Goal: Task Accomplishment & Management: Use online tool/utility

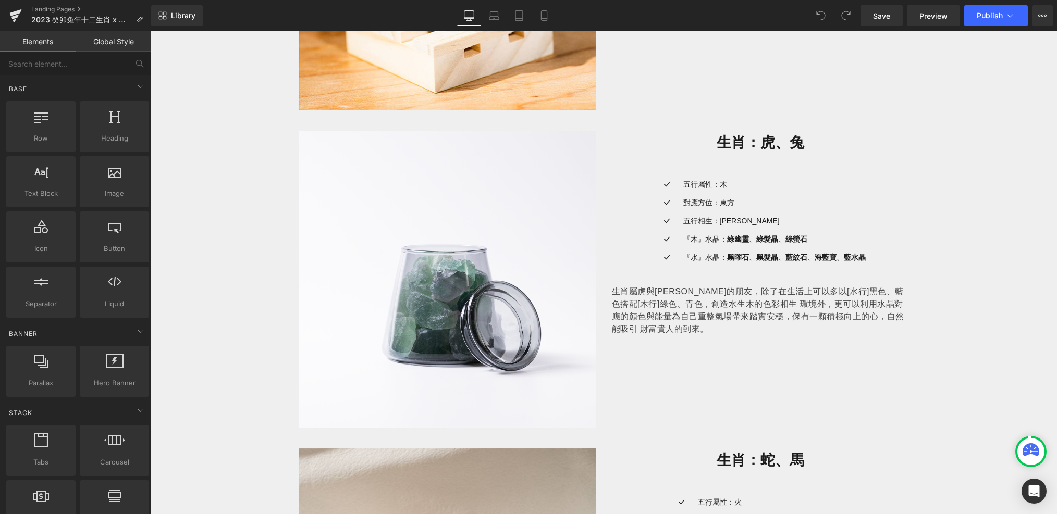
scroll to position [970, 0]
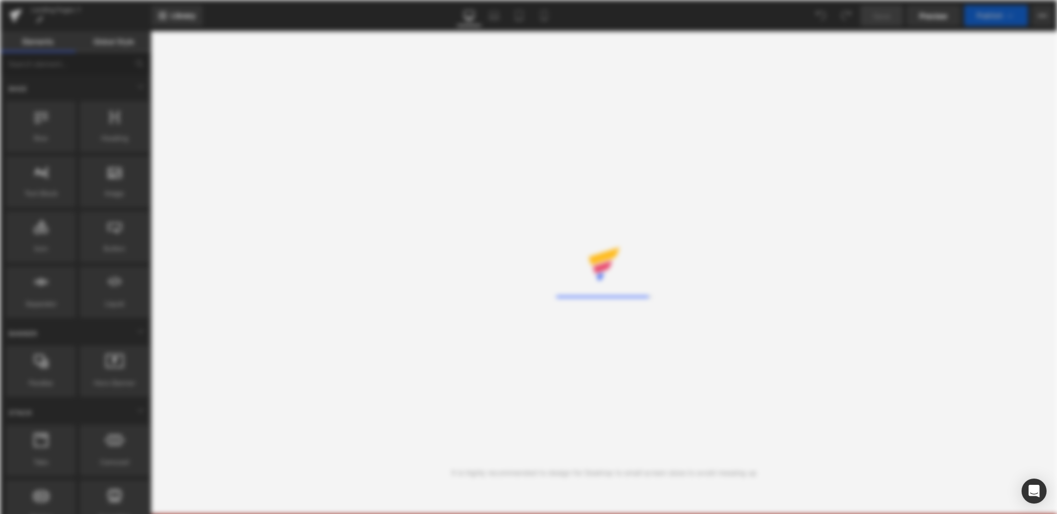
click at [343, 263] on div "Rendering Content" at bounding box center [528, 257] width 1057 height 514
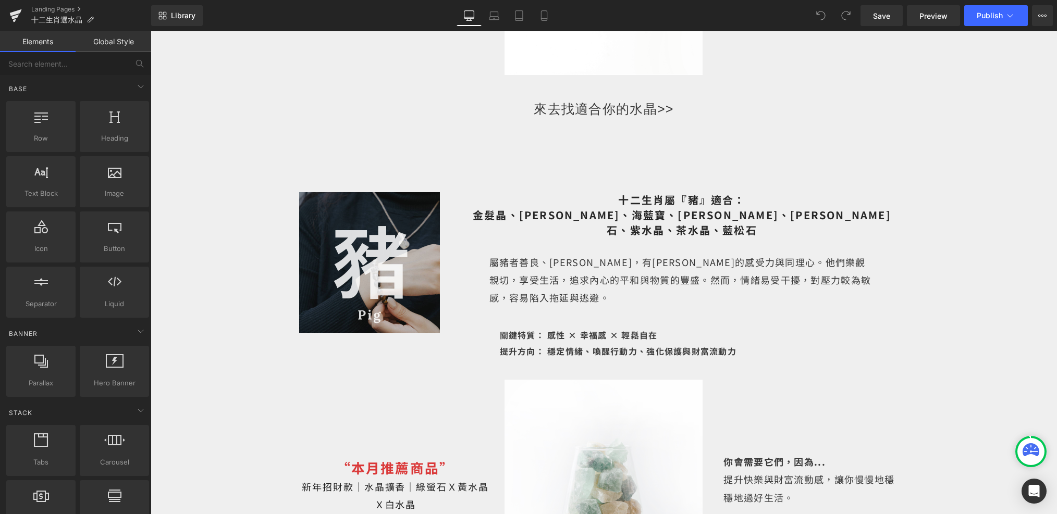
scroll to position [5541, 0]
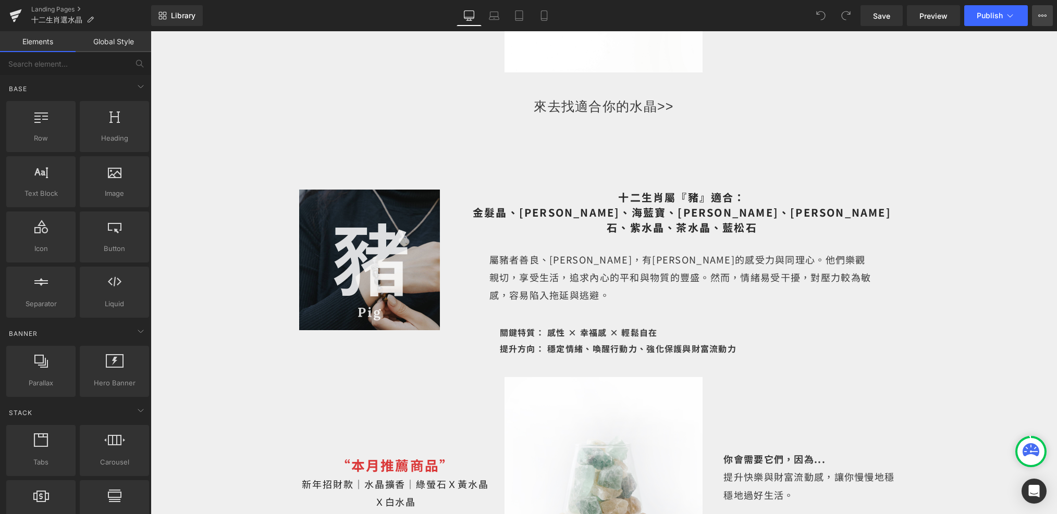
click at [1047, 20] on button "View Live Page View with current Template Save Template to Library Schedule Pub…" at bounding box center [1042, 15] width 21 height 21
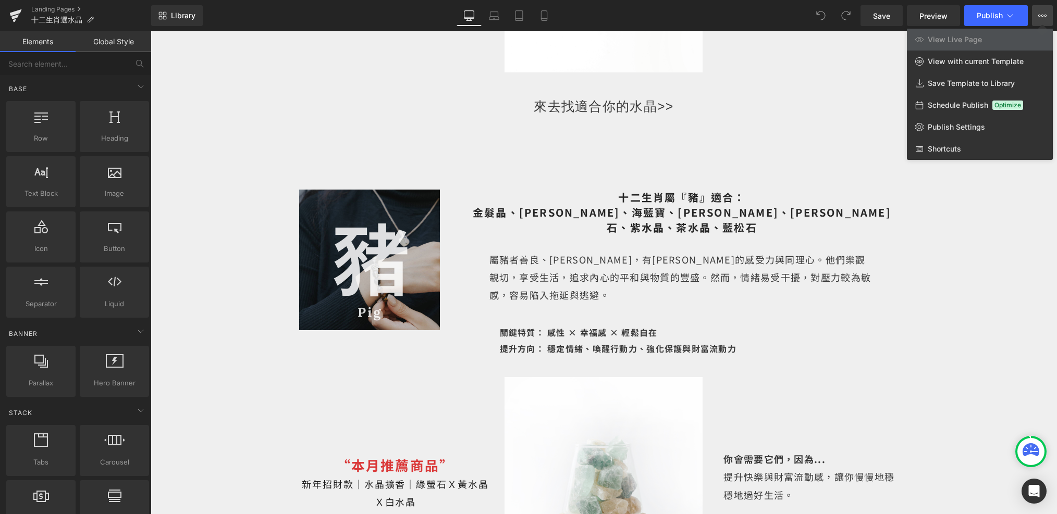
click at [642, 125] on div at bounding box center [604, 272] width 906 height 483
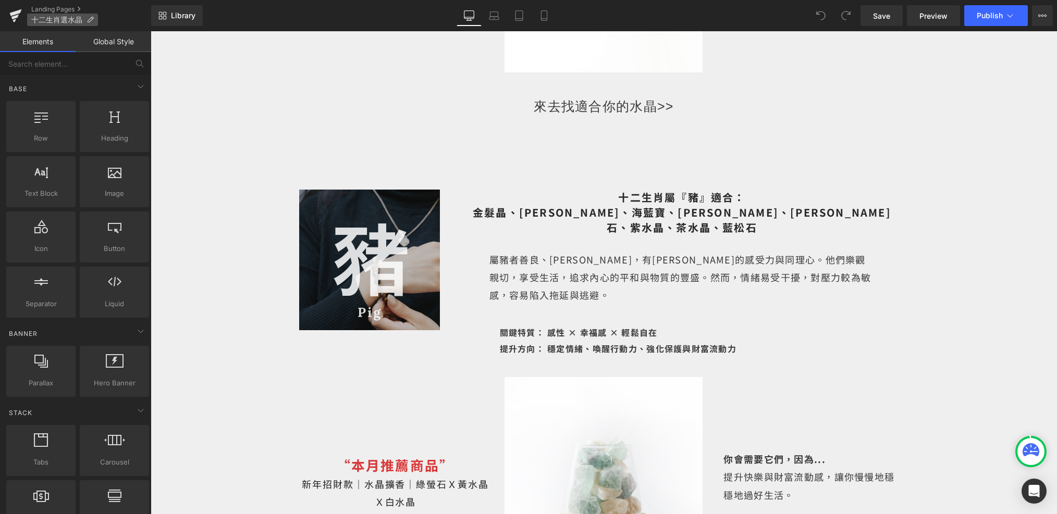
click at [95, 17] on p "十二生肖選水晶" at bounding box center [62, 20] width 71 height 13
click at [89, 18] on icon at bounding box center [89, 19] width 7 height 7
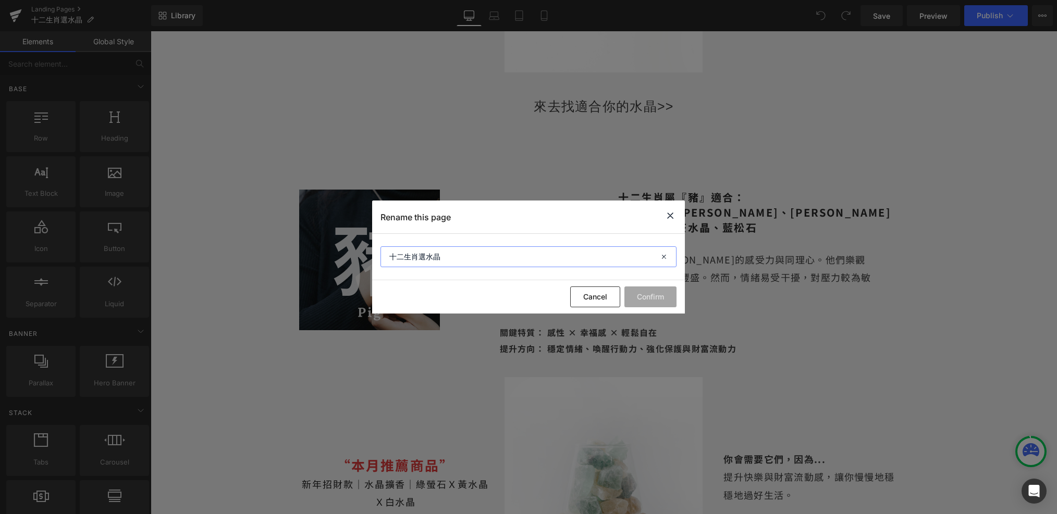
click at [389, 260] on input "十二生肖選水晶" at bounding box center [528, 256] width 296 height 21
type input "2025 十二生肖選水晶"
click at [655, 303] on button "Confirm" at bounding box center [650, 297] width 52 height 21
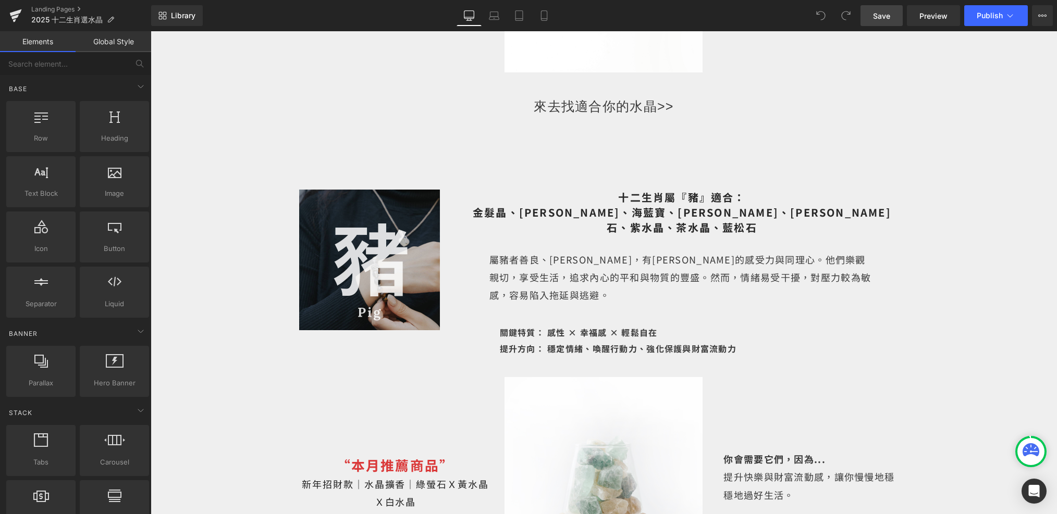
click at [874, 18] on span "Save" at bounding box center [881, 15] width 17 height 11
click at [14, 16] on icon at bounding box center [15, 16] width 13 height 26
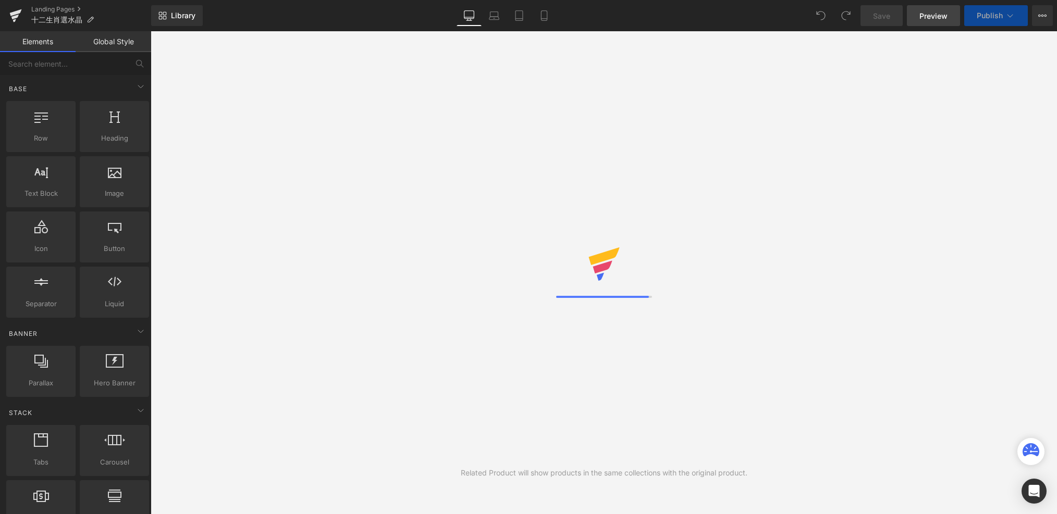
click at [922, 18] on span "Preview" at bounding box center [933, 15] width 28 height 11
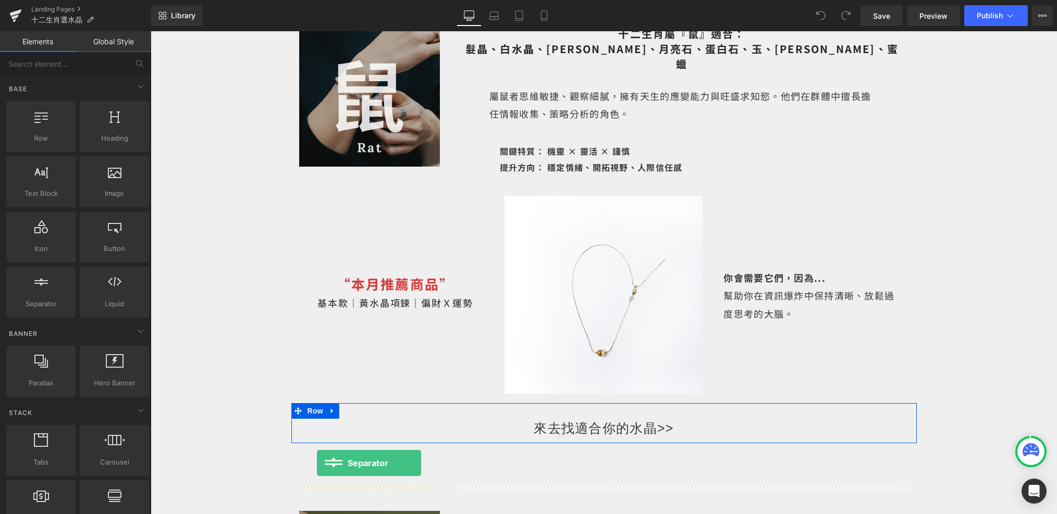
scroll to position [438, 0]
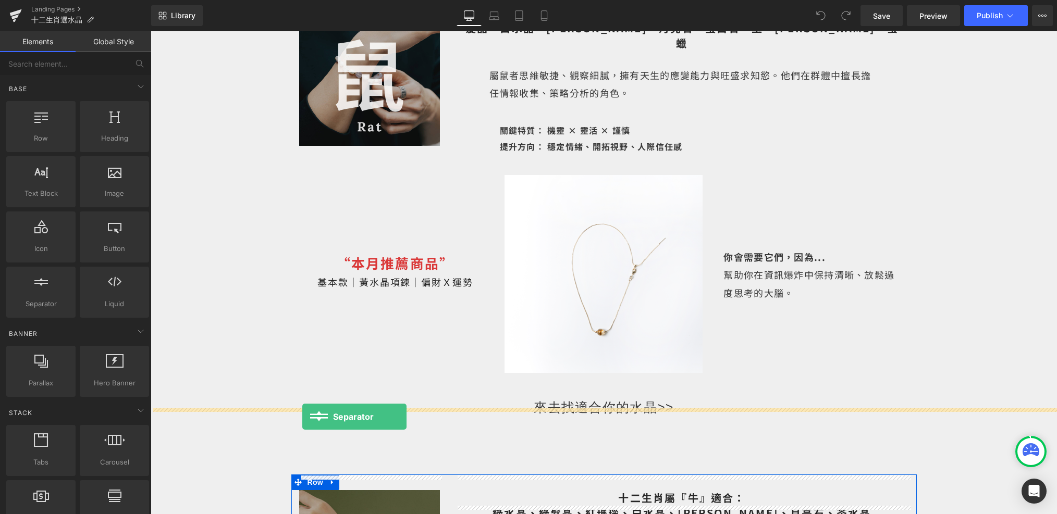
drag, startPoint x: 205, startPoint y: 332, endPoint x: 302, endPoint y: 417, distance: 128.9
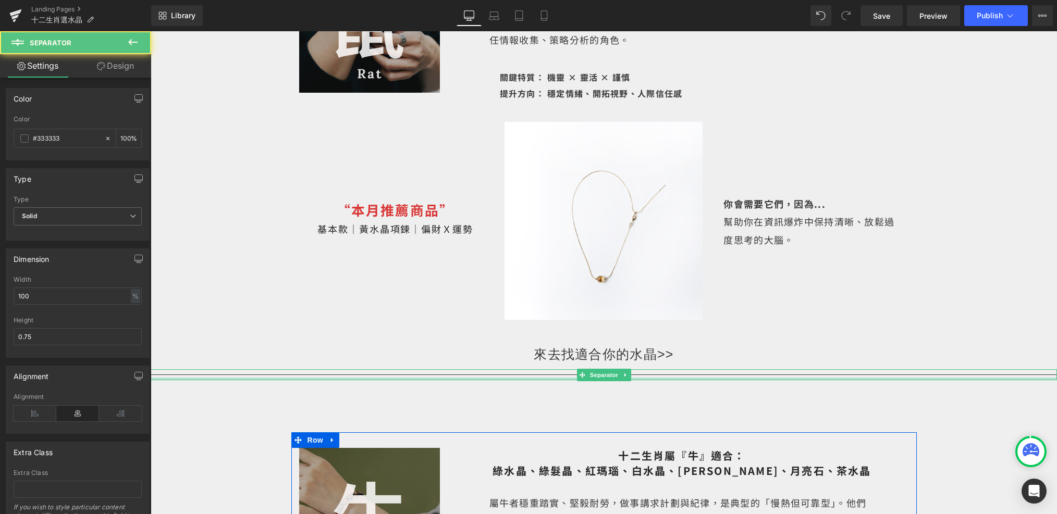
scroll to position [516, 0]
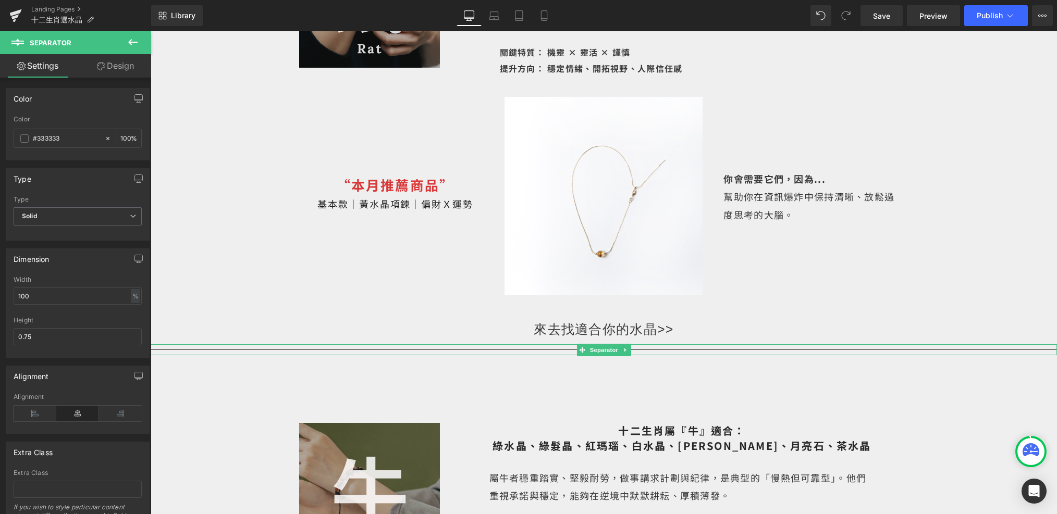
click at [504, 350] on hr at bounding box center [604, 353] width 906 height 6
click at [72, 288] on input "100" at bounding box center [78, 296] width 128 height 17
type input "1"
type input "ㄓ"
type input "50"
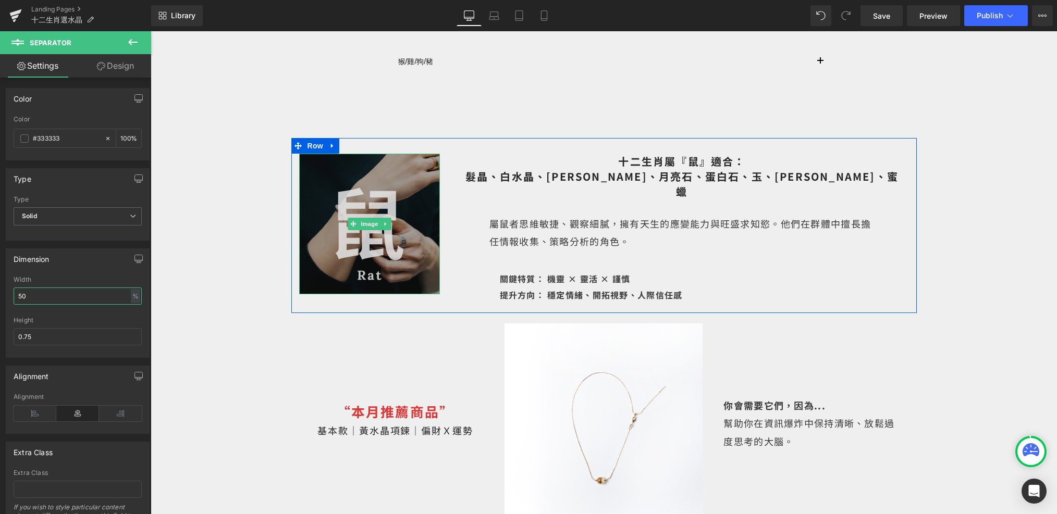
scroll to position [270, 0]
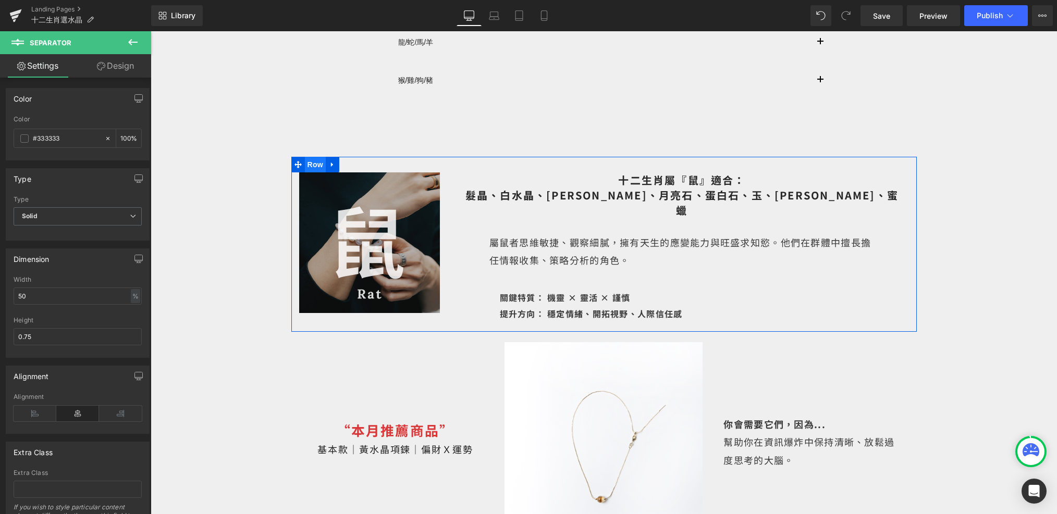
click at [314, 165] on span "Row" at bounding box center [315, 165] width 21 height 16
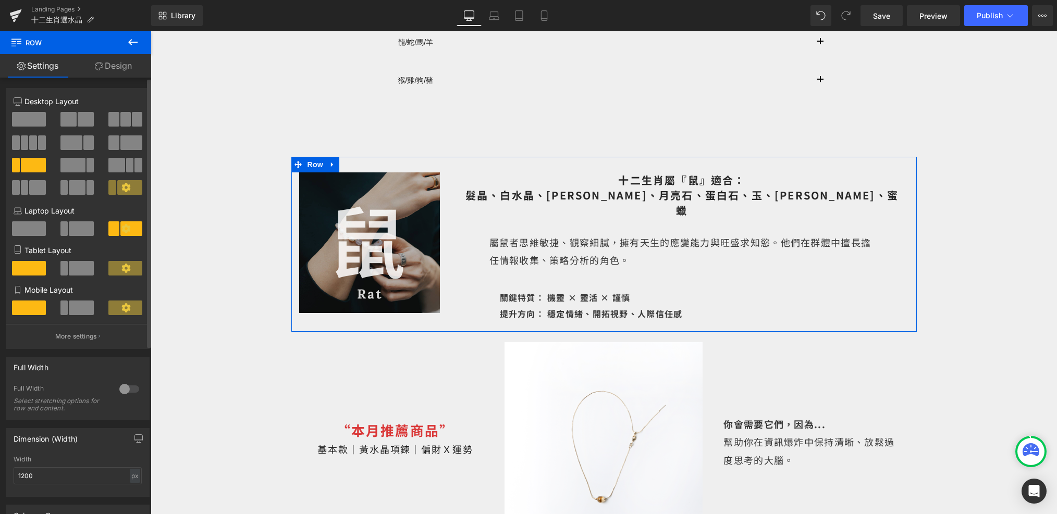
click at [147, 78] on div "4+8 12+12 12+12 Column Size Customizer 3+9 Desktop Layout Laptop Layout Tablet …" at bounding box center [78, 414] width 156 height 672
click at [142, 77] on link "Design" at bounding box center [114, 65] width 76 height 23
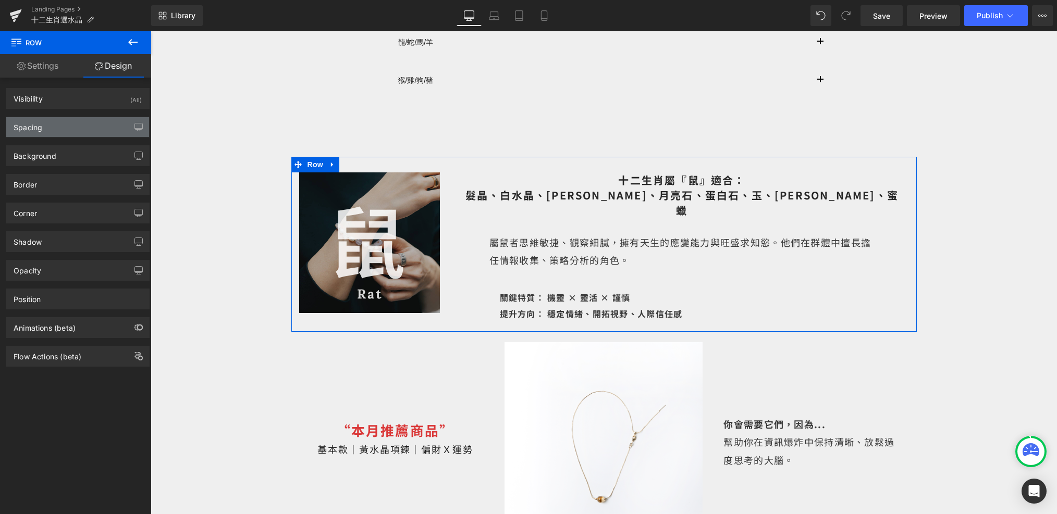
click at [100, 119] on div "Spacing" at bounding box center [77, 127] width 143 height 20
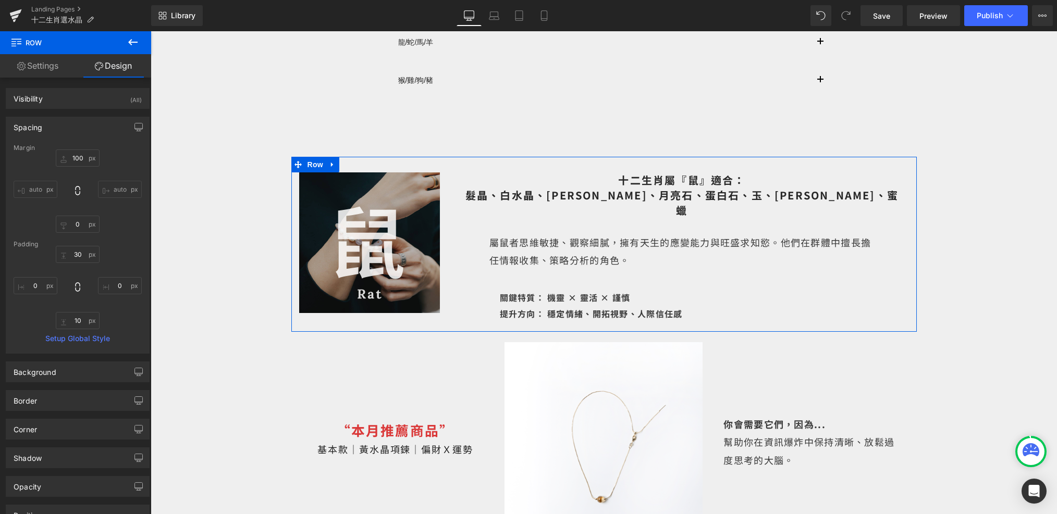
scroll to position [8, 0]
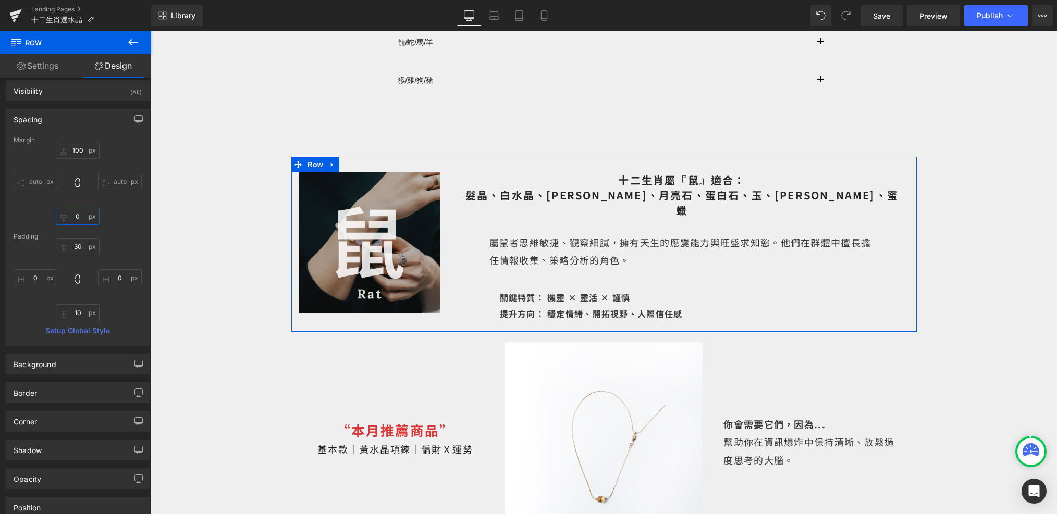
click at [83, 222] on input "0" at bounding box center [78, 216] width 44 height 17
type input "50"
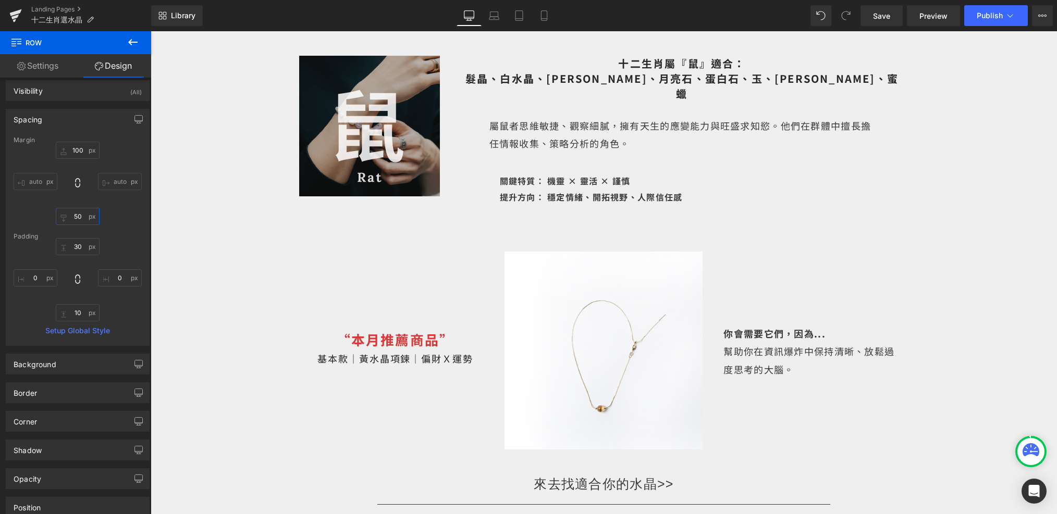
scroll to position [379, 0]
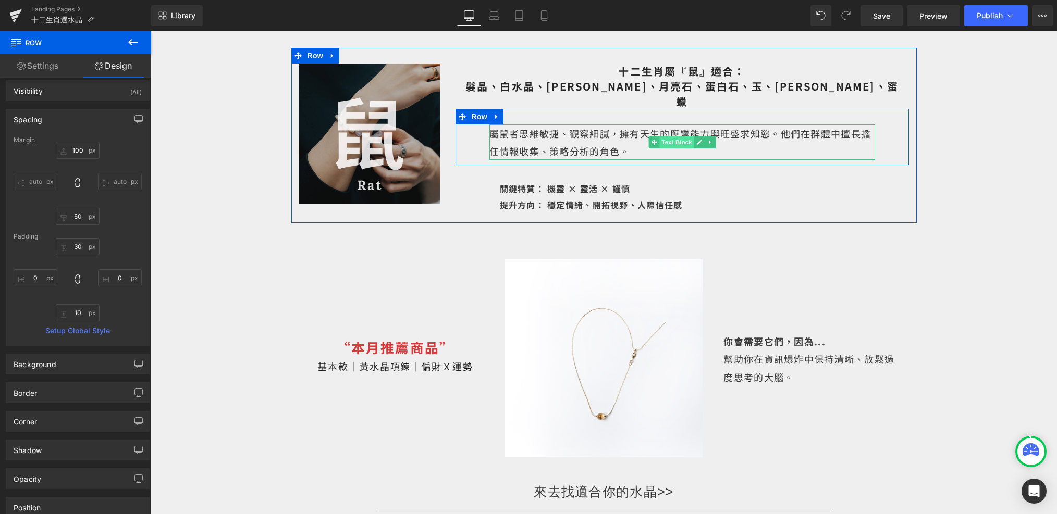
click at [672, 136] on span "Text Block" at bounding box center [676, 142] width 34 height 13
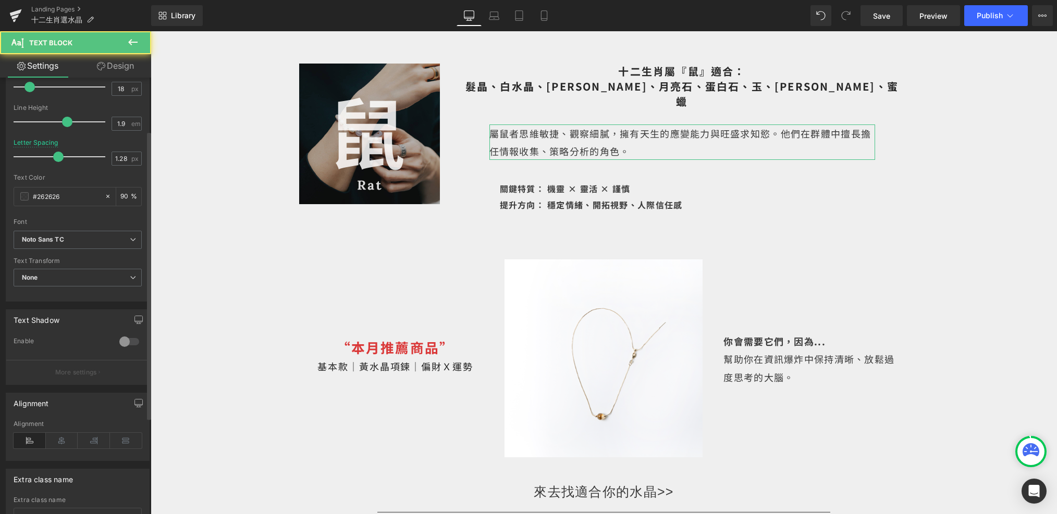
scroll to position [224, 0]
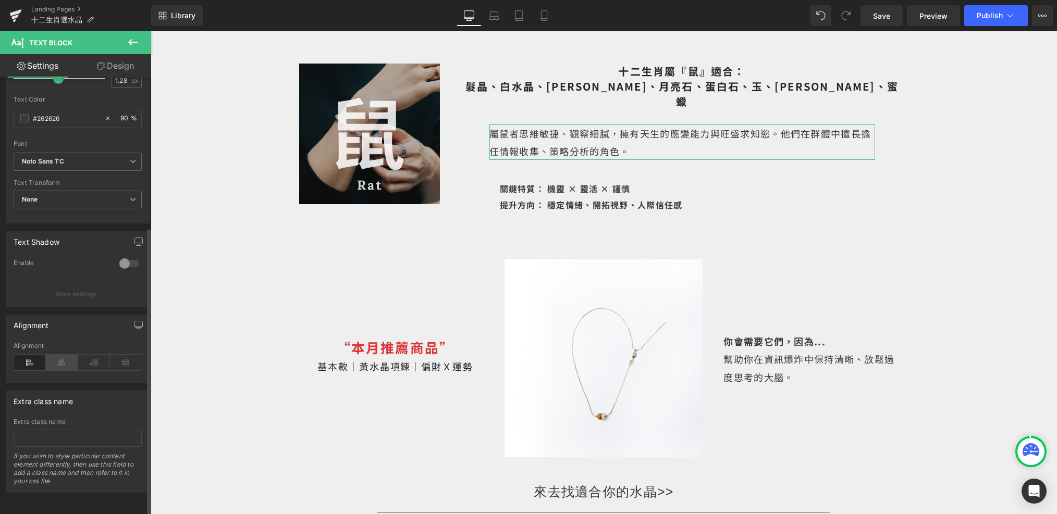
click at [62, 355] on icon at bounding box center [62, 363] width 32 height 16
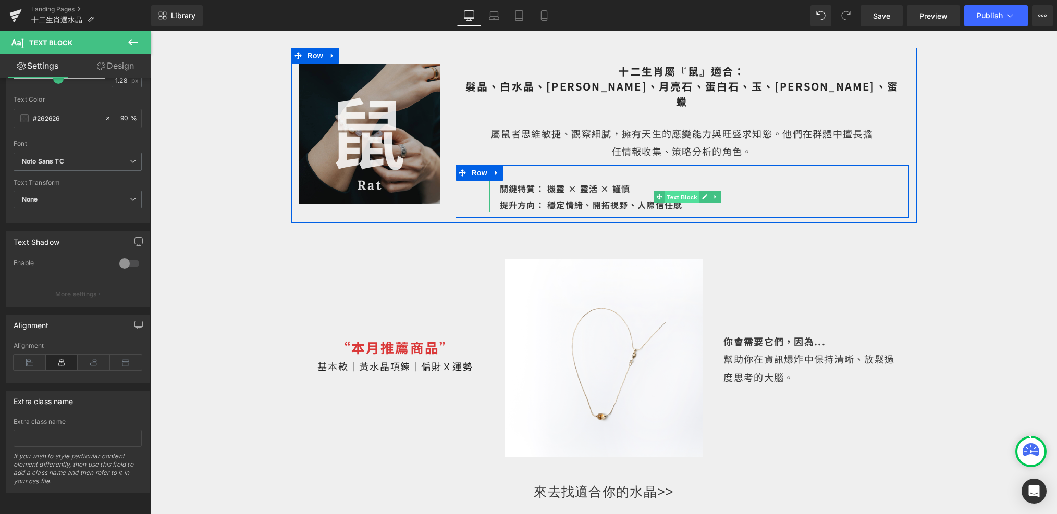
click at [677, 191] on span "Text Block" at bounding box center [681, 197] width 34 height 13
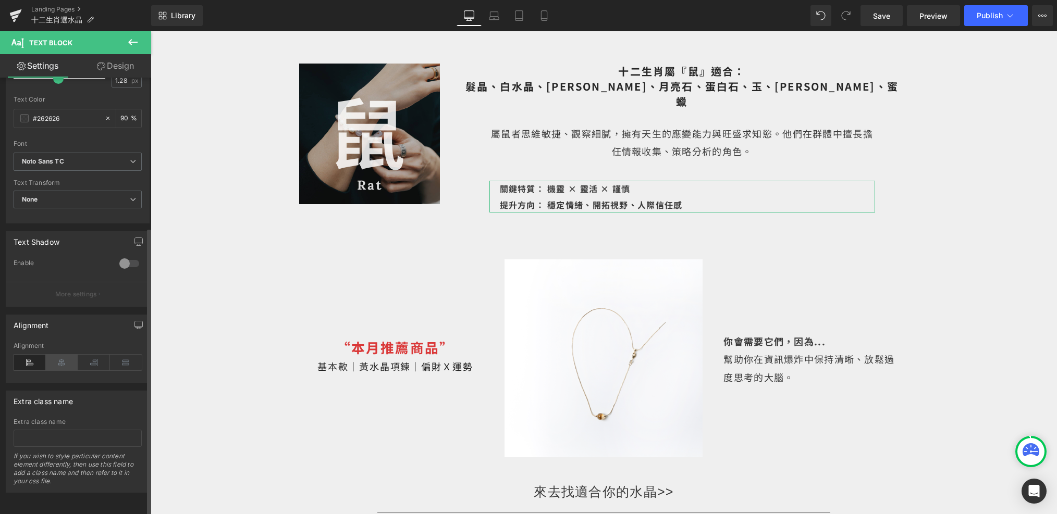
click at [63, 355] on icon at bounding box center [62, 363] width 32 height 16
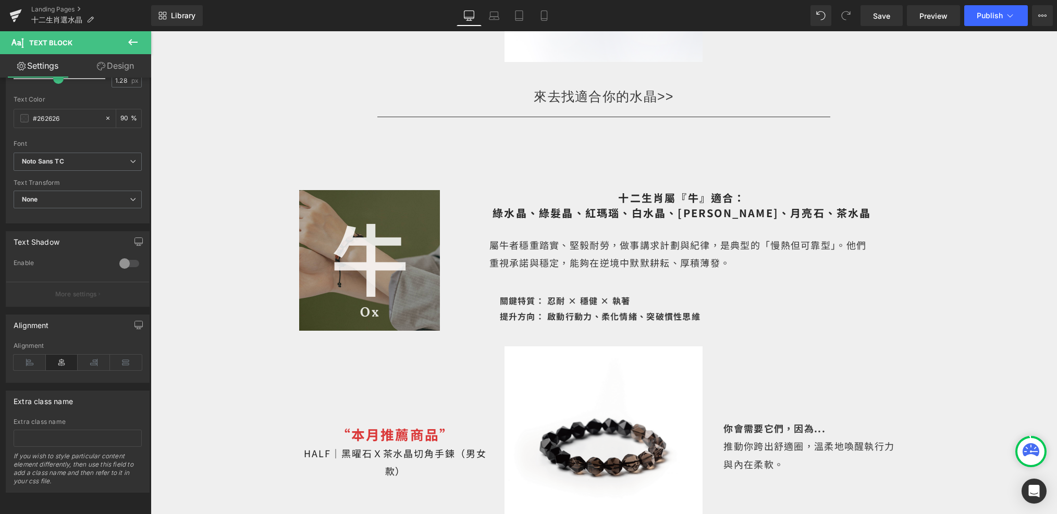
scroll to position [778, 0]
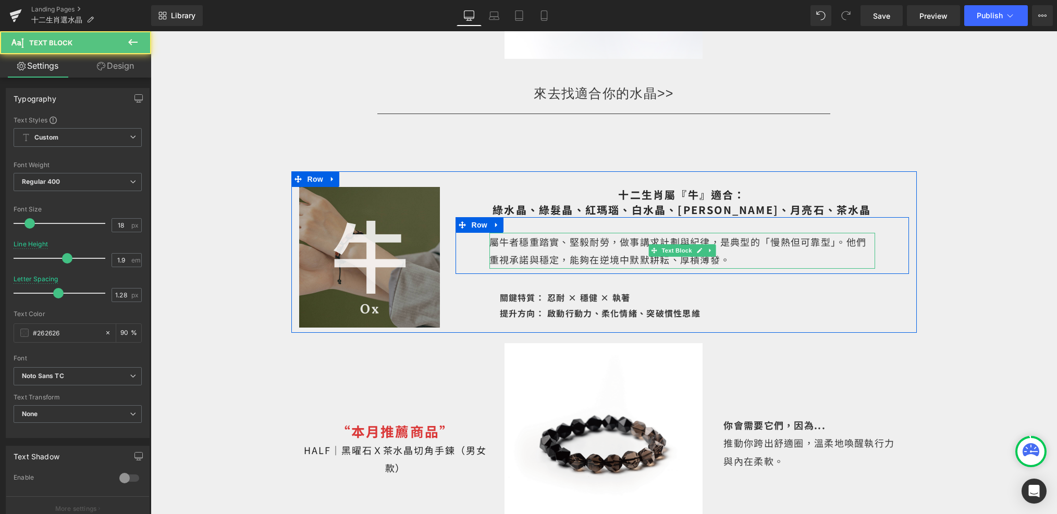
click at [663, 243] on p "屬牛者穩重踏實、堅毅耐勞，做事講求計劃與紀律，是典型的「慢熱但可靠型」。他們重視承諾與穩定，能夠在逆境中默默耕耘、厚積薄發。" at bounding box center [682, 250] width 386 height 35
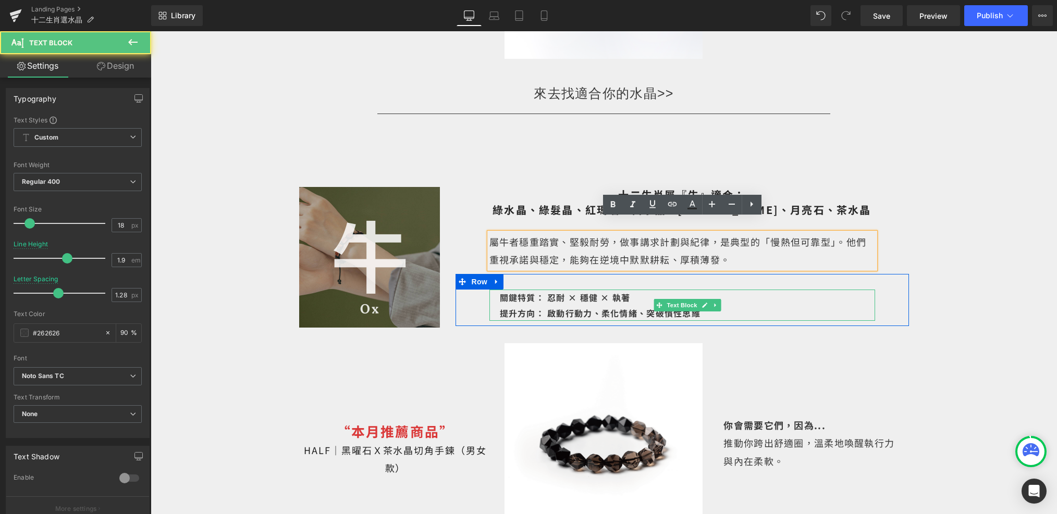
click at [507, 305] on p "提升方向： 啟動行動力、柔化情緒、突破慣性思維" at bounding box center [687, 313] width 375 height 16
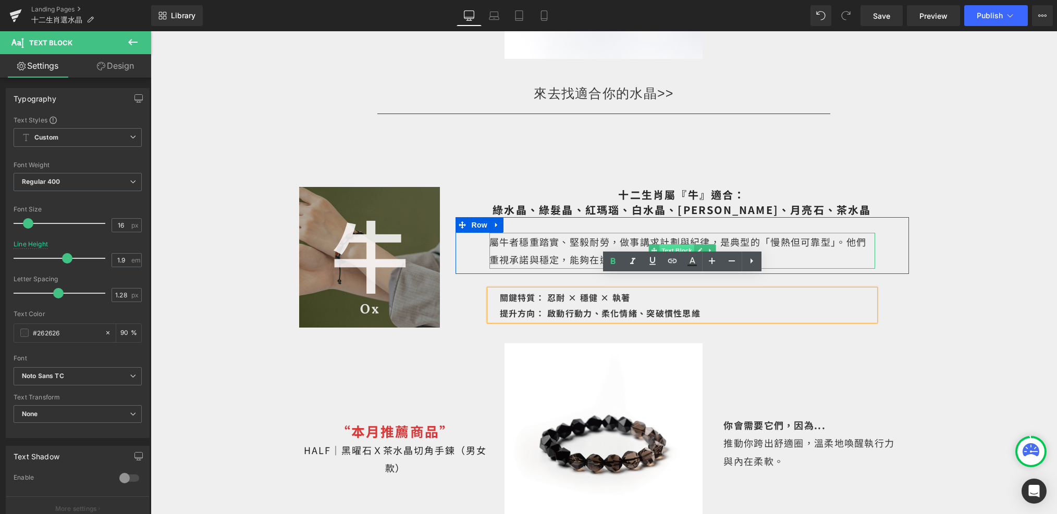
click at [672, 244] on span "Text Block" at bounding box center [676, 250] width 34 height 13
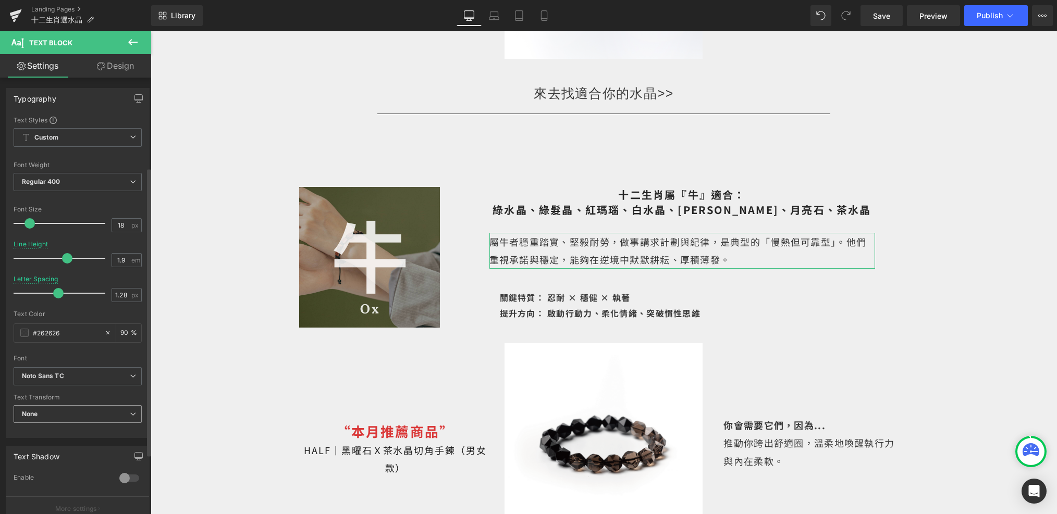
scroll to position [224, 0]
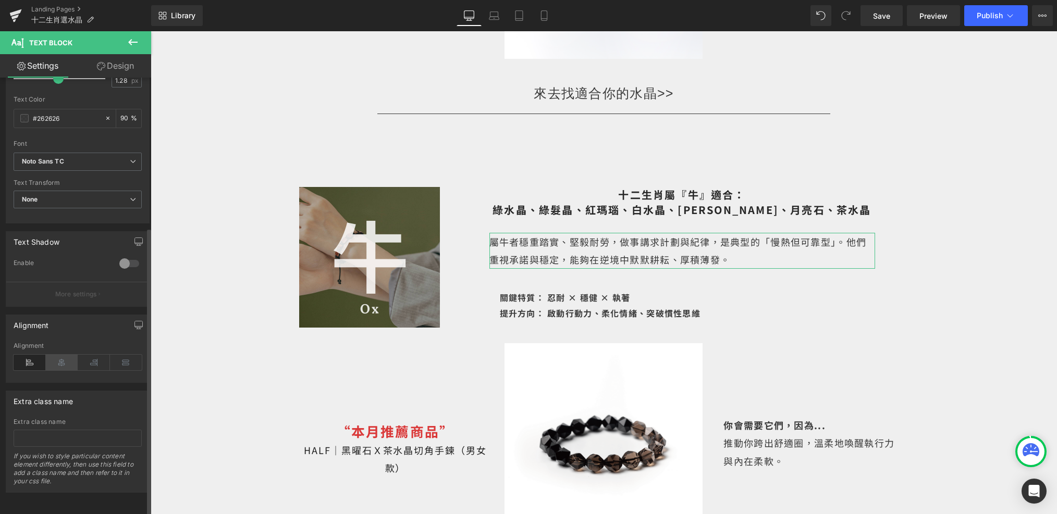
drag, startPoint x: 57, startPoint y: 352, endPoint x: 93, endPoint y: 320, distance: 47.2
click at [57, 355] on icon at bounding box center [62, 363] width 32 height 16
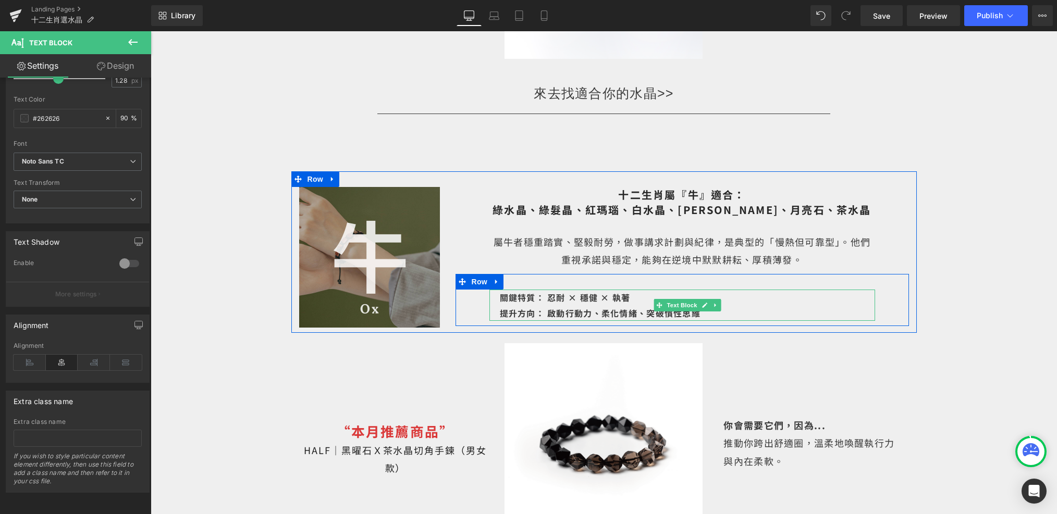
click at [673, 299] on span "Text Block" at bounding box center [681, 305] width 34 height 13
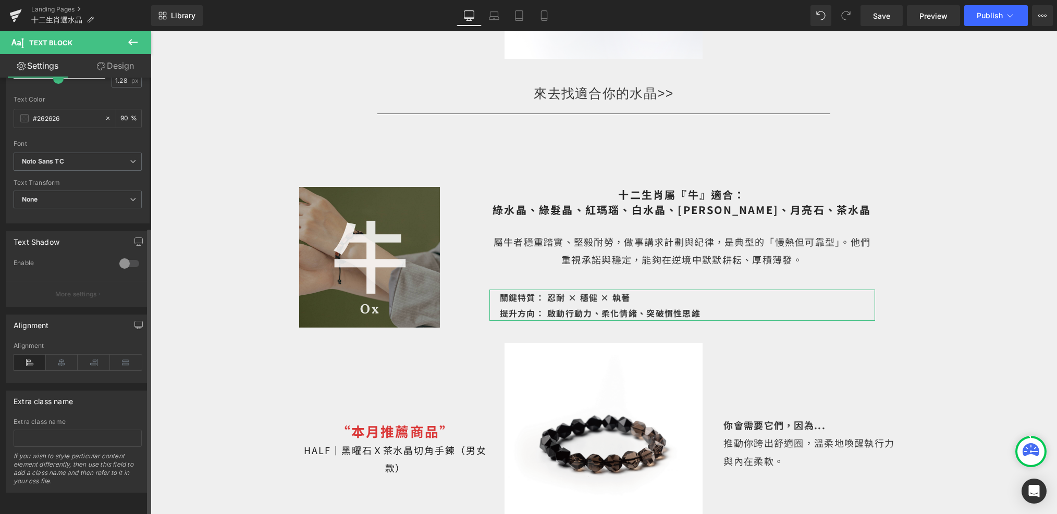
click at [57, 358] on div "Alignment" at bounding box center [78, 362] width 128 height 40
click at [57, 355] on icon at bounding box center [62, 363] width 32 height 16
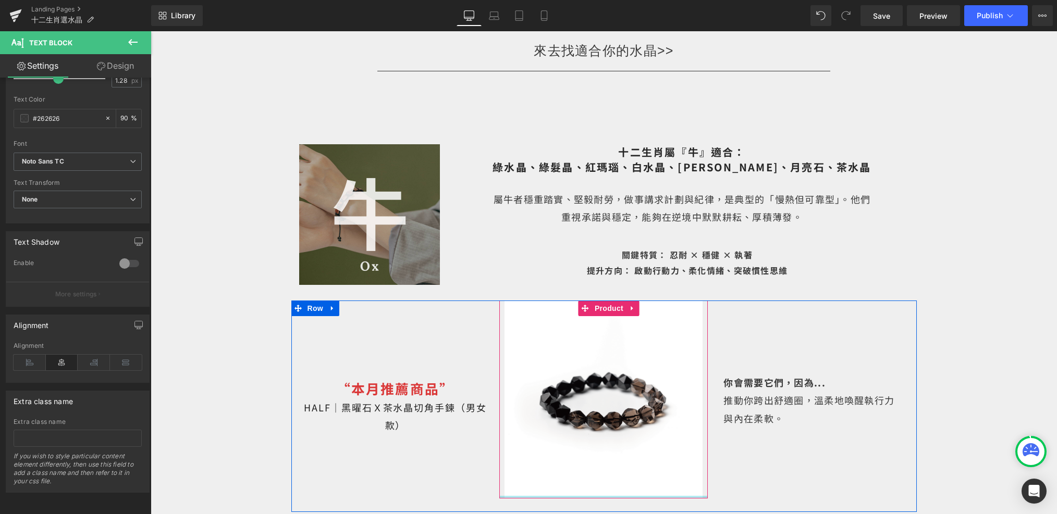
scroll to position [789, 0]
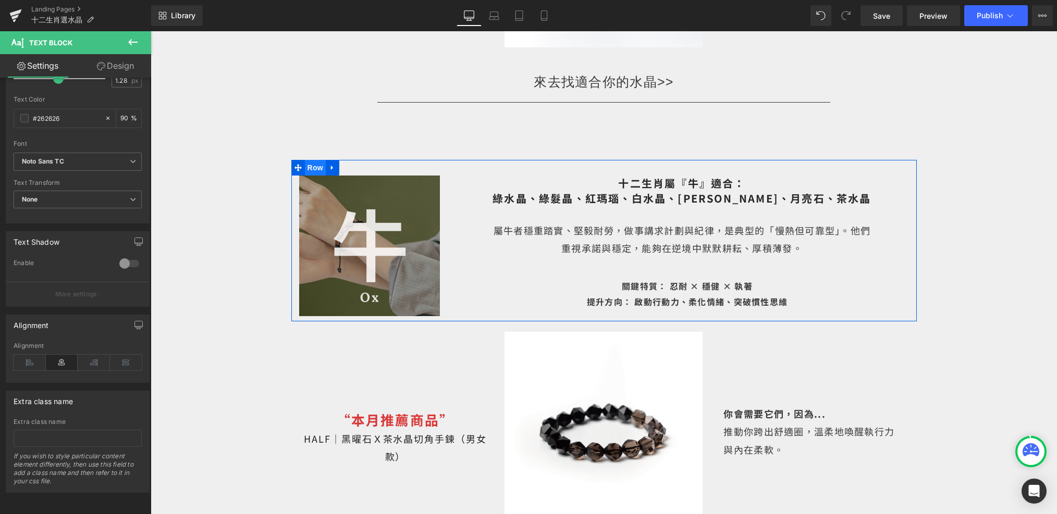
click at [314, 160] on span "Row" at bounding box center [315, 168] width 21 height 16
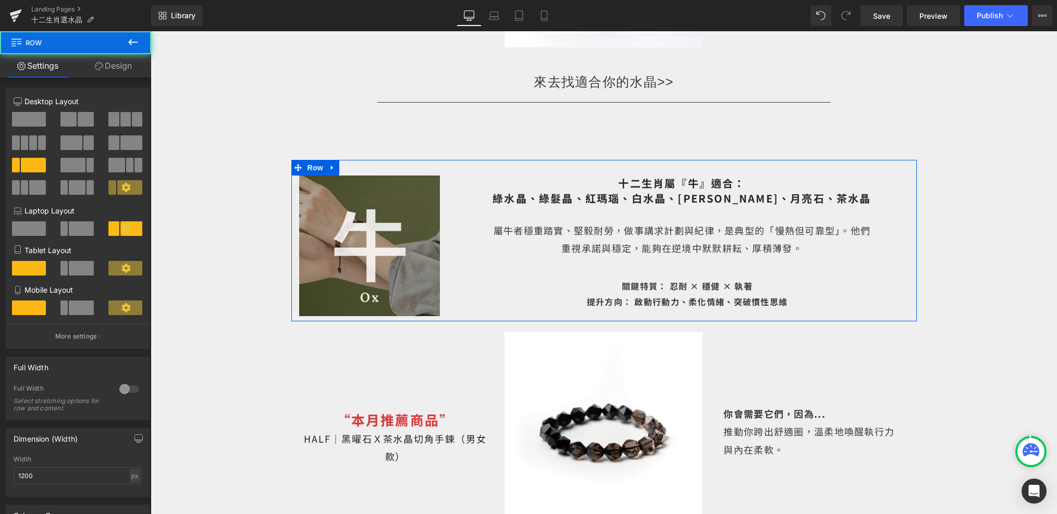
click at [110, 68] on link "Design" at bounding box center [114, 65] width 76 height 23
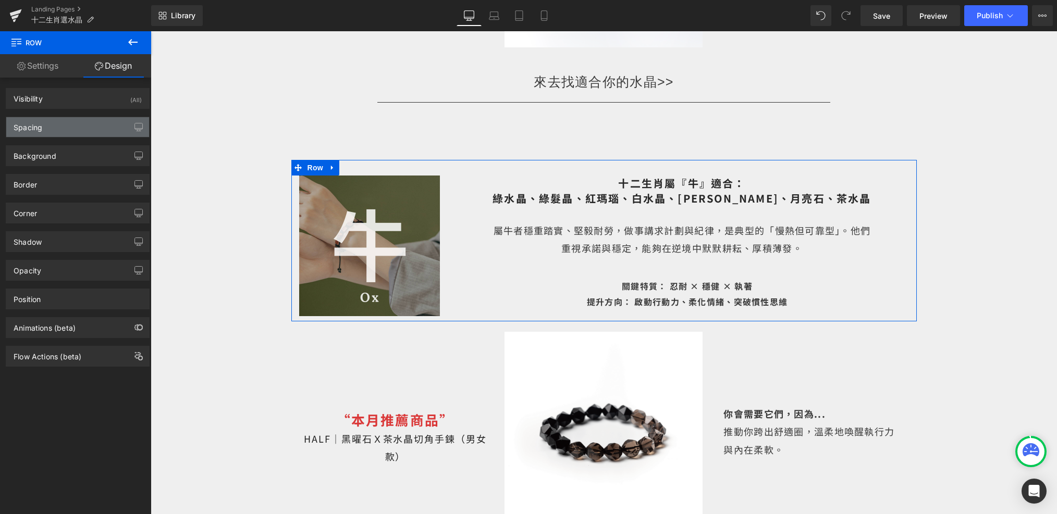
click at [92, 131] on div "Spacing" at bounding box center [77, 127] width 143 height 20
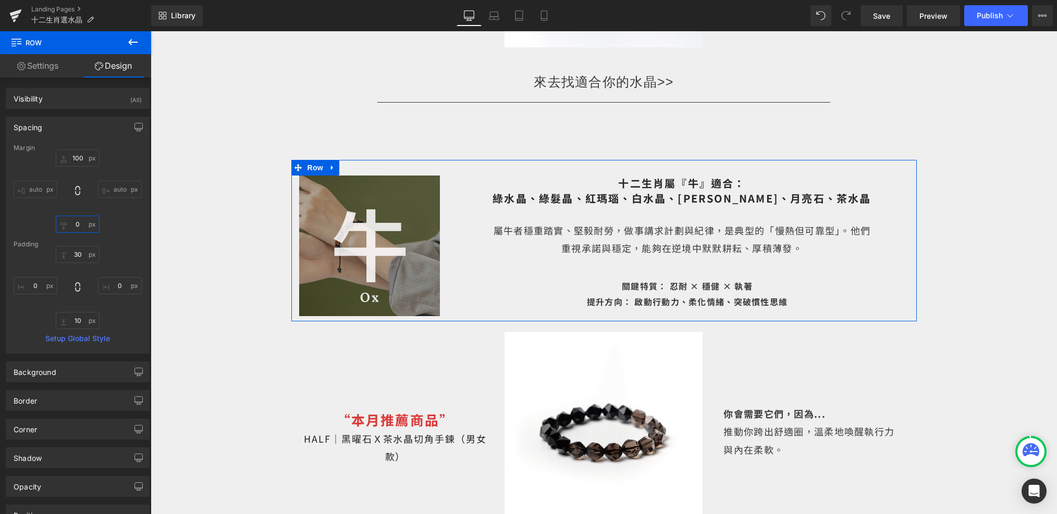
click at [81, 223] on input "0" at bounding box center [78, 224] width 44 height 17
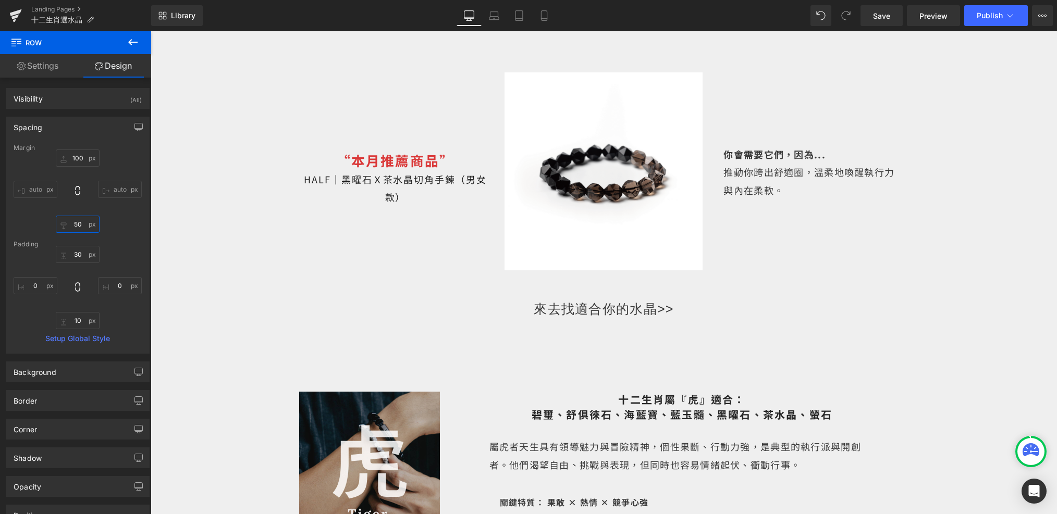
scroll to position [818, 0]
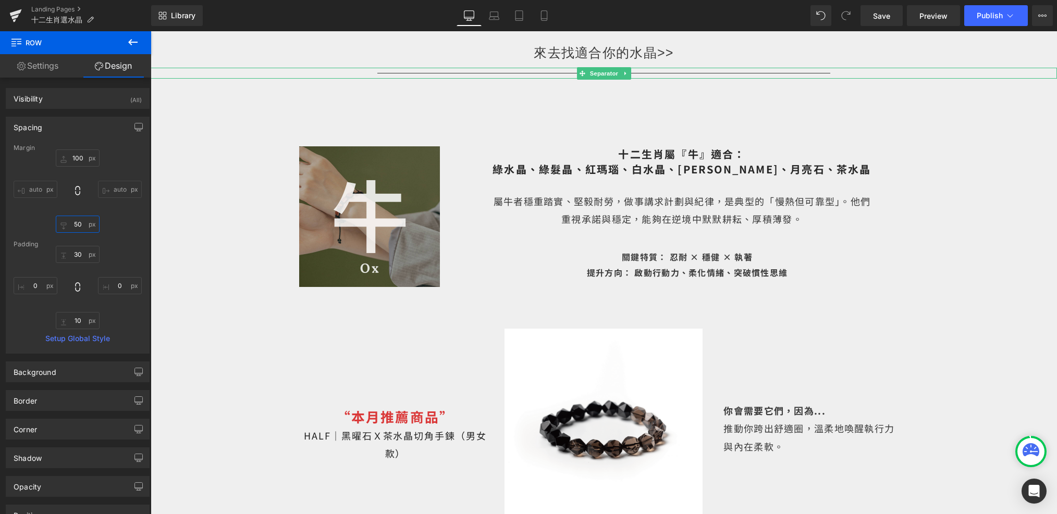
type input "50"
click at [627, 70] on icon at bounding box center [626, 73] width 6 height 6
click at [619, 70] on icon at bounding box center [620, 73] width 6 height 6
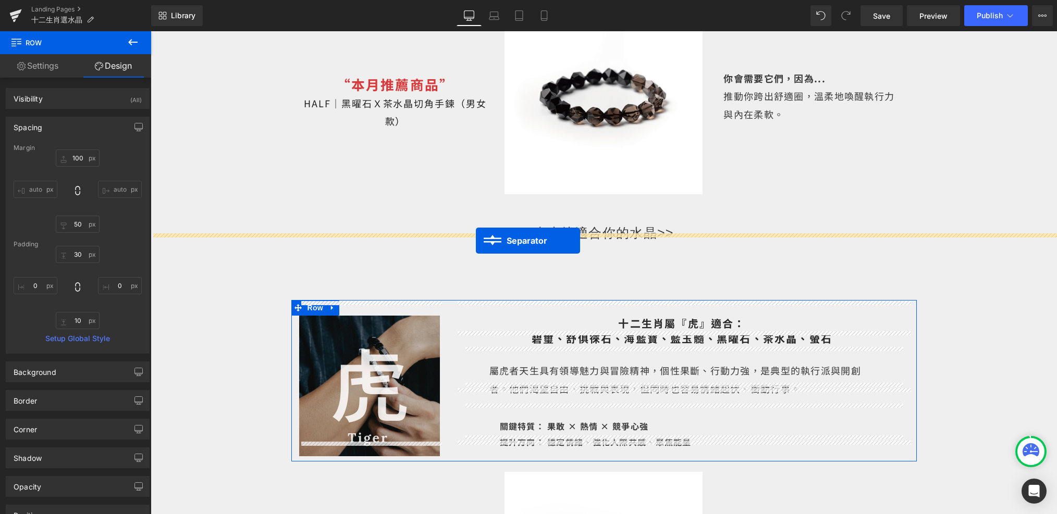
drag, startPoint x: 584, startPoint y: 69, endPoint x: 476, endPoint y: 241, distance: 202.5
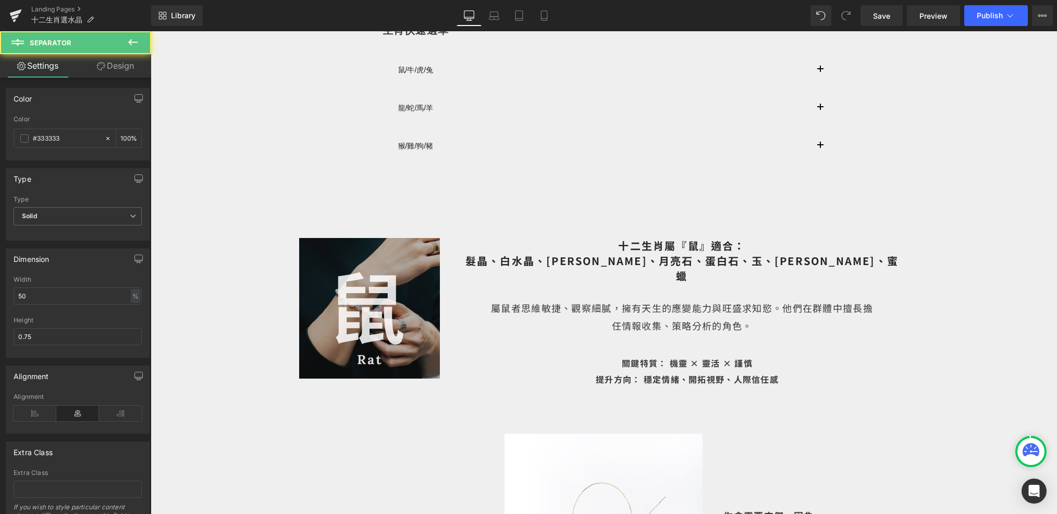
scroll to position [0, 0]
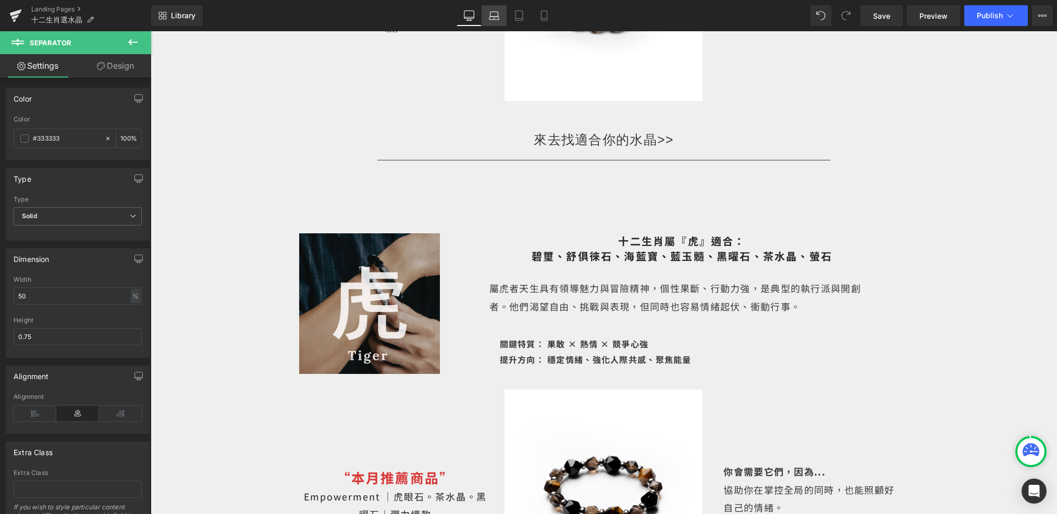
click at [499, 18] on icon at bounding box center [494, 18] width 10 height 3
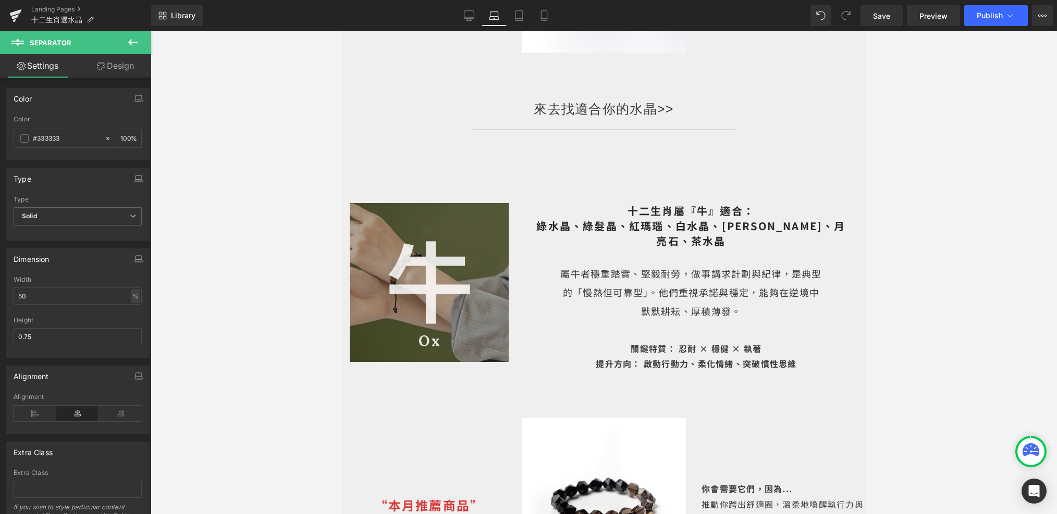
scroll to position [775, 0]
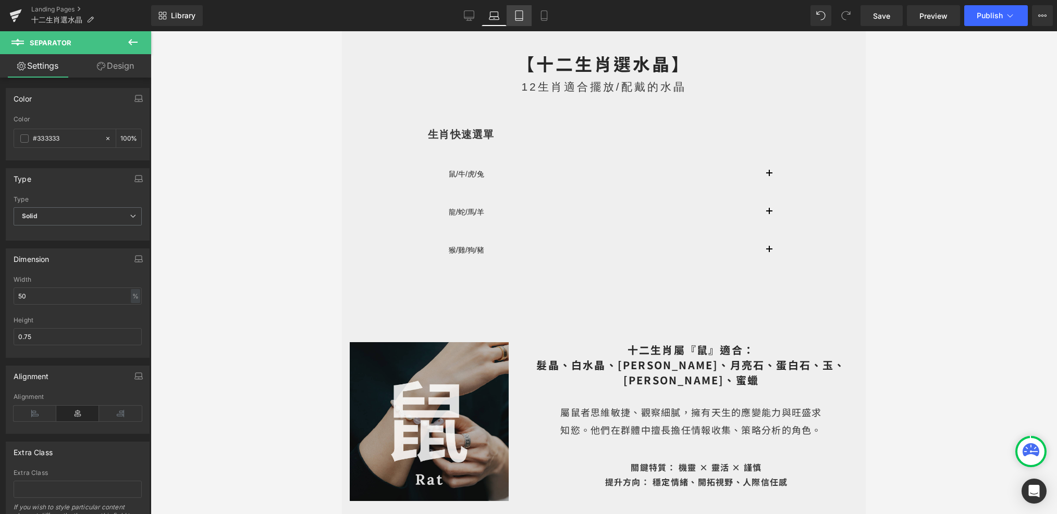
click at [520, 14] on icon at bounding box center [519, 15] width 10 height 10
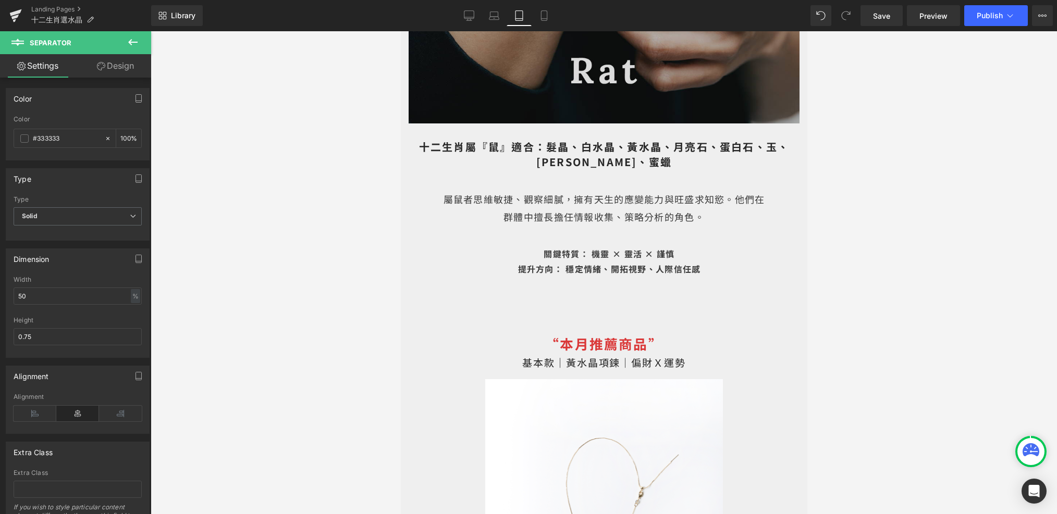
scroll to position [761, 0]
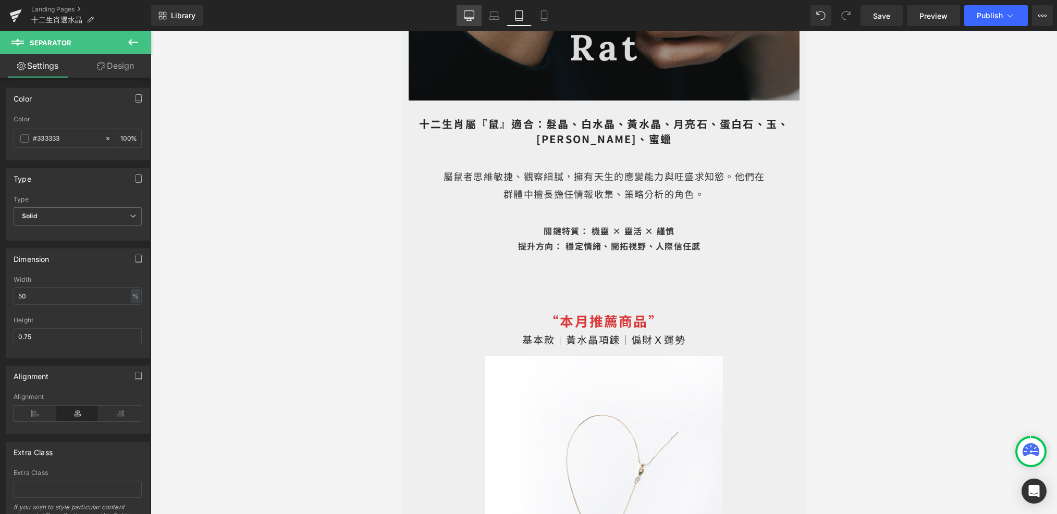
click at [472, 18] on icon at bounding box center [469, 15] width 10 height 10
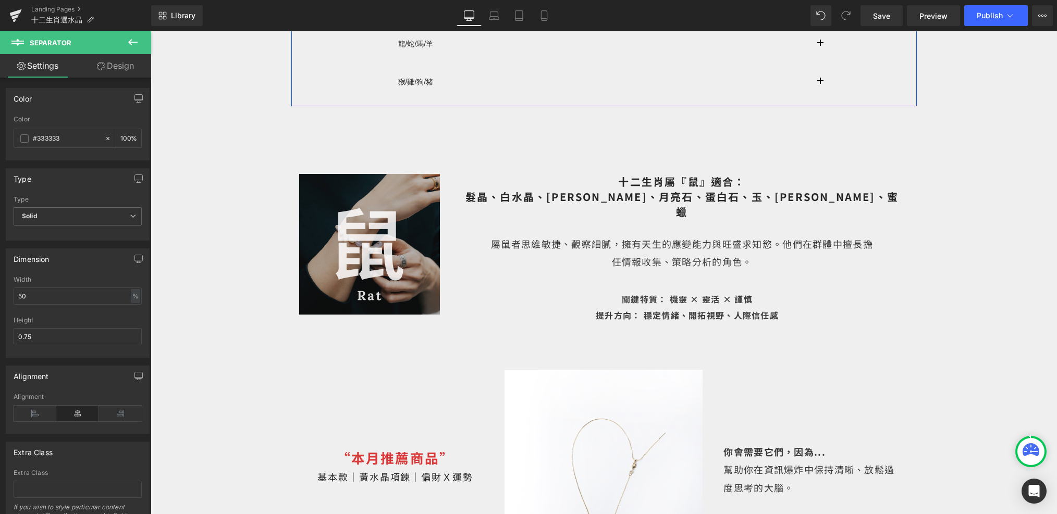
scroll to position [304, 0]
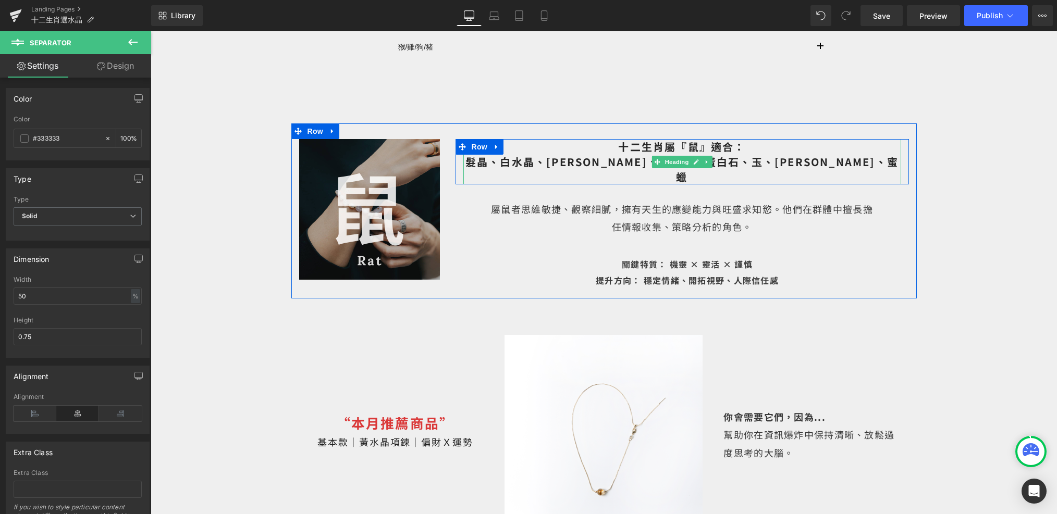
click at [743, 148] on span "十二生肖屬『鼠』適合： 髮晶、白水晶、黃水晶、月亮石、蛋白石、玉、黃碧璽、蜜蠟" at bounding box center [681, 161] width 433 height 45
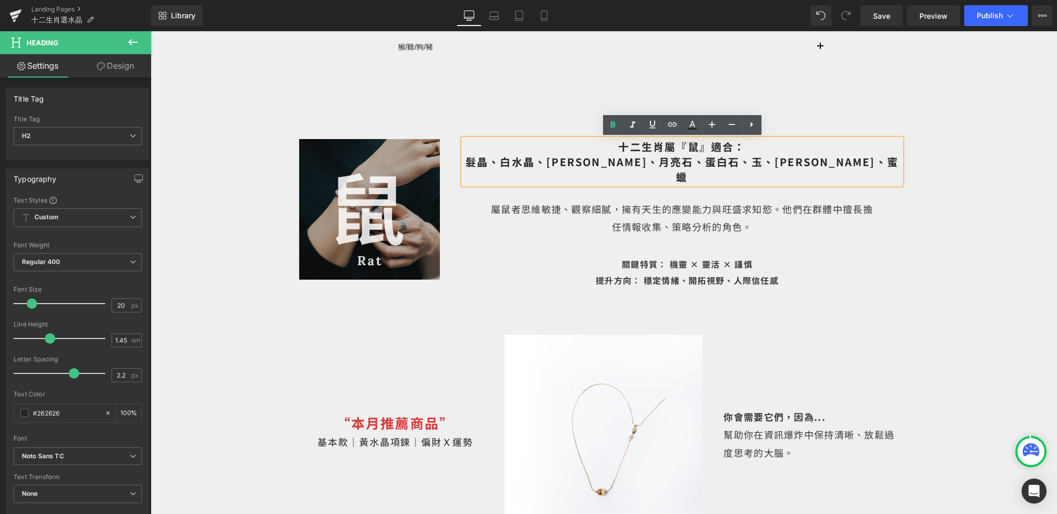
click at [747, 150] on h2 "十二生肖屬『鼠』適合： 髮晶、白水晶、黃水晶、月亮石、蛋白石、玉、黃碧璽、蜜蠟" at bounding box center [682, 161] width 438 height 45
click at [527, 16] on link "Tablet" at bounding box center [518, 15] width 25 height 21
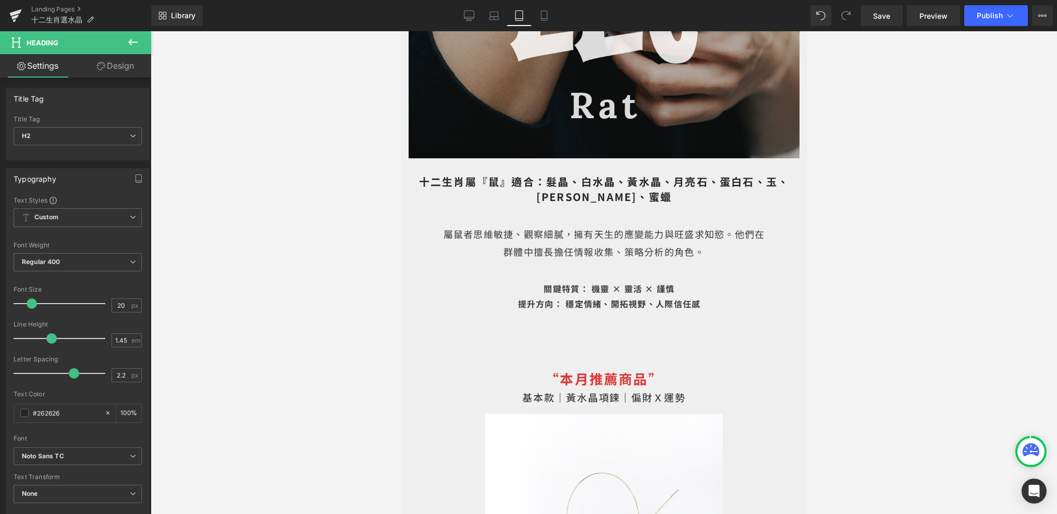
scroll to position [759, 0]
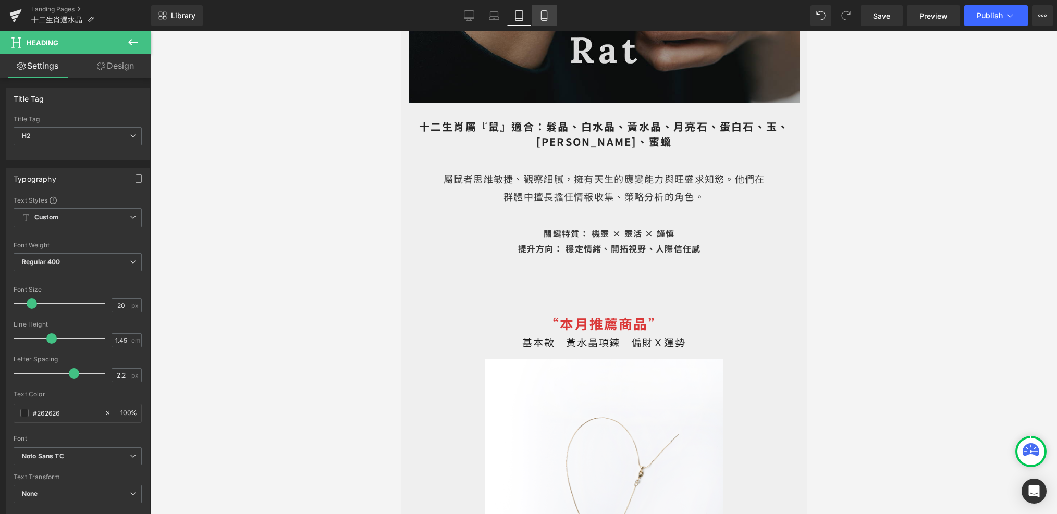
click at [545, 13] on icon at bounding box center [544, 15] width 10 height 10
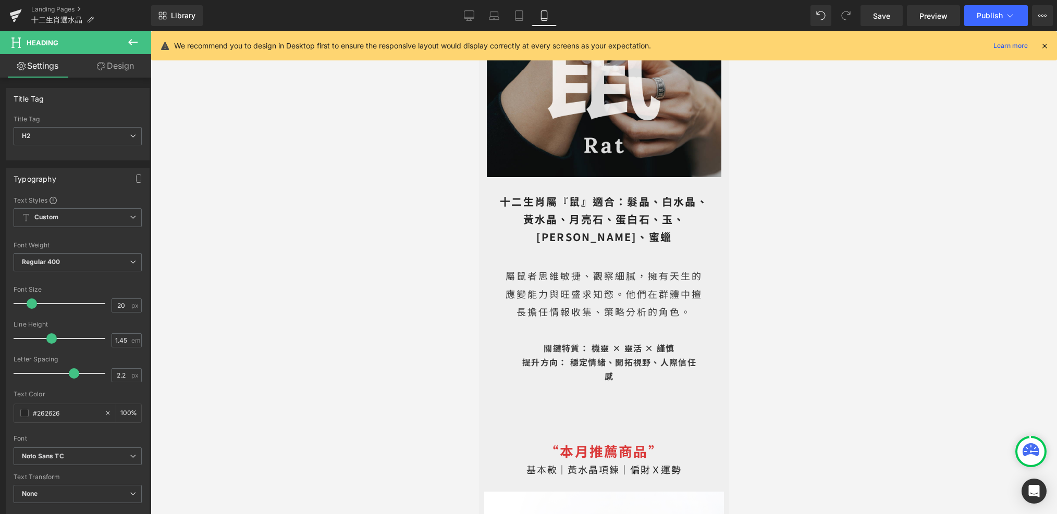
scroll to position [533, 0]
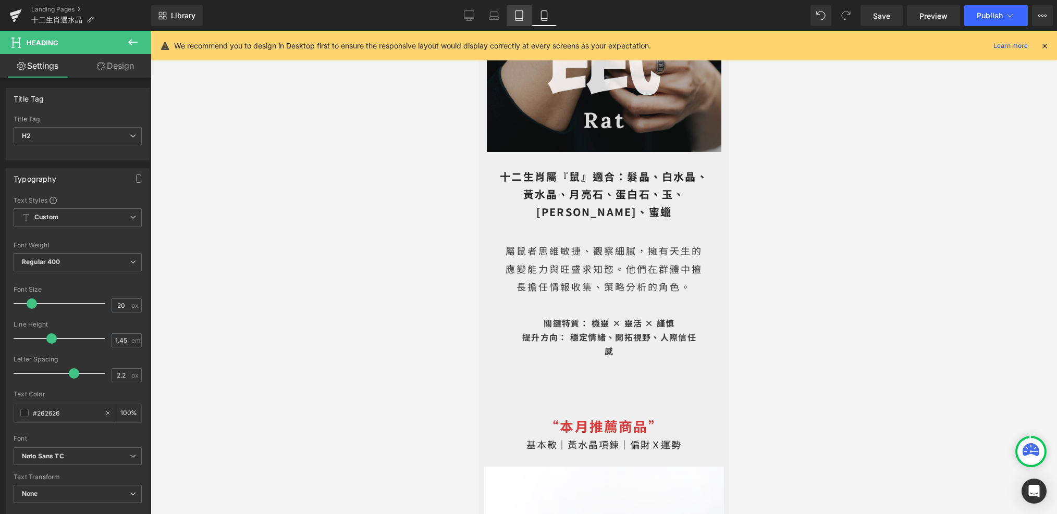
click at [523, 17] on icon at bounding box center [519, 15] width 10 height 10
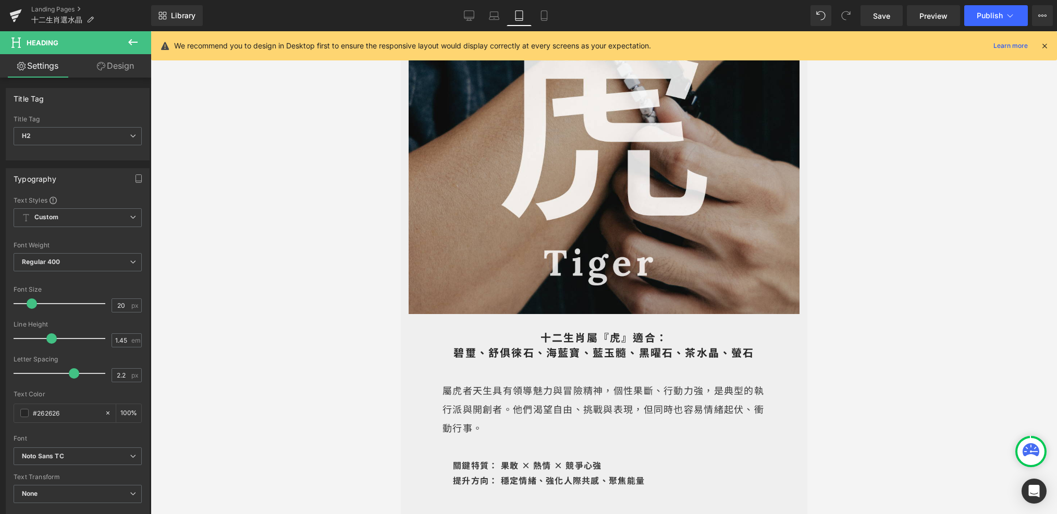
scroll to position [2868, 0]
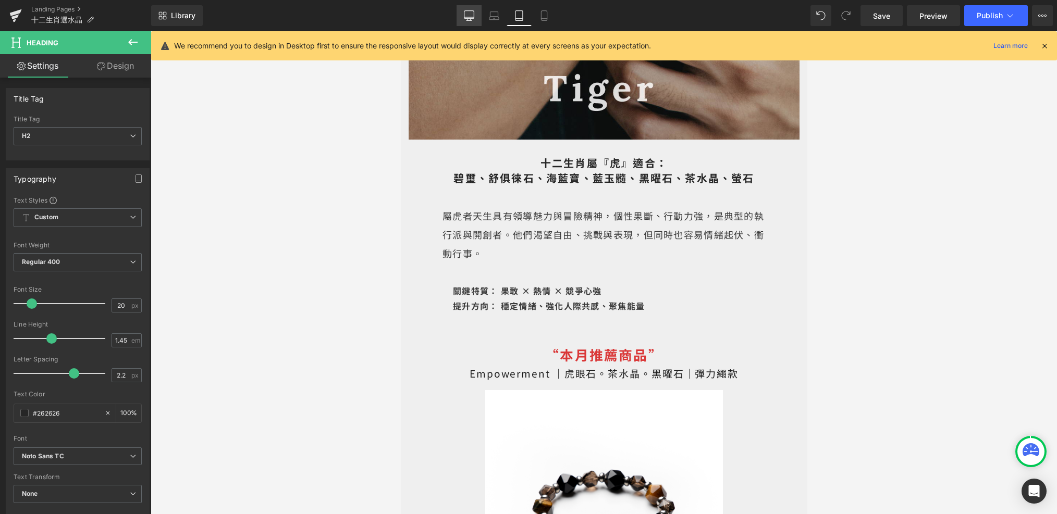
click at [471, 10] on icon at bounding box center [469, 15] width 10 height 10
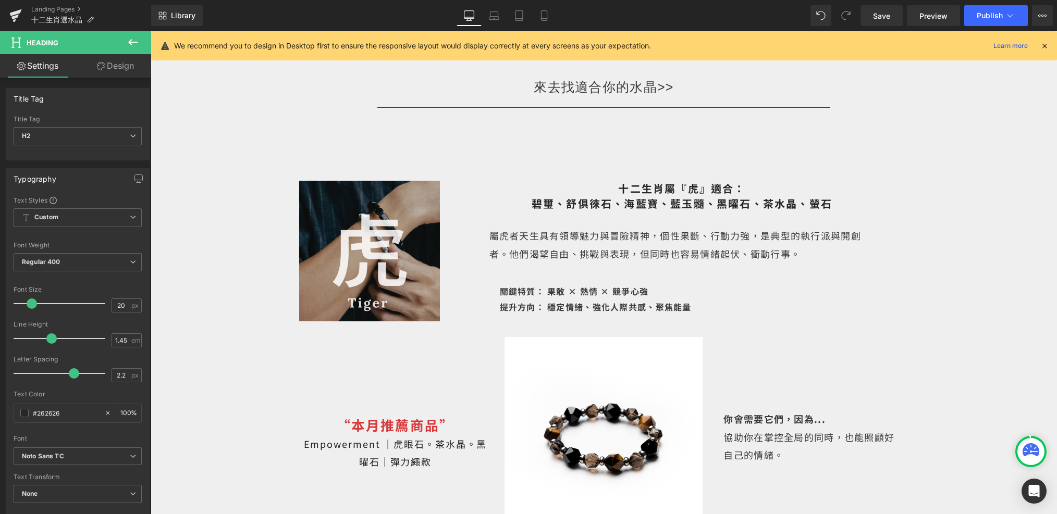
scroll to position [1260, 0]
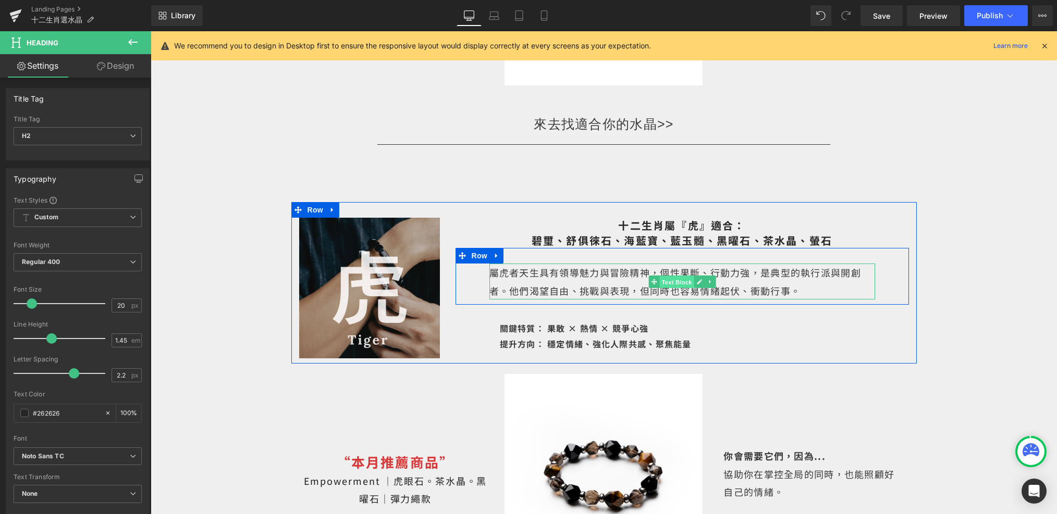
click at [664, 276] on span "Text Block" at bounding box center [676, 282] width 34 height 13
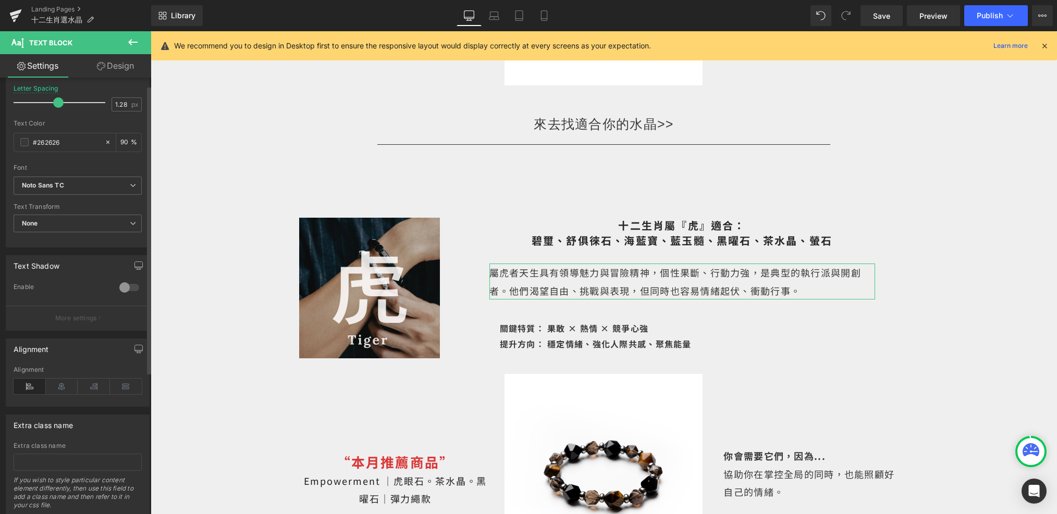
scroll to position [224, 0]
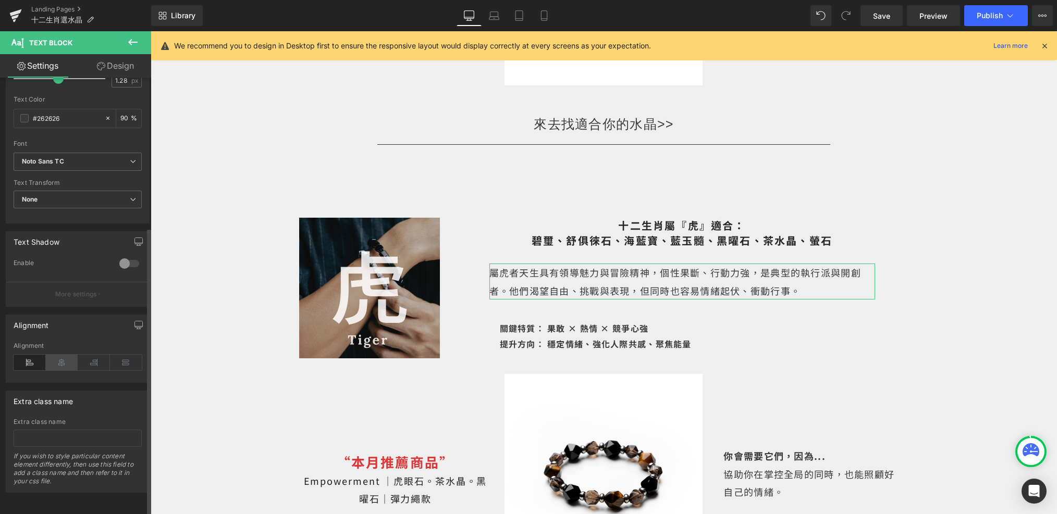
click at [54, 357] on icon at bounding box center [62, 363] width 32 height 16
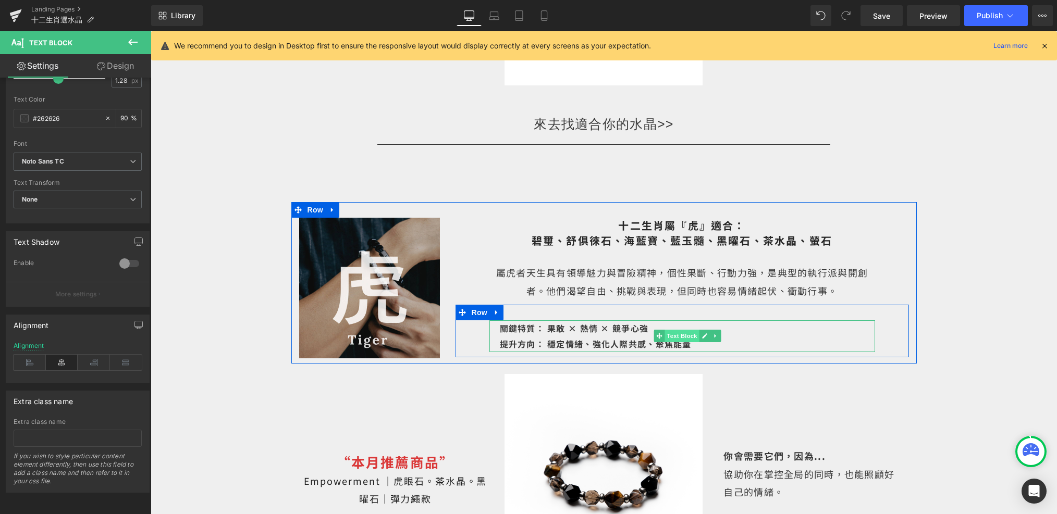
click at [670, 330] on span "Text Block" at bounding box center [681, 336] width 34 height 13
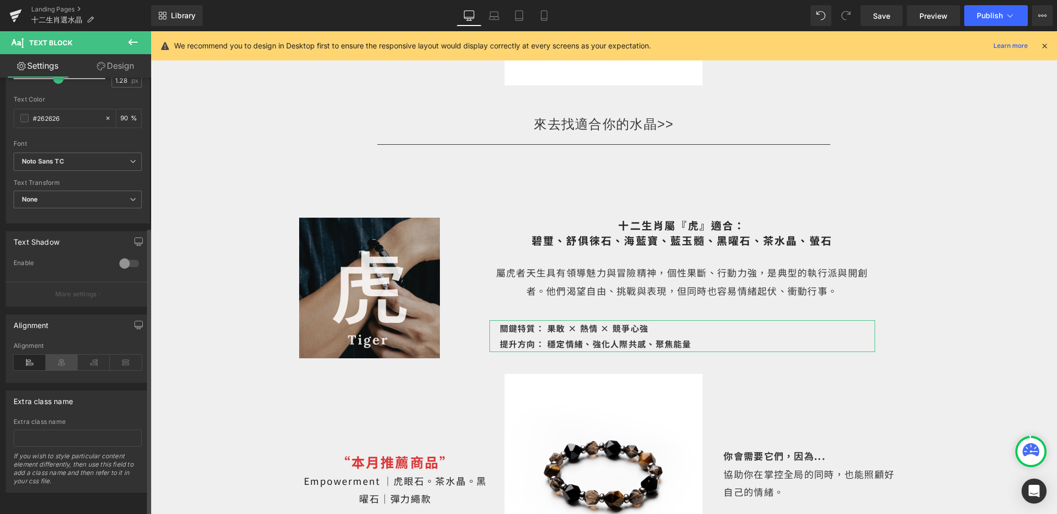
click at [63, 355] on icon at bounding box center [62, 363] width 32 height 16
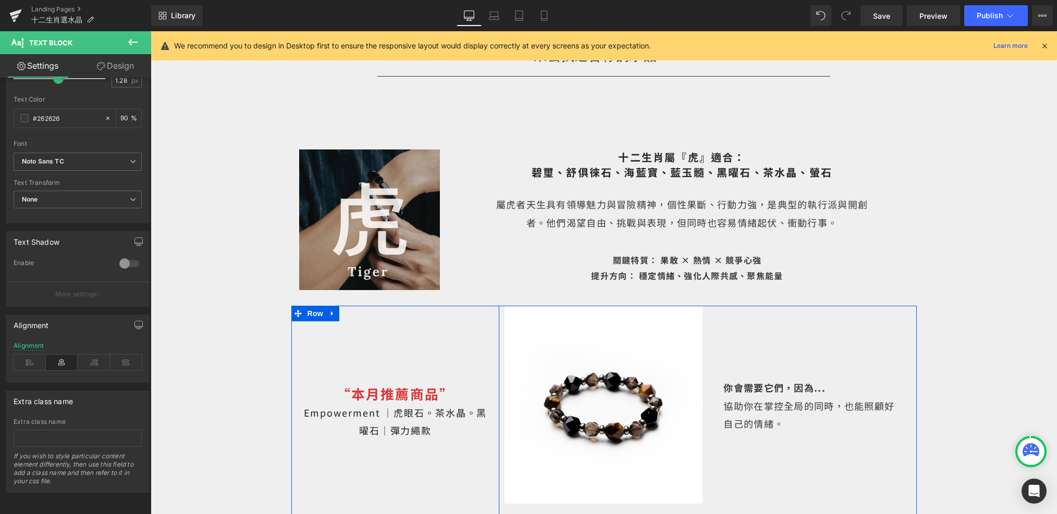
scroll to position [1371, 0]
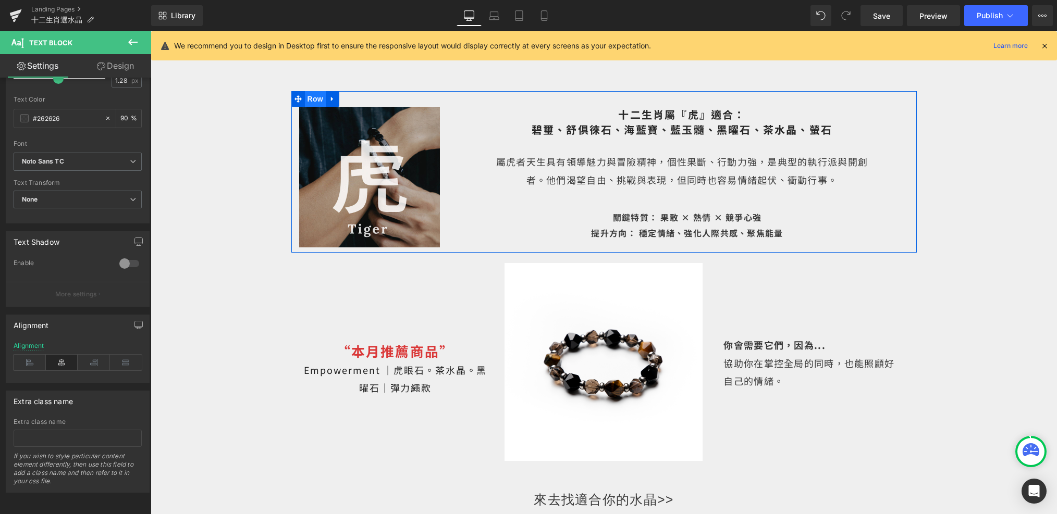
click at [317, 91] on span "Row" at bounding box center [315, 99] width 21 height 16
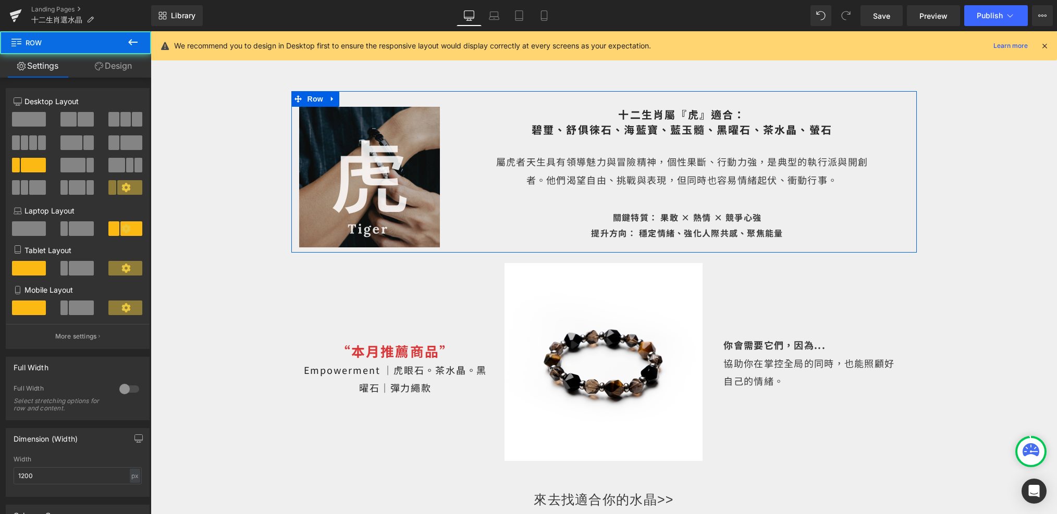
click at [127, 64] on link "Design" at bounding box center [114, 65] width 76 height 23
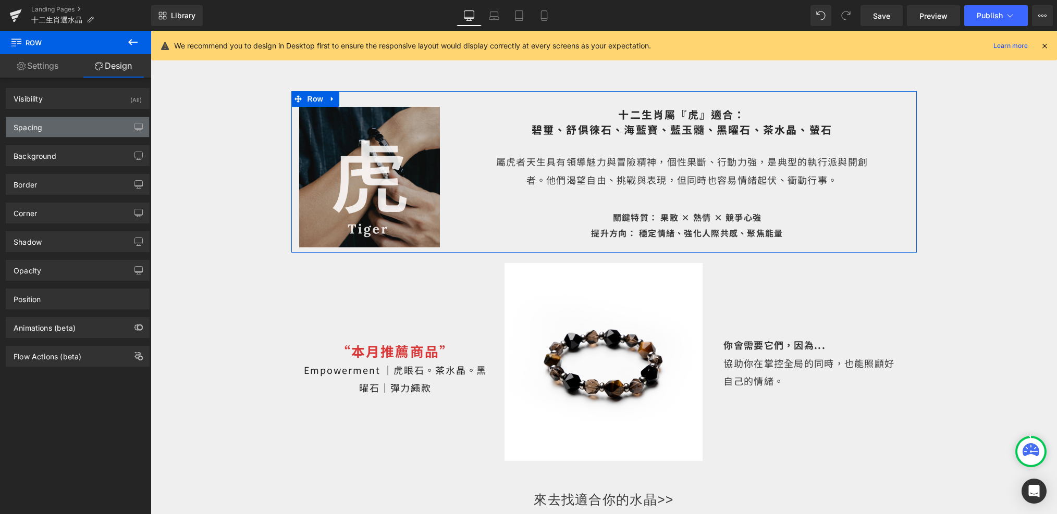
click at [78, 131] on div "Spacing" at bounding box center [77, 127] width 143 height 20
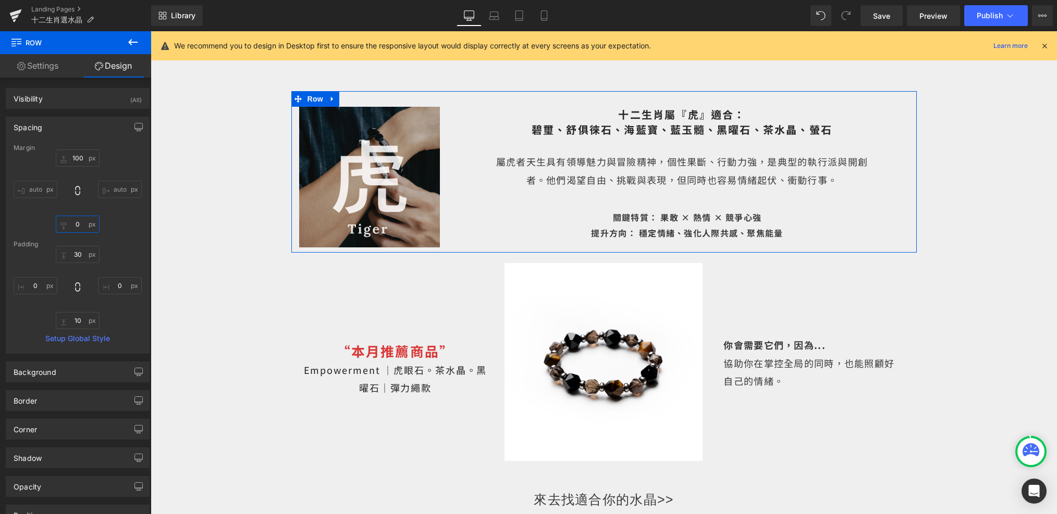
click at [84, 226] on input "text" at bounding box center [78, 224] width 44 height 17
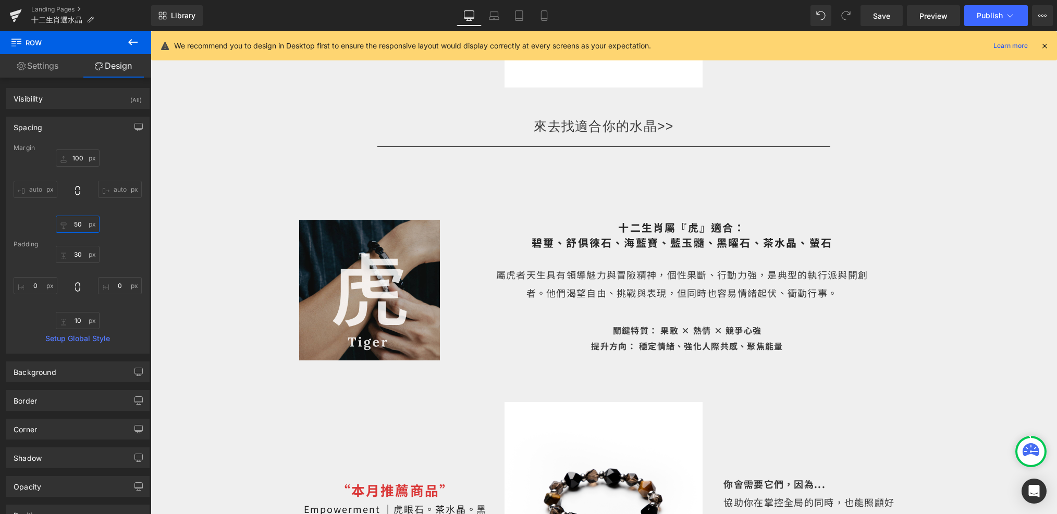
scroll to position [1255, 0]
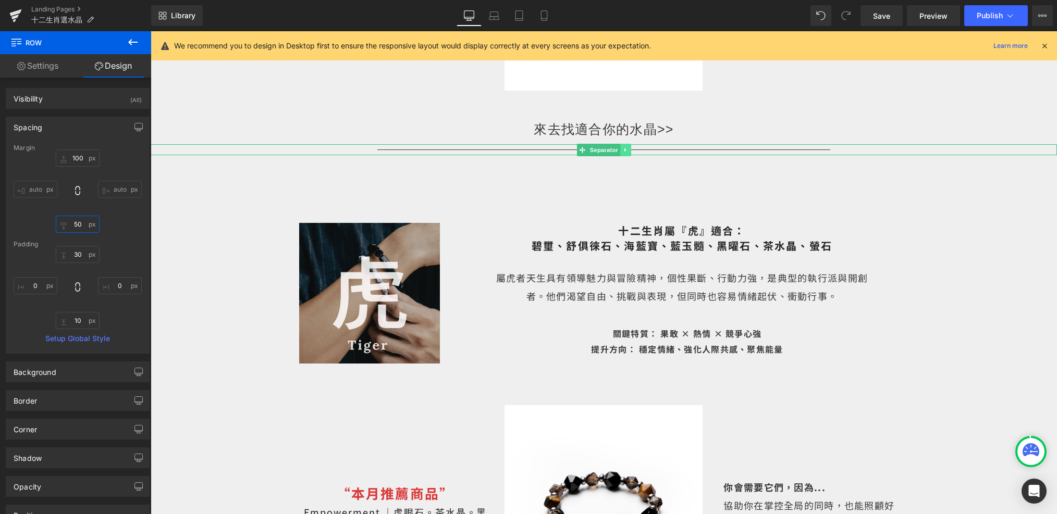
type input "50"
click at [622, 144] on link at bounding box center [625, 150] width 11 height 13
click at [619, 147] on icon at bounding box center [620, 150] width 6 height 6
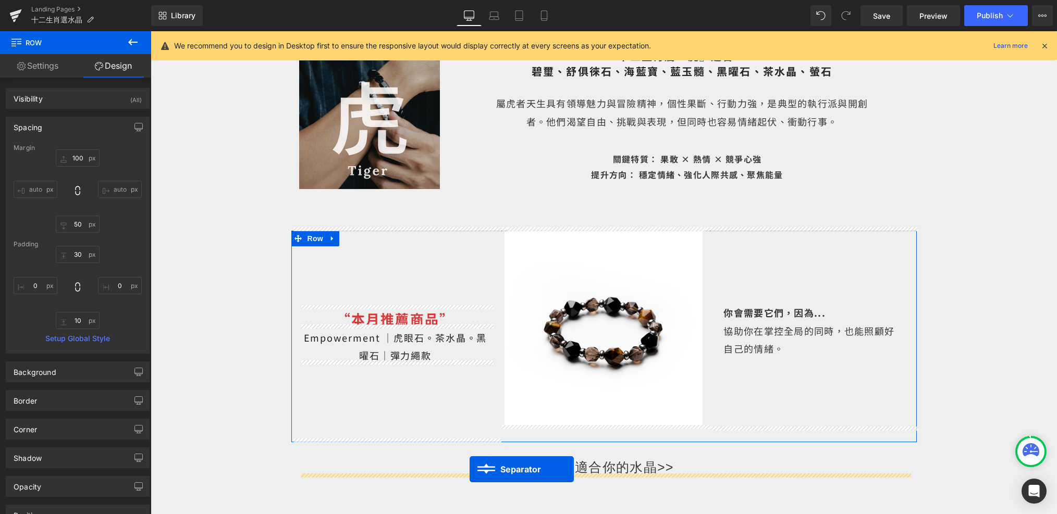
scroll to position [1518, 0]
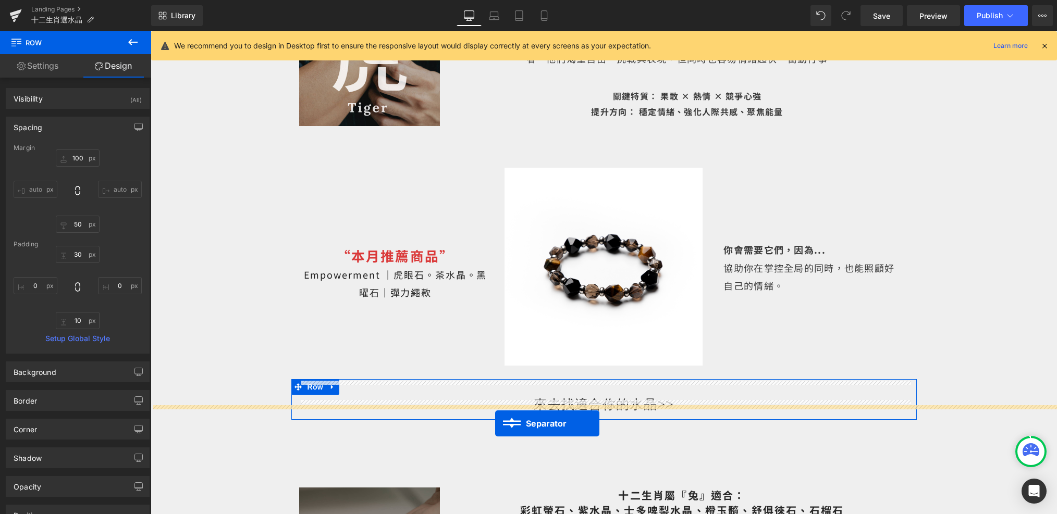
drag, startPoint x: 584, startPoint y: 146, endPoint x: 494, endPoint y: 423, distance: 290.1
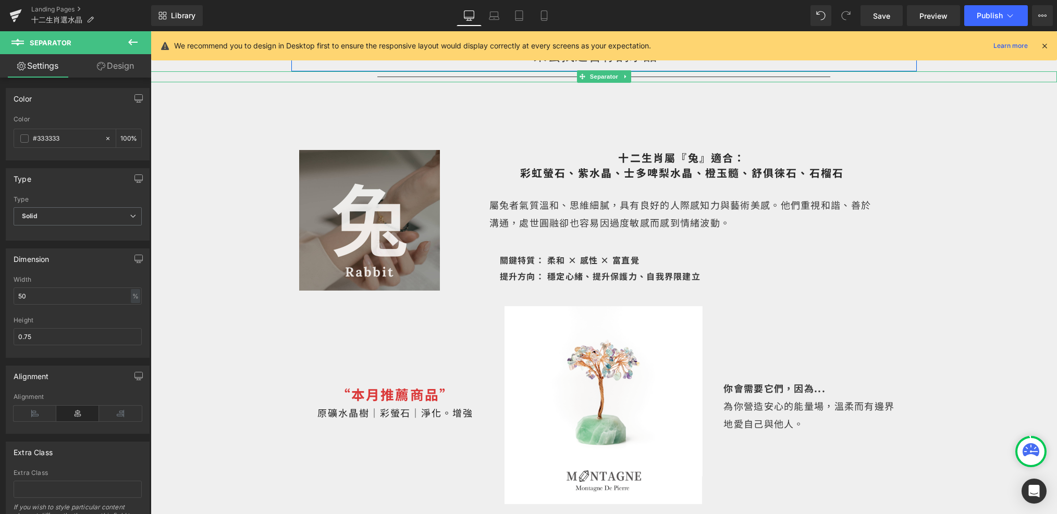
scroll to position [1852, 0]
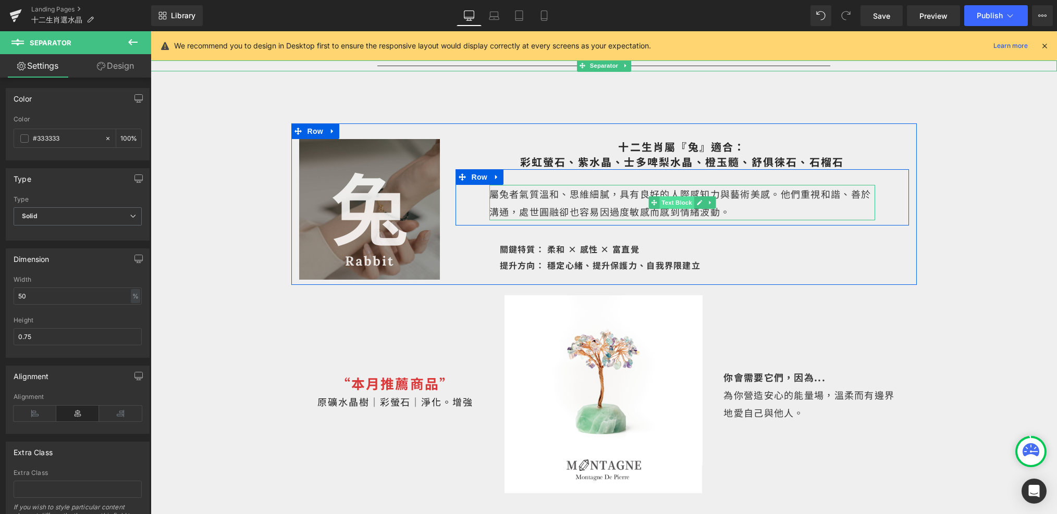
click at [679, 196] on span "Text Block" at bounding box center [676, 202] width 34 height 13
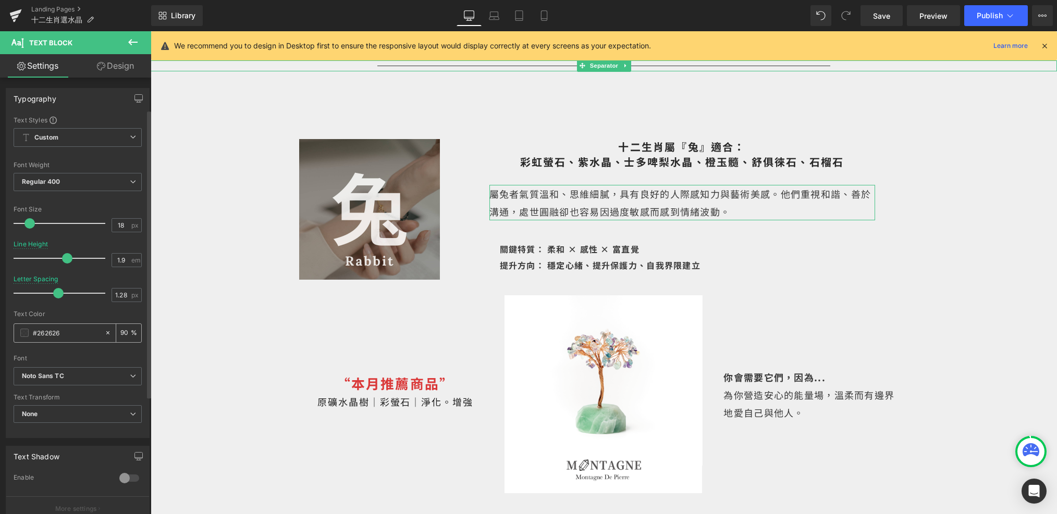
scroll to position [224, 0]
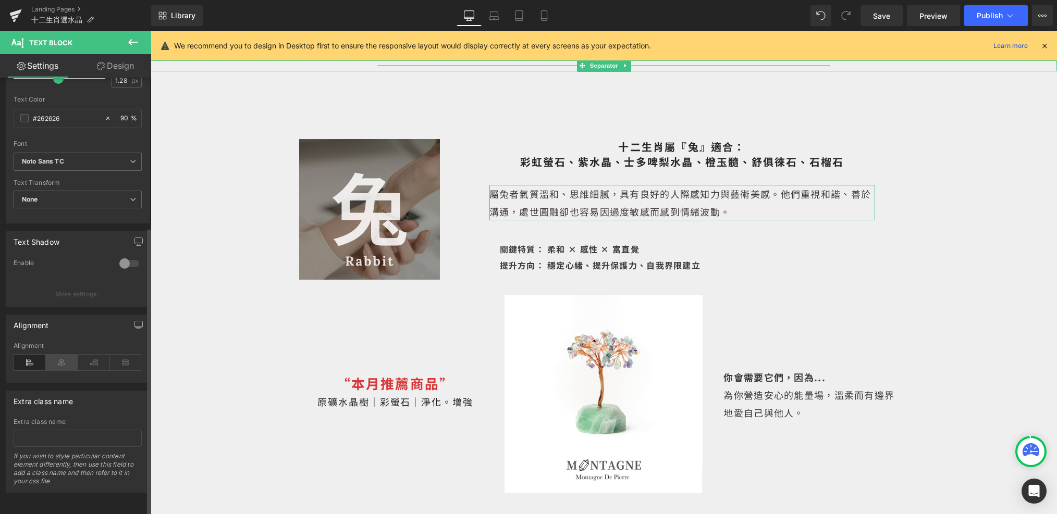
click at [70, 355] on icon at bounding box center [62, 363] width 32 height 16
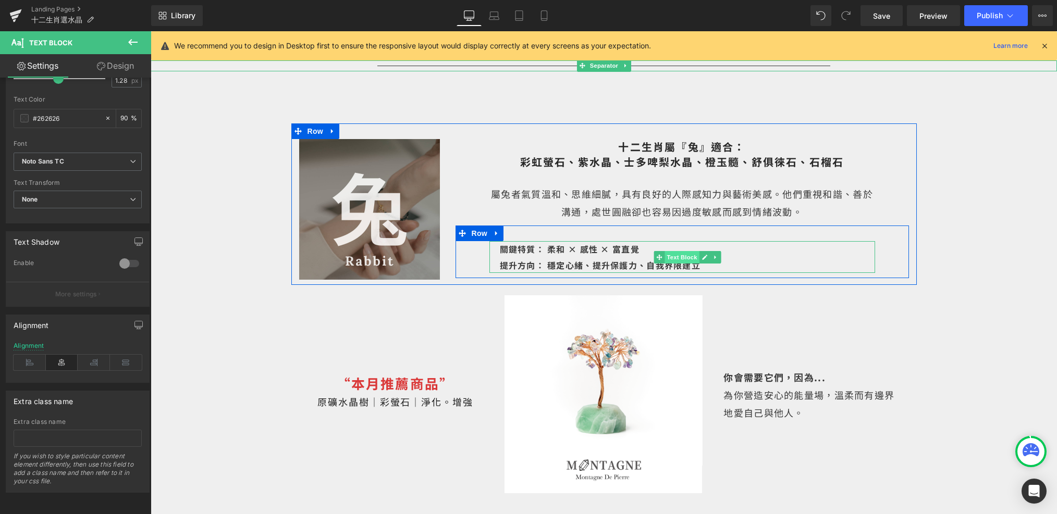
click at [671, 251] on span "Text Block" at bounding box center [681, 257] width 34 height 13
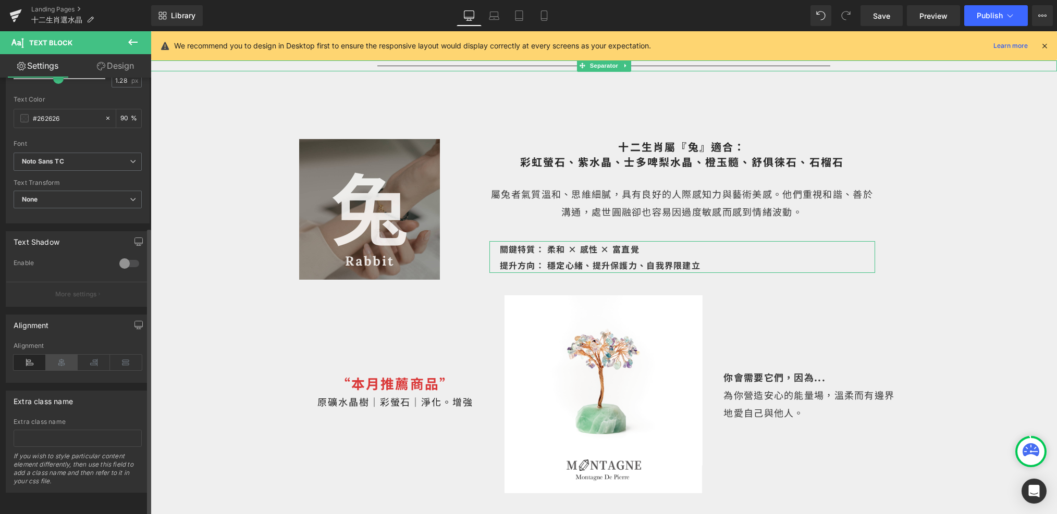
click at [58, 357] on icon at bounding box center [62, 363] width 32 height 16
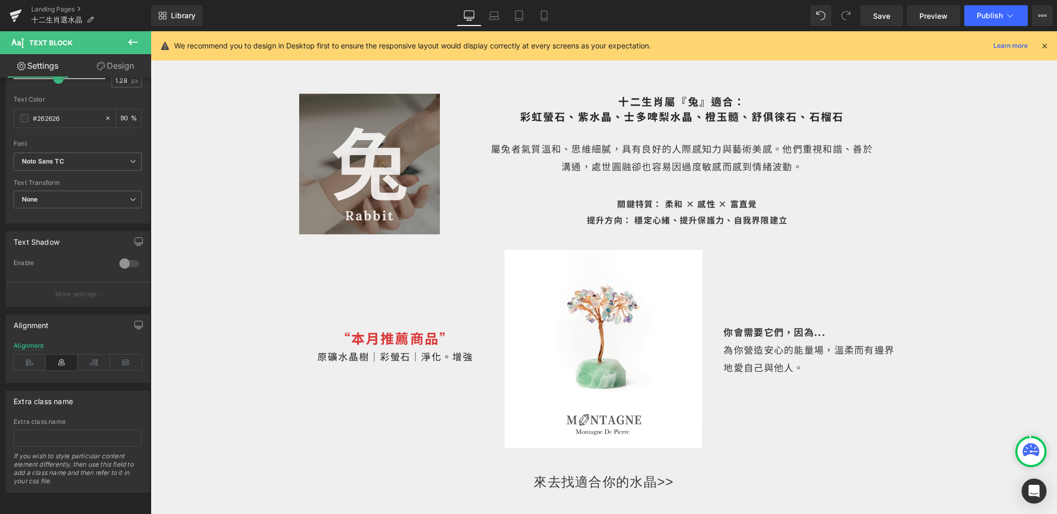
scroll to position [1805, 0]
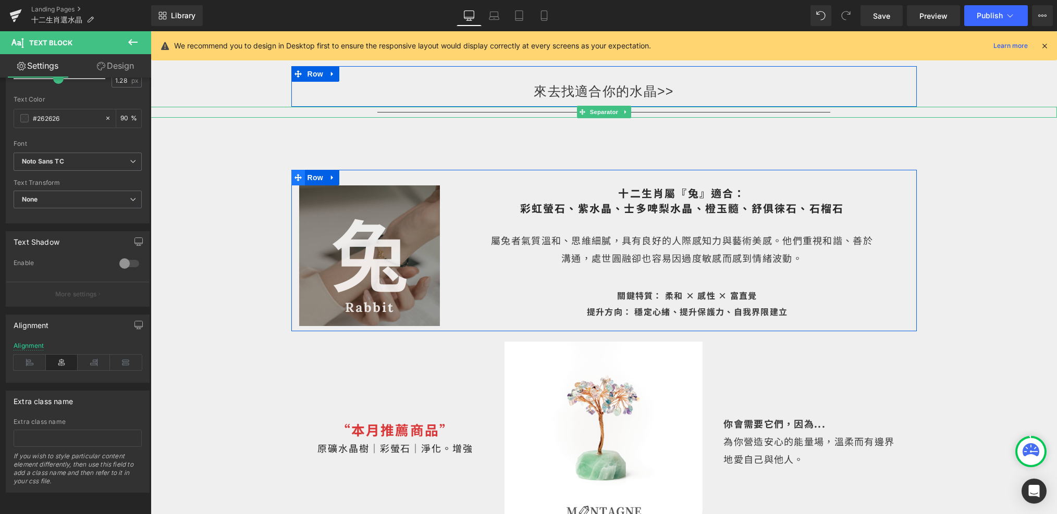
click at [299, 174] on icon at bounding box center [297, 177] width 7 height 7
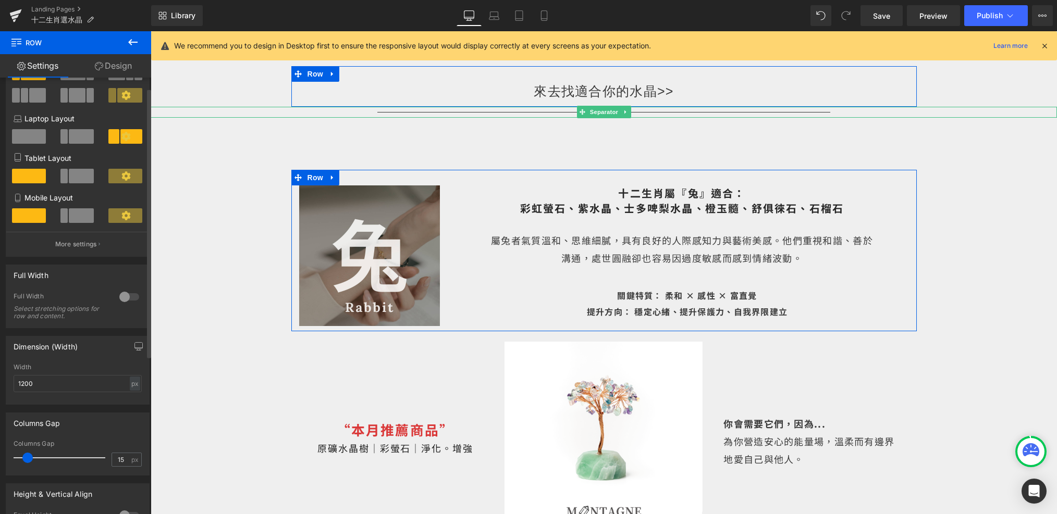
scroll to position [0, 0]
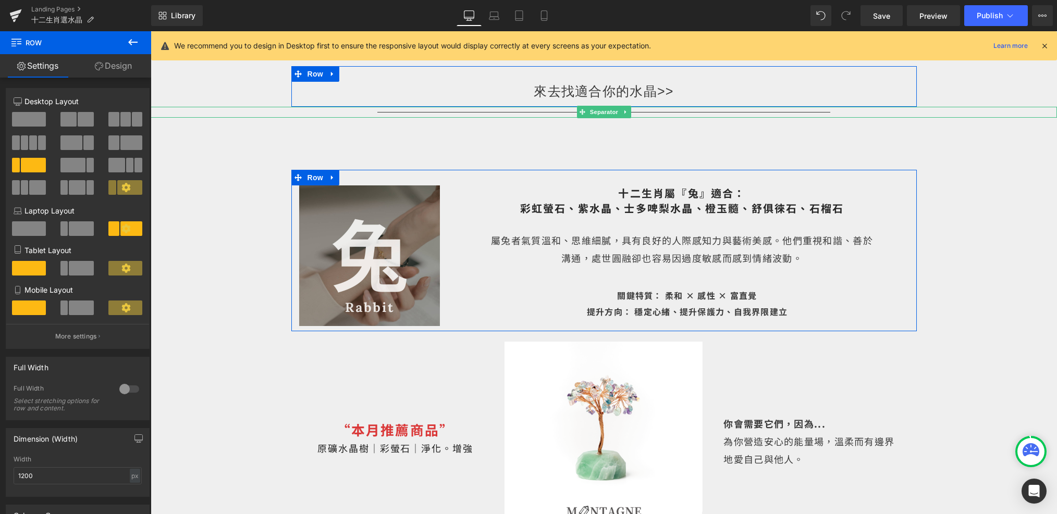
click at [111, 63] on link "Design" at bounding box center [114, 65] width 76 height 23
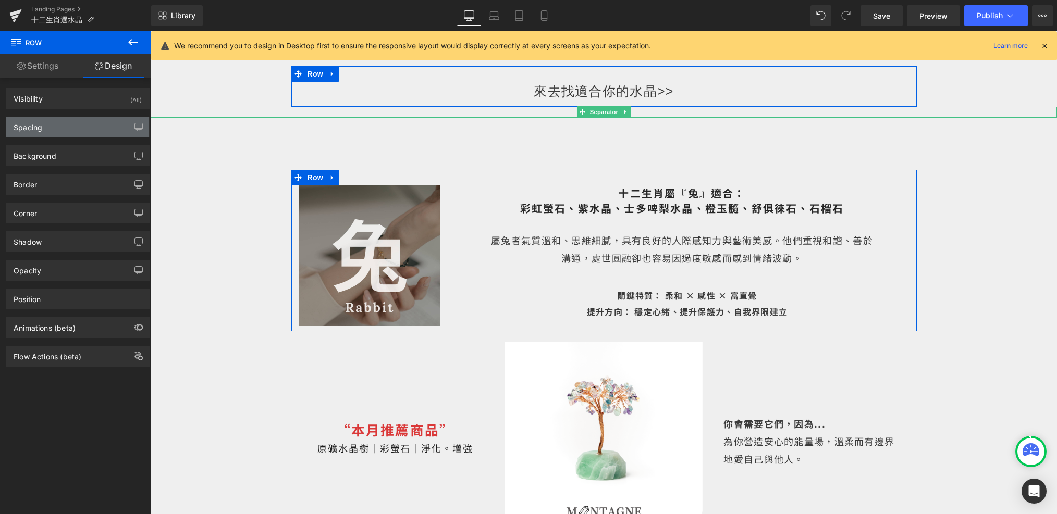
click at [73, 129] on div "Spacing" at bounding box center [77, 127] width 143 height 20
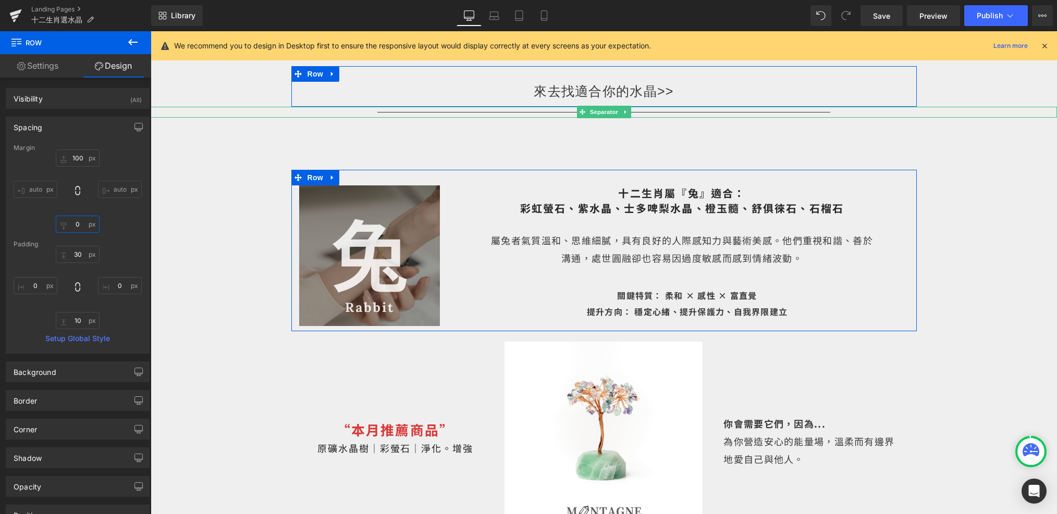
click at [84, 228] on input "0" at bounding box center [78, 224] width 44 height 17
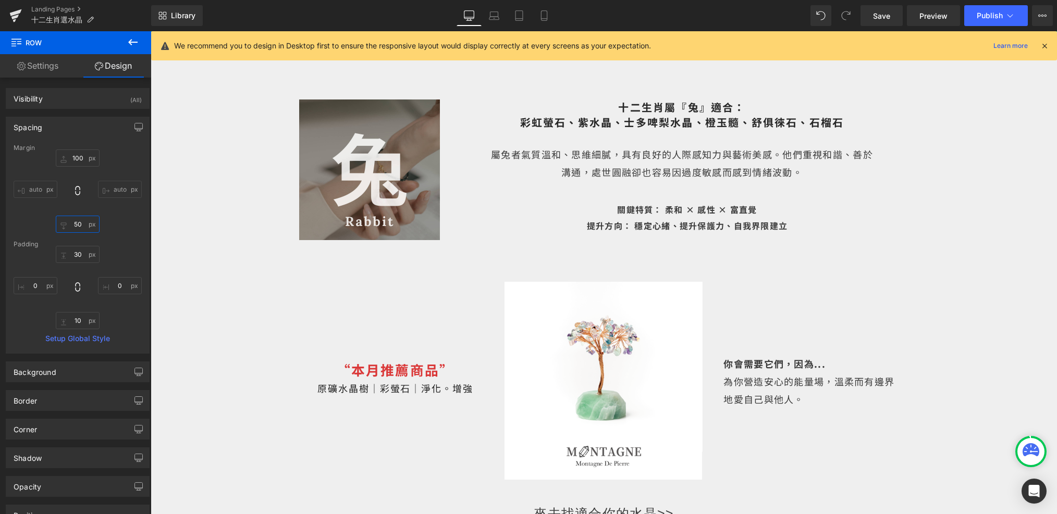
scroll to position [1777, 0]
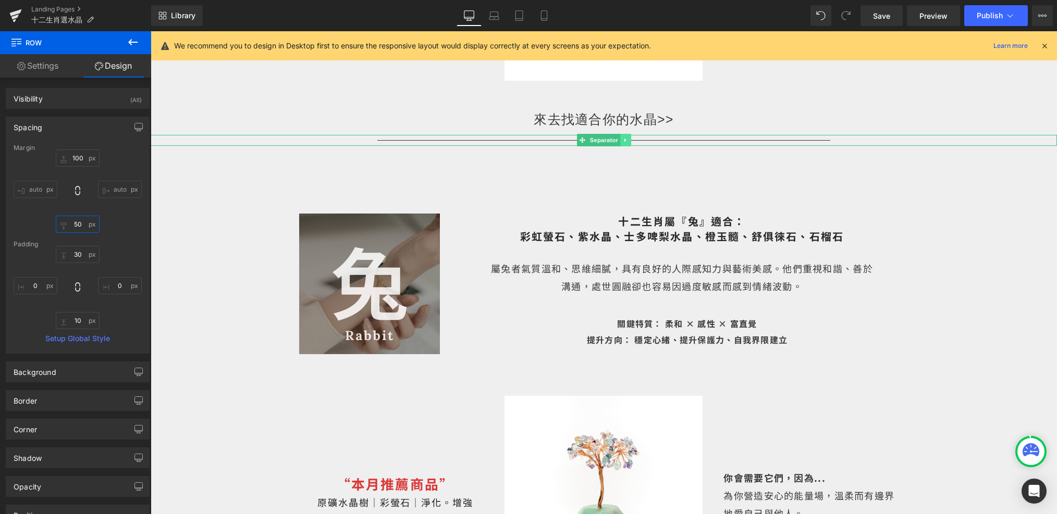
type input "50"
click at [626, 137] on icon at bounding box center [626, 140] width 6 height 6
click at [619, 138] on icon at bounding box center [620, 141] width 6 height 6
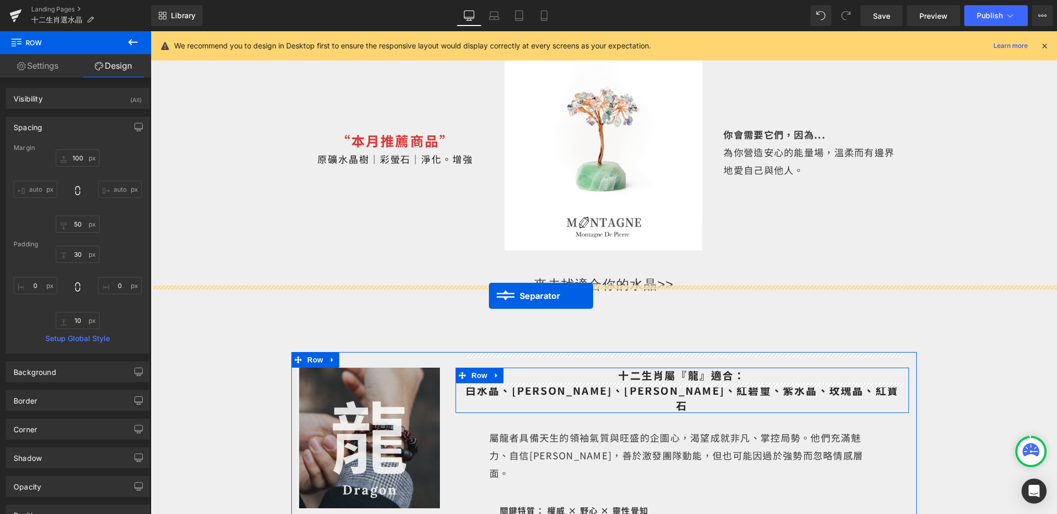
drag, startPoint x: 582, startPoint y: 135, endPoint x: 488, endPoint y: 296, distance: 186.8
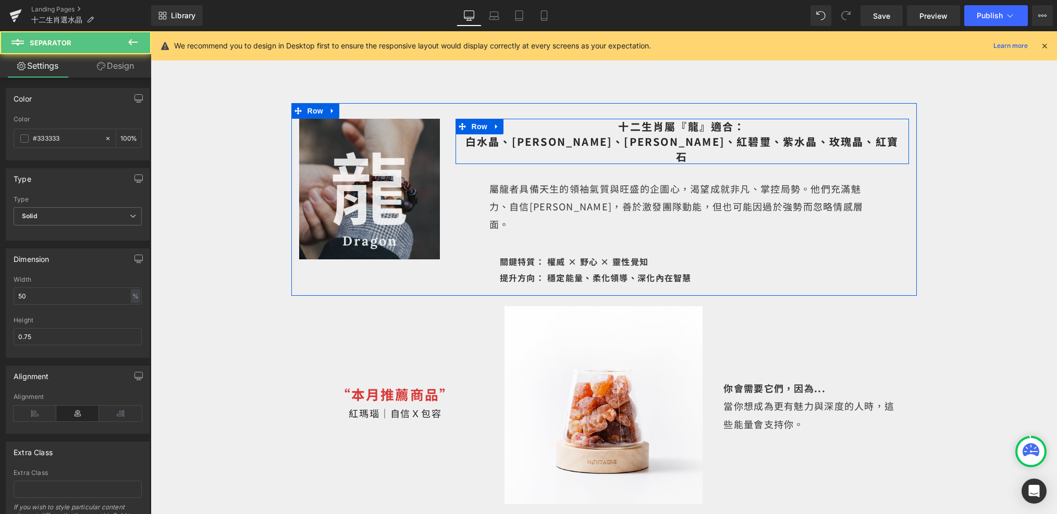
scroll to position [2385, 0]
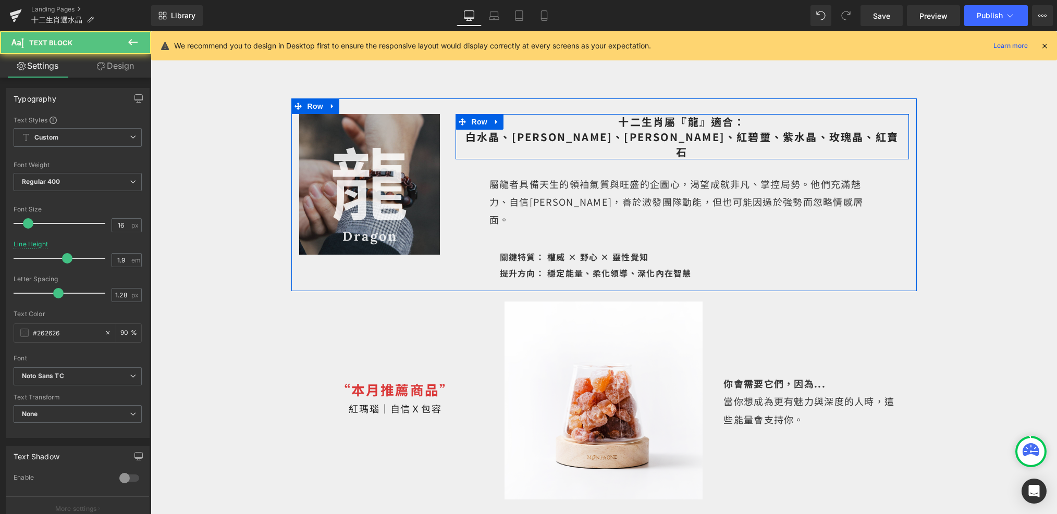
click at [672, 249] on p "關鍵特質： 權威 × 野心 × 靈性覺知" at bounding box center [687, 257] width 375 height 16
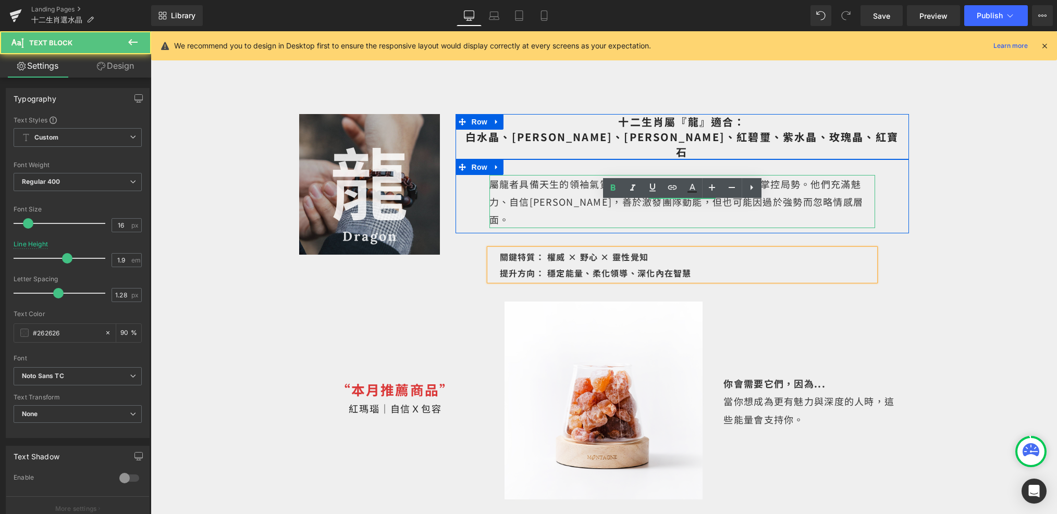
click at [679, 187] on span "Text Block" at bounding box center [676, 193] width 34 height 13
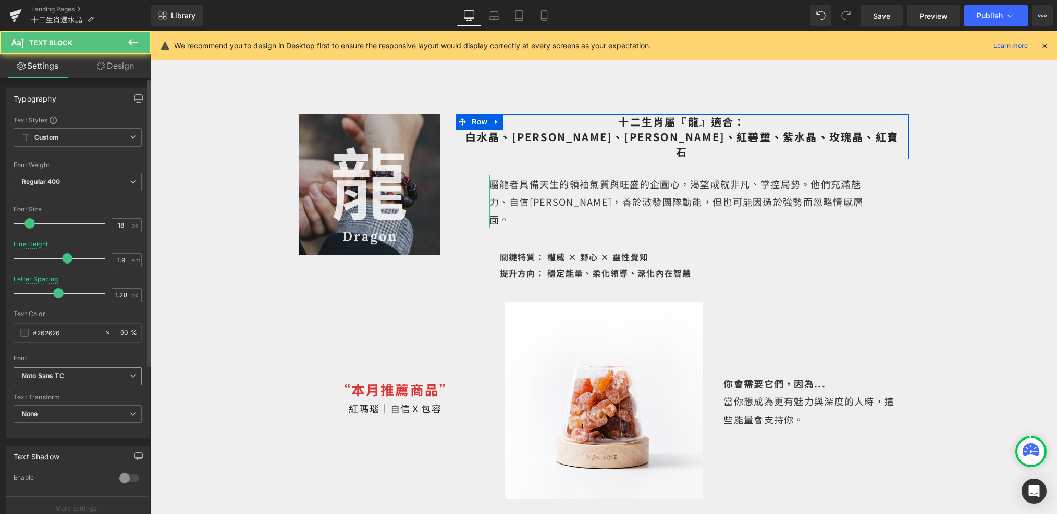
scroll to position [224, 0]
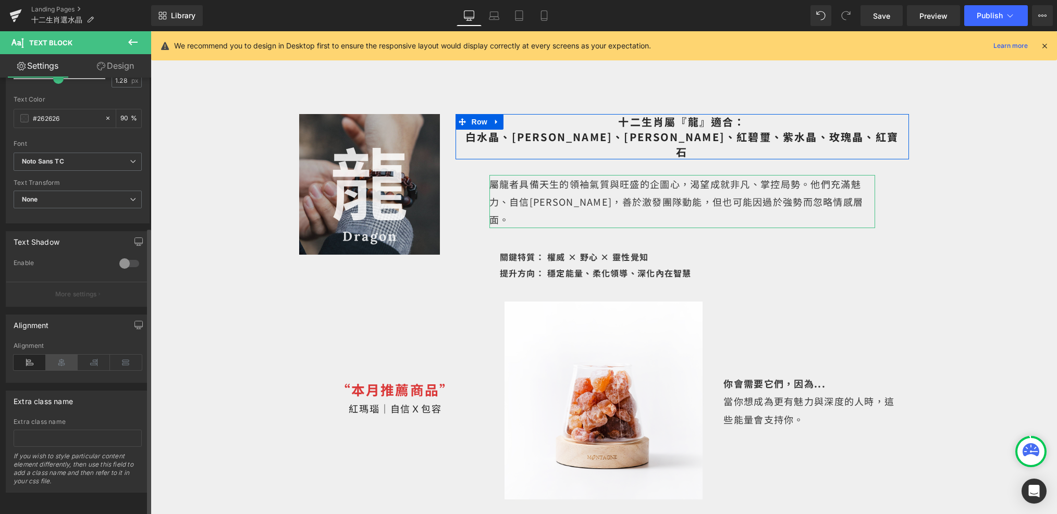
click at [61, 355] on icon at bounding box center [62, 363] width 32 height 16
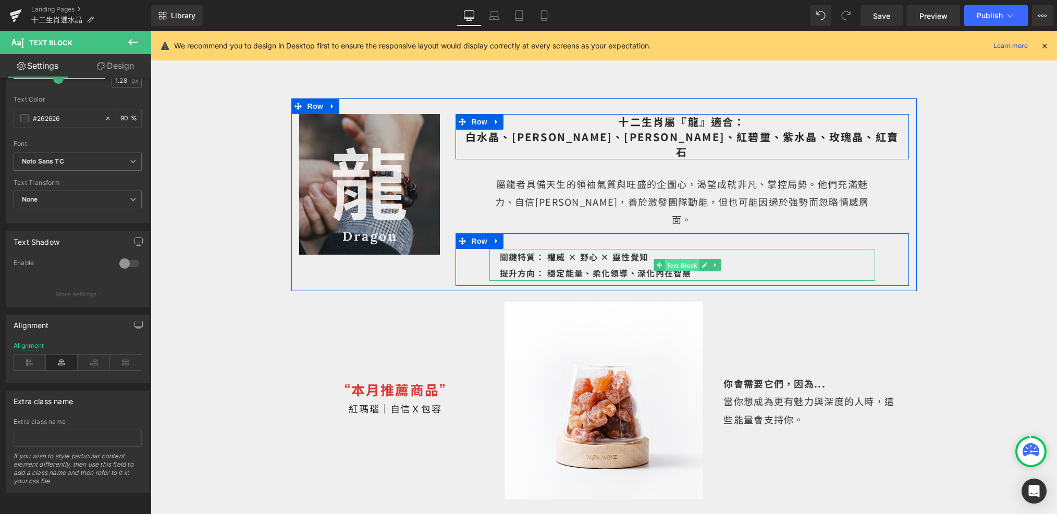
click at [673, 259] on span "Text Block" at bounding box center [681, 265] width 34 height 13
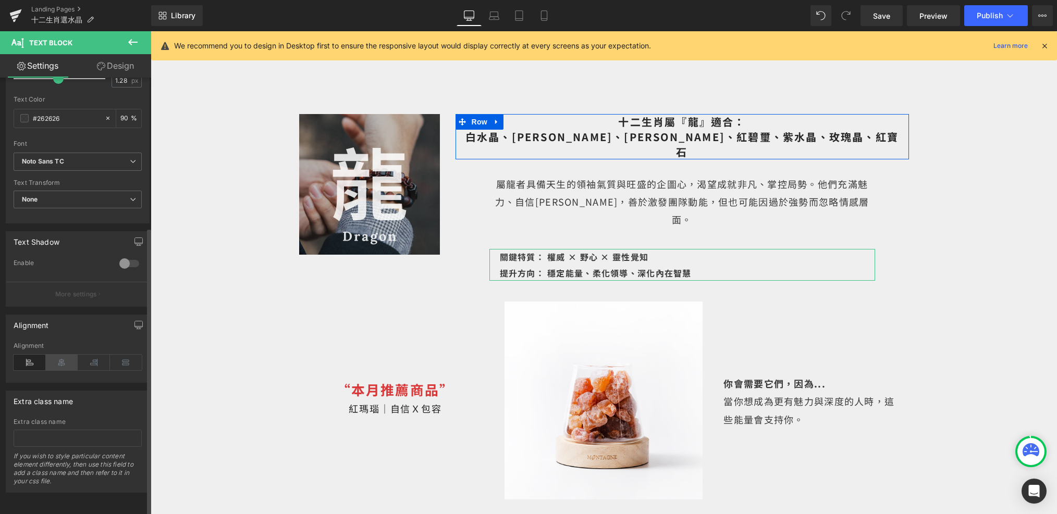
click at [70, 355] on icon at bounding box center [62, 363] width 32 height 16
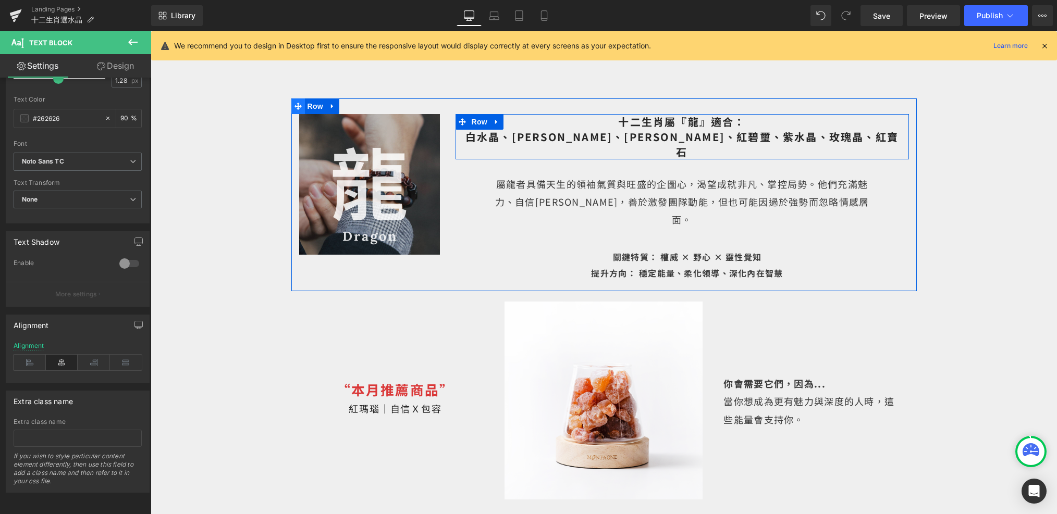
click at [299, 102] on icon at bounding box center [297, 106] width 7 height 8
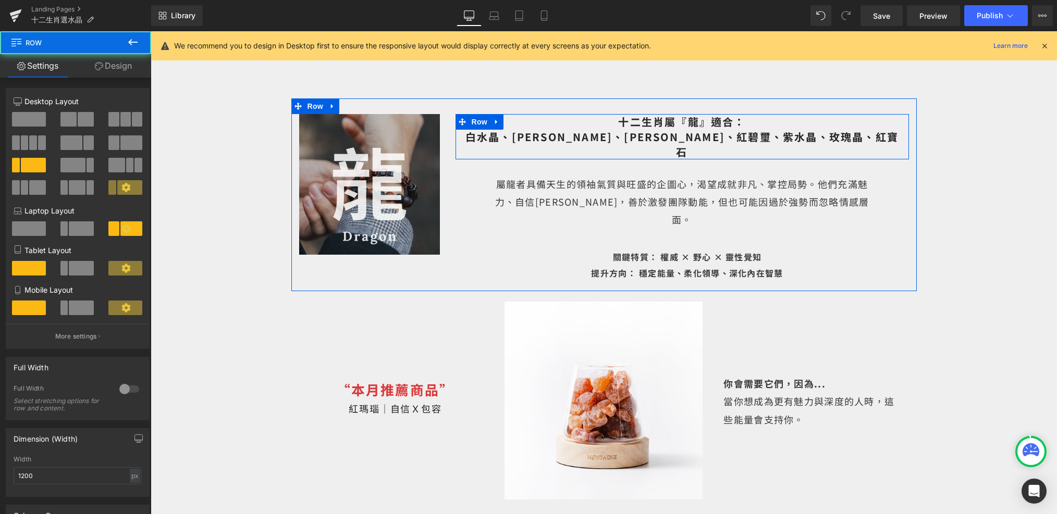
click at [125, 62] on link "Design" at bounding box center [114, 65] width 76 height 23
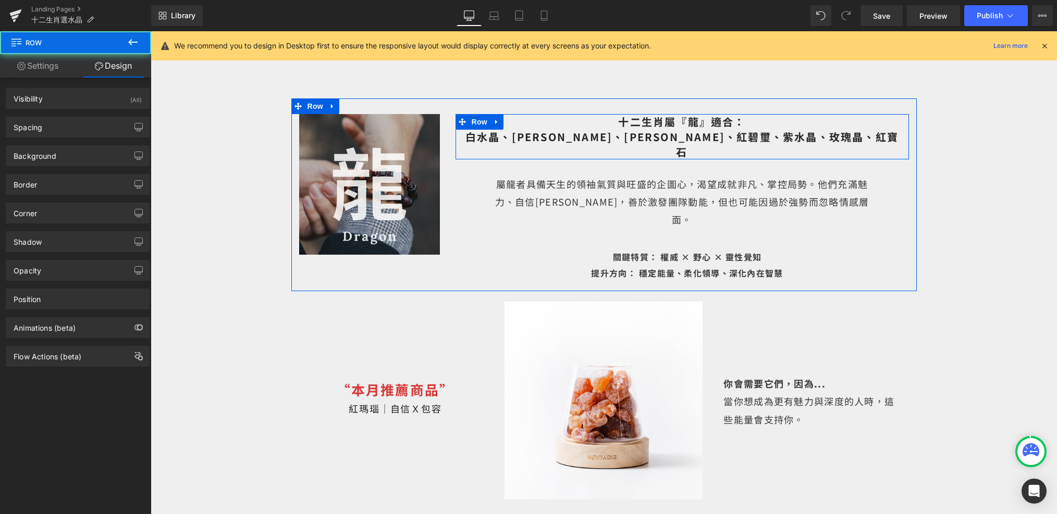
click at [93, 116] on div "Spacing Margin 100 auto 0 auto Padding 30 0 10 0 Setup Global Style" at bounding box center [78, 123] width 156 height 29
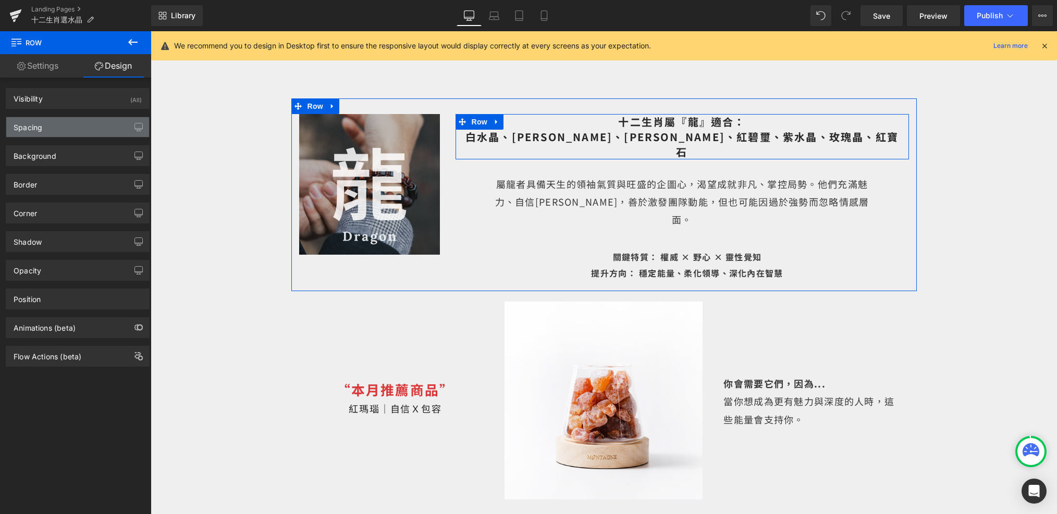
click at [93, 125] on div "Spacing" at bounding box center [77, 127] width 143 height 20
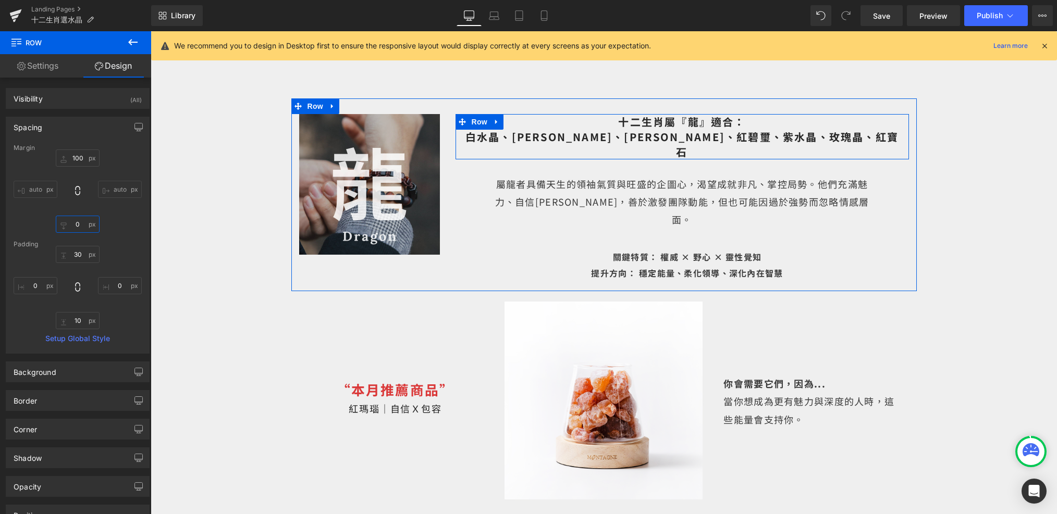
click at [78, 229] on input "0" at bounding box center [78, 224] width 44 height 17
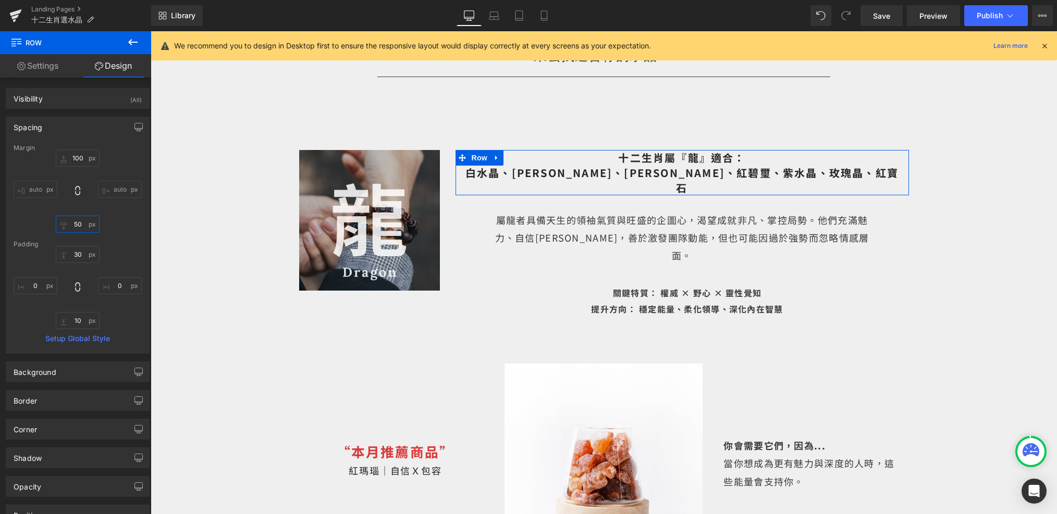
scroll to position [2252, 0]
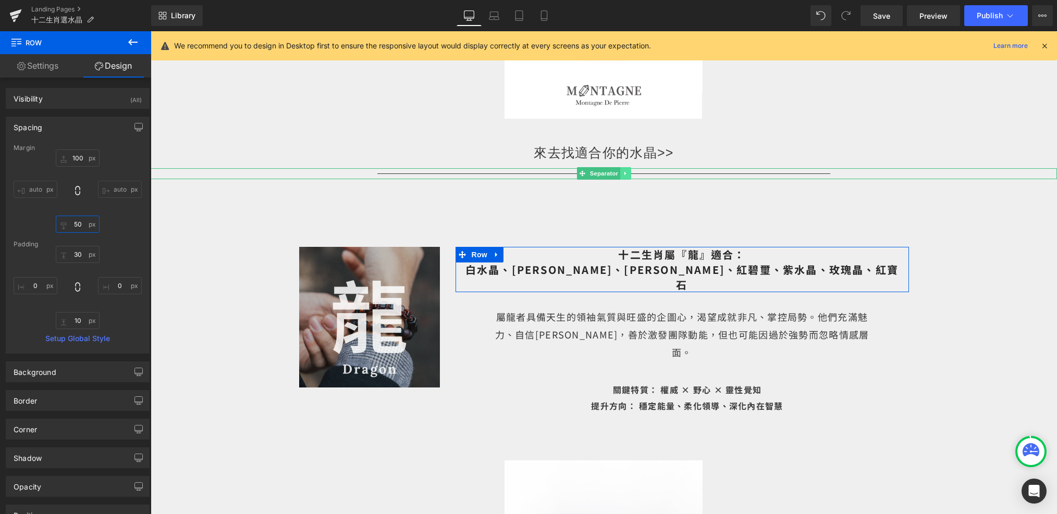
type input "50"
click at [625, 172] on icon at bounding box center [625, 174] width 2 height 4
click at [619, 171] on icon at bounding box center [620, 174] width 6 height 6
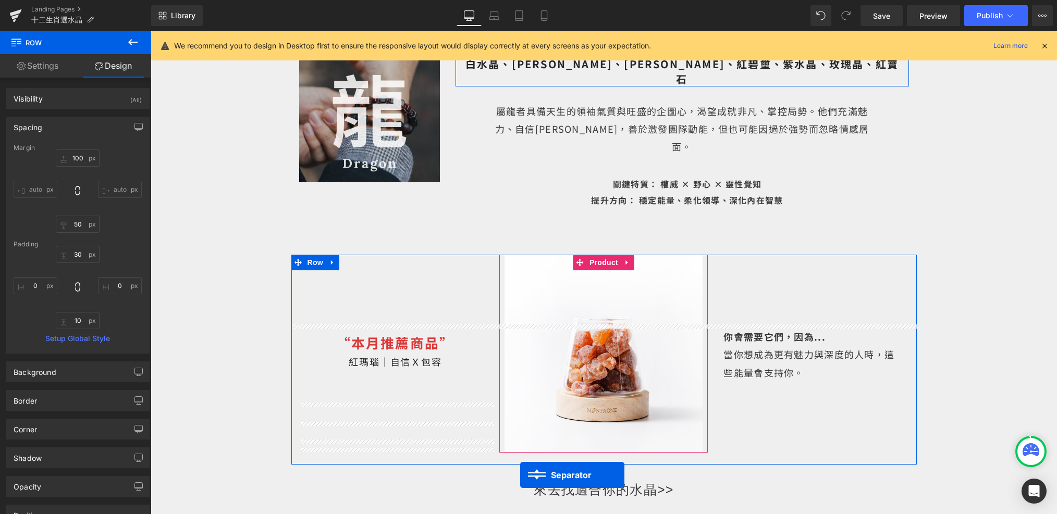
scroll to position [2621, 0]
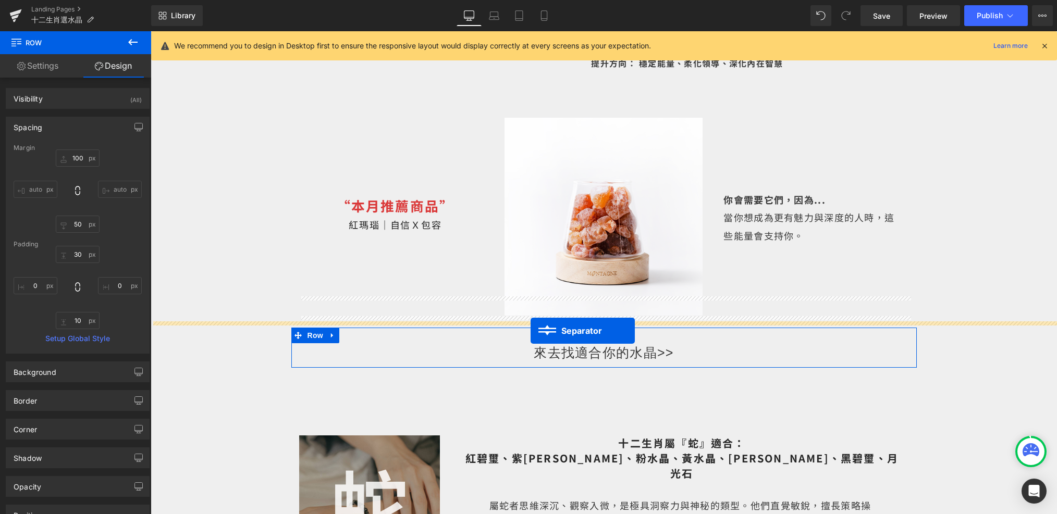
drag, startPoint x: 581, startPoint y: 175, endPoint x: 529, endPoint y: 330, distance: 163.9
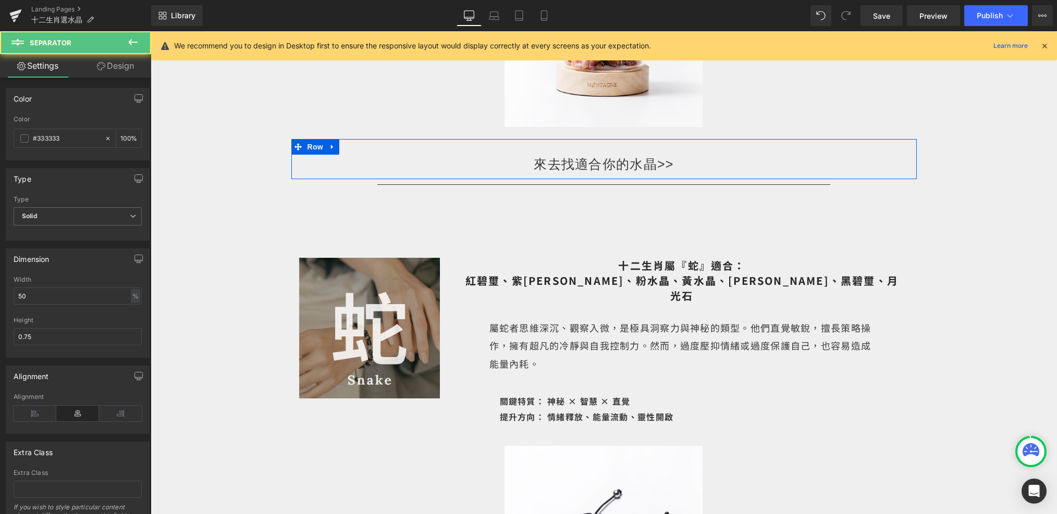
scroll to position [2804, 0]
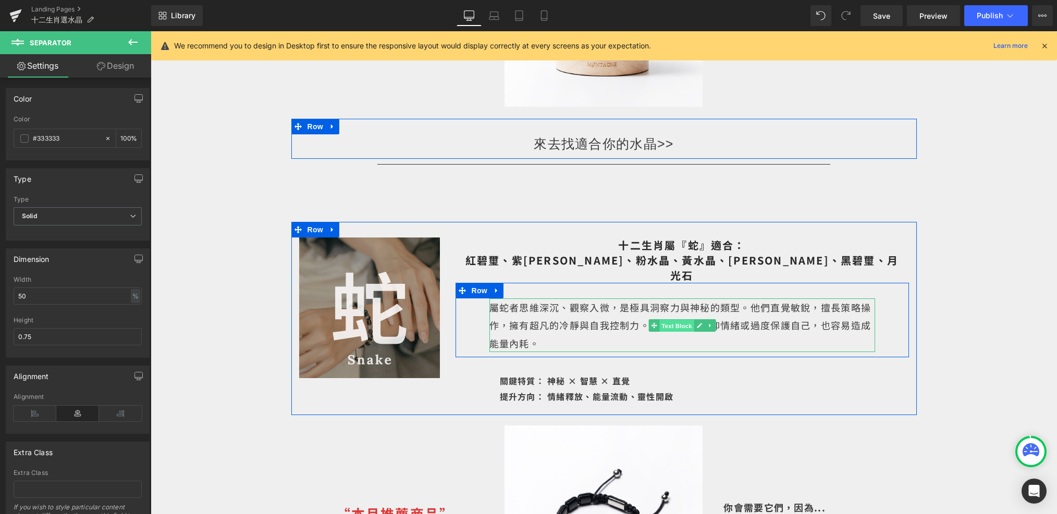
click at [675, 319] on span "Text Block" at bounding box center [676, 325] width 34 height 13
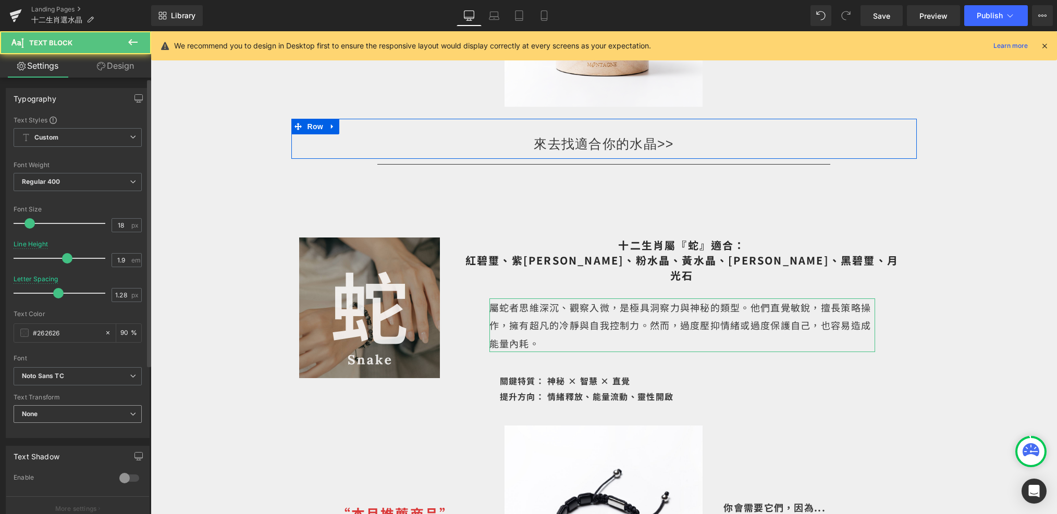
scroll to position [224, 0]
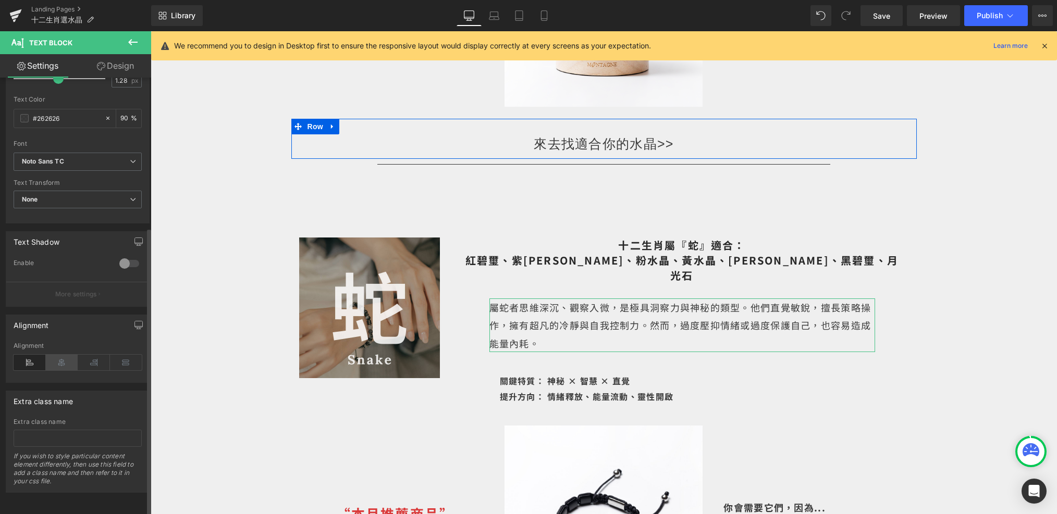
click at [55, 355] on icon at bounding box center [62, 363] width 32 height 16
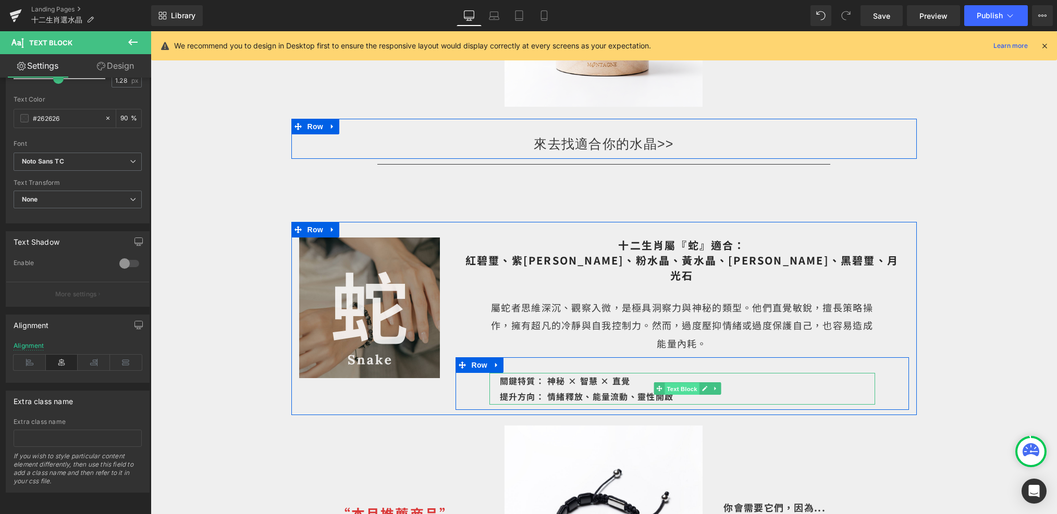
click at [678, 383] on span "Text Block" at bounding box center [681, 389] width 34 height 13
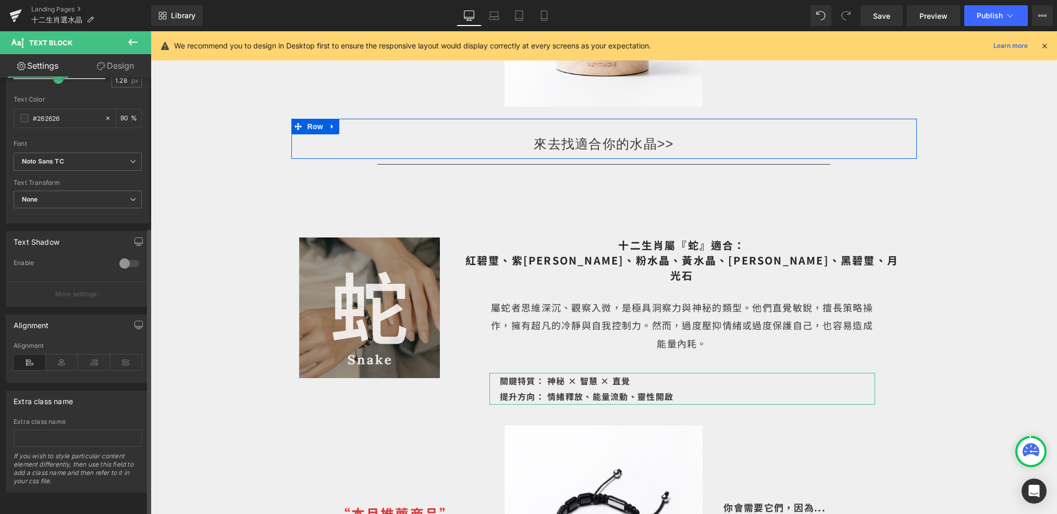
click at [69, 362] on div "Alignment" at bounding box center [78, 362] width 128 height 40
click at [61, 355] on icon at bounding box center [62, 363] width 32 height 16
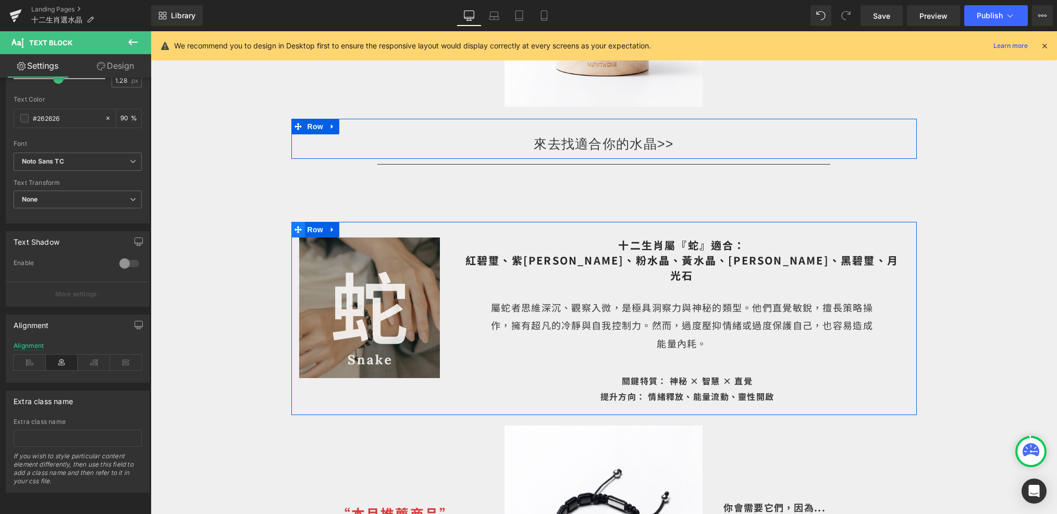
click at [295, 226] on icon at bounding box center [297, 229] width 7 height 7
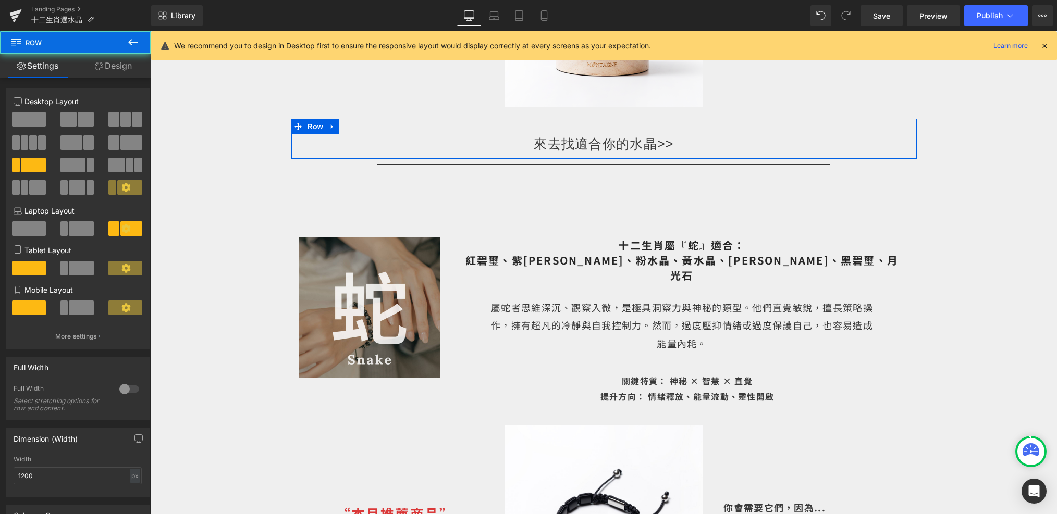
click at [96, 52] on span "Row" at bounding box center [62, 42] width 104 height 23
click at [96, 55] on link "Design" at bounding box center [114, 65] width 76 height 23
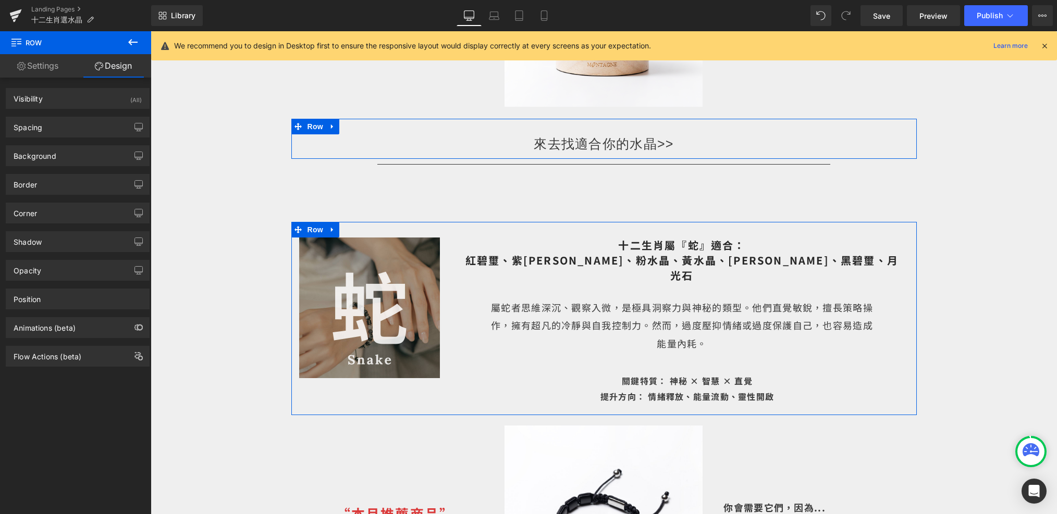
click at [70, 113] on div "Spacing Margin 100 auto 0 auto Padding 30 0 10 0 Setup Global Style" at bounding box center [78, 123] width 156 height 29
click at [70, 125] on div "Spacing" at bounding box center [77, 127] width 143 height 20
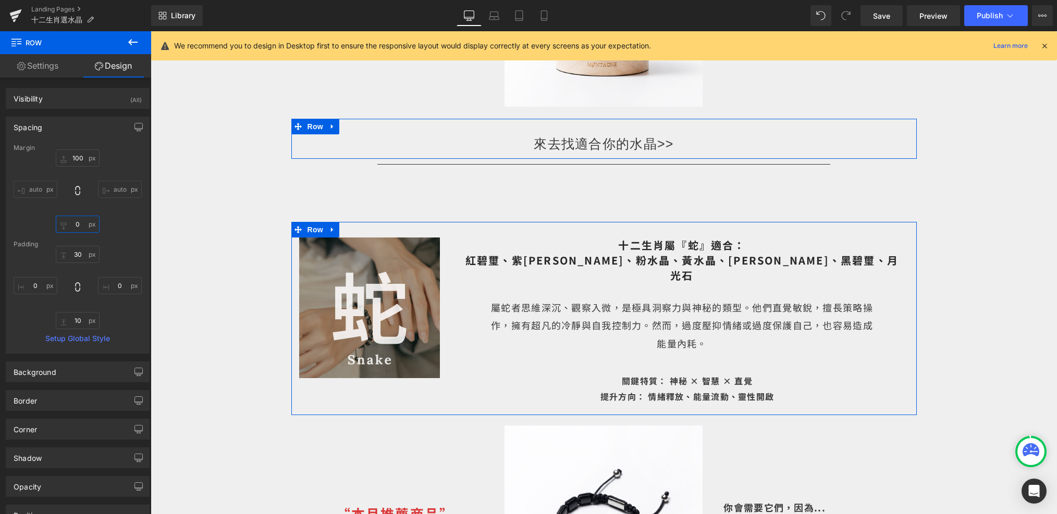
click at [84, 225] on input "0" at bounding box center [78, 224] width 44 height 17
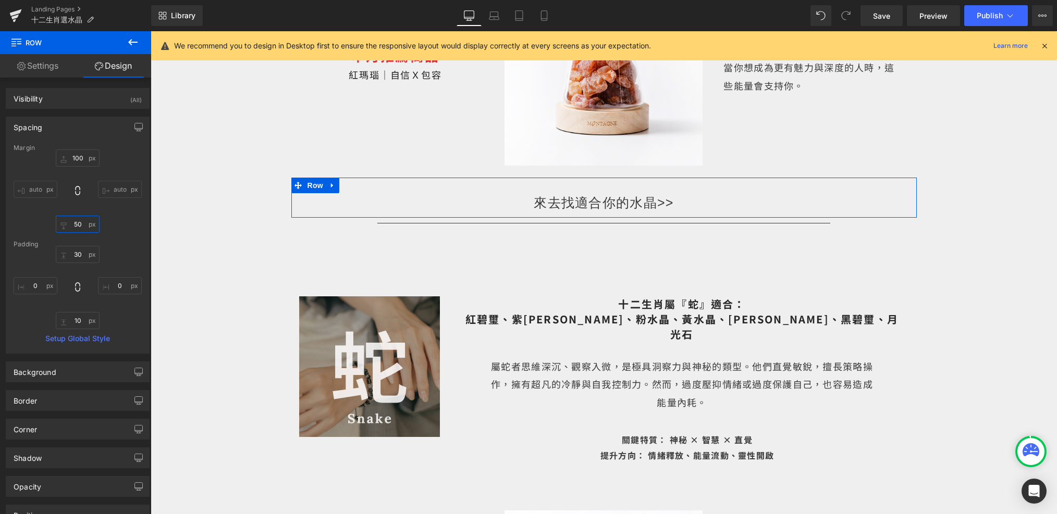
scroll to position [2729, 0]
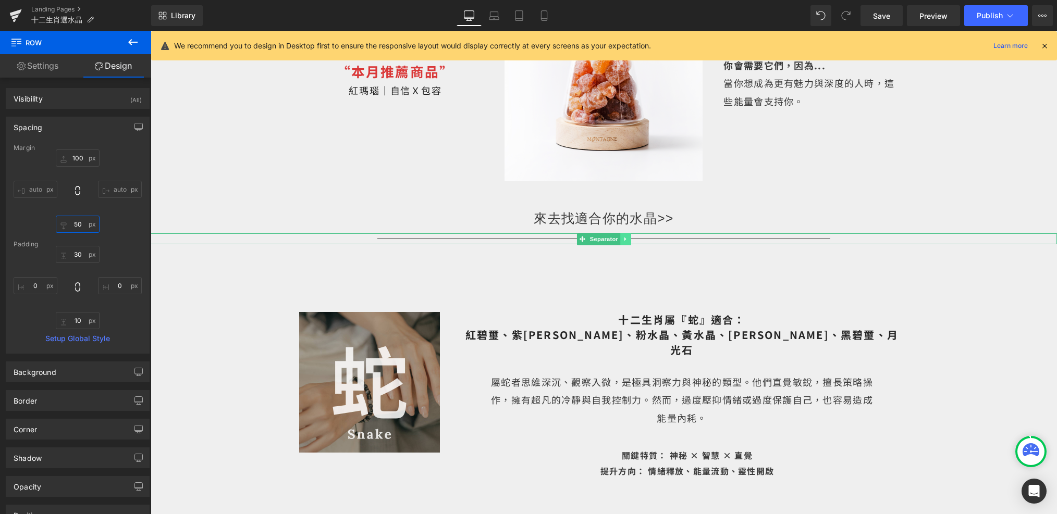
type input "50"
click at [626, 236] on icon at bounding box center [626, 239] width 6 height 6
click at [619, 236] on icon at bounding box center [620, 239] width 6 height 6
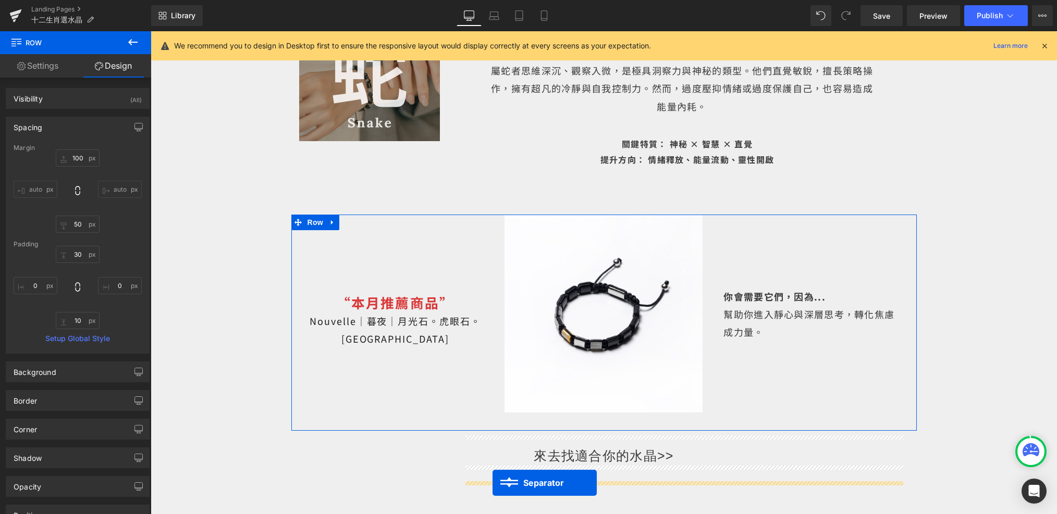
scroll to position [3194, 0]
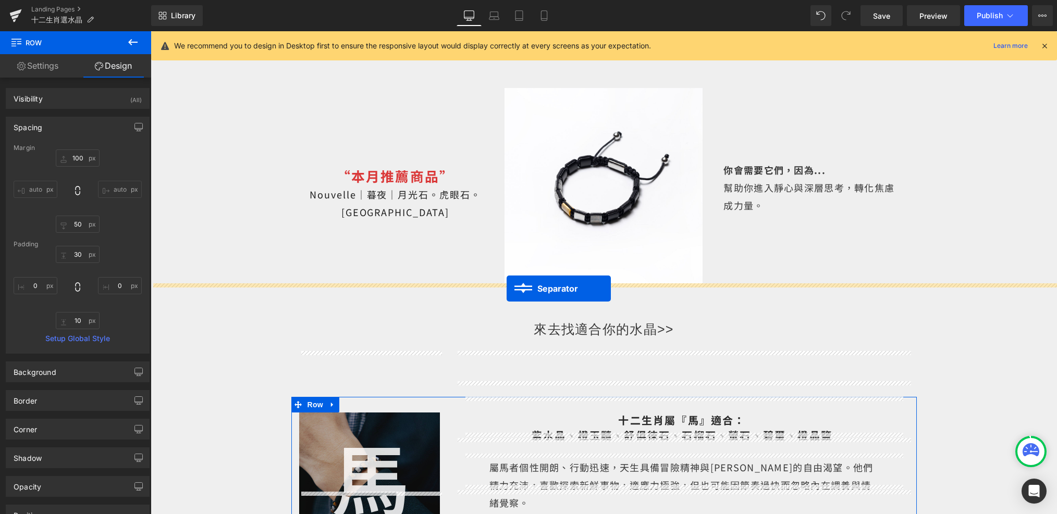
drag, startPoint x: 584, startPoint y: 202, endPoint x: 505, endPoint y: 288, distance: 116.9
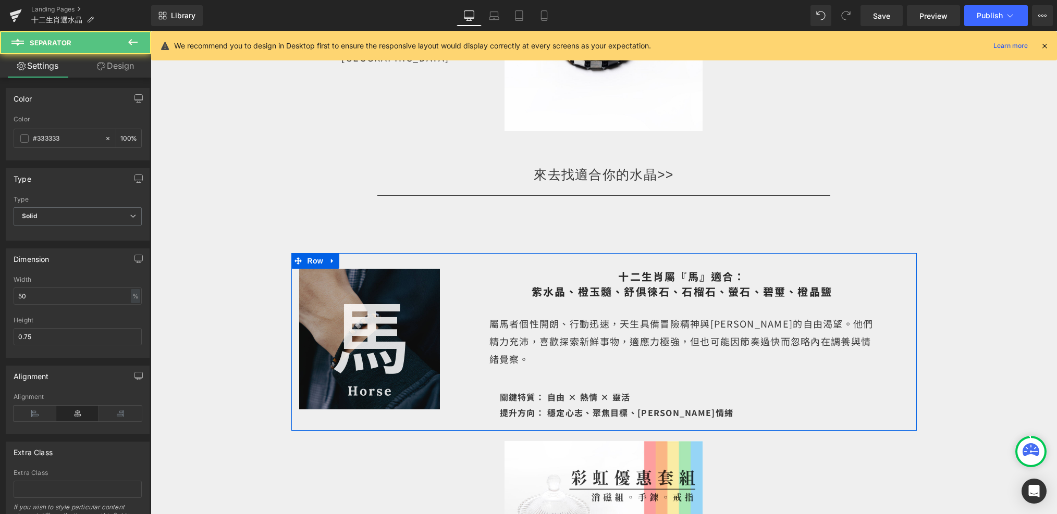
scroll to position [3326, 0]
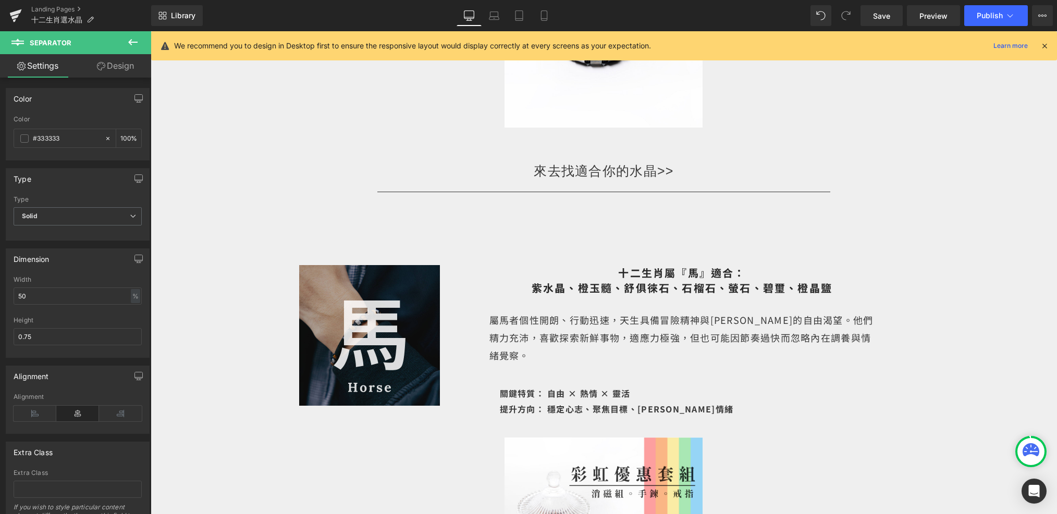
click at [314, 251] on span "Row" at bounding box center [315, 257] width 17 height 13
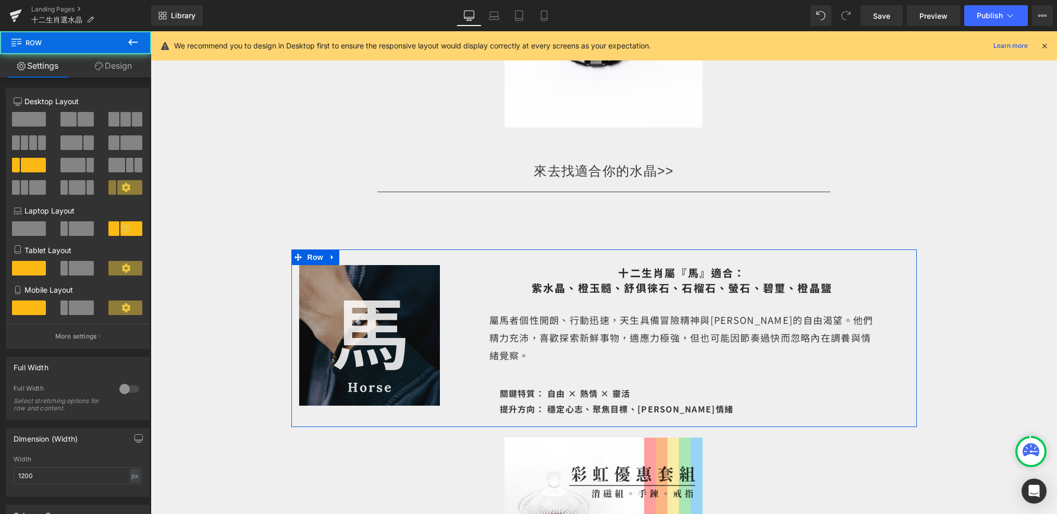
click at [106, 73] on link "Design" at bounding box center [114, 65] width 76 height 23
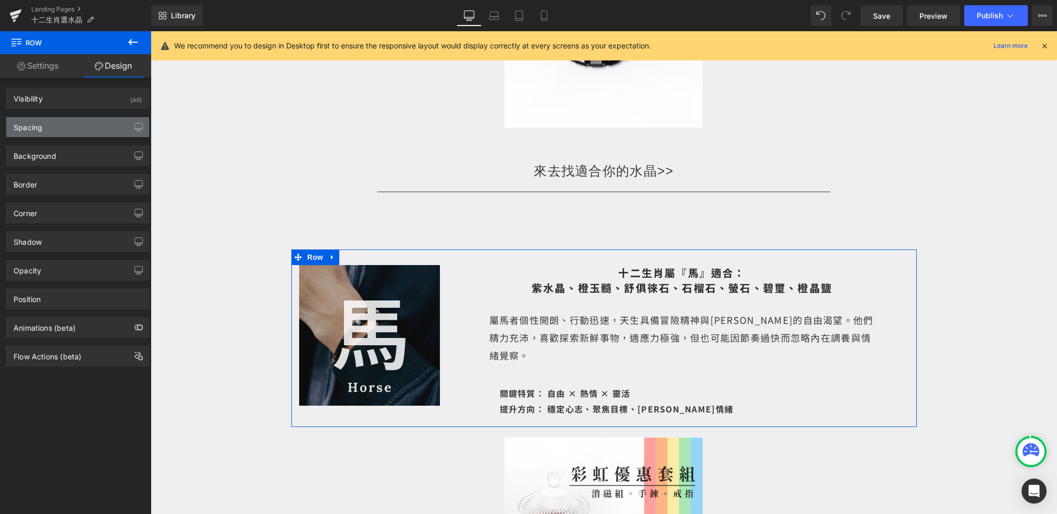
click at [66, 131] on div "Spacing" at bounding box center [77, 127] width 143 height 20
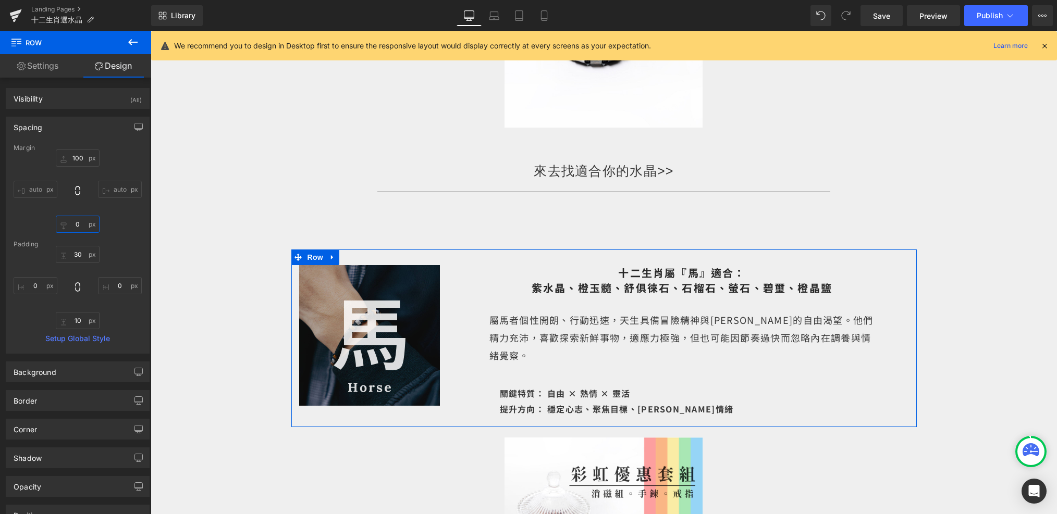
click at [80, 220] on input "0" at bounding box center [78, 224] width 44 height 17
type input "50"
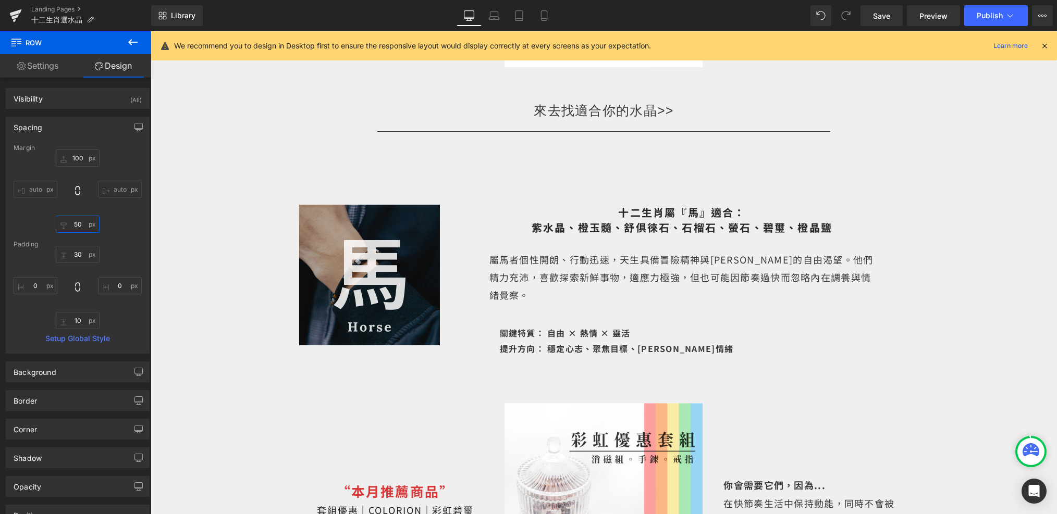
scroll to position [3347, 0]
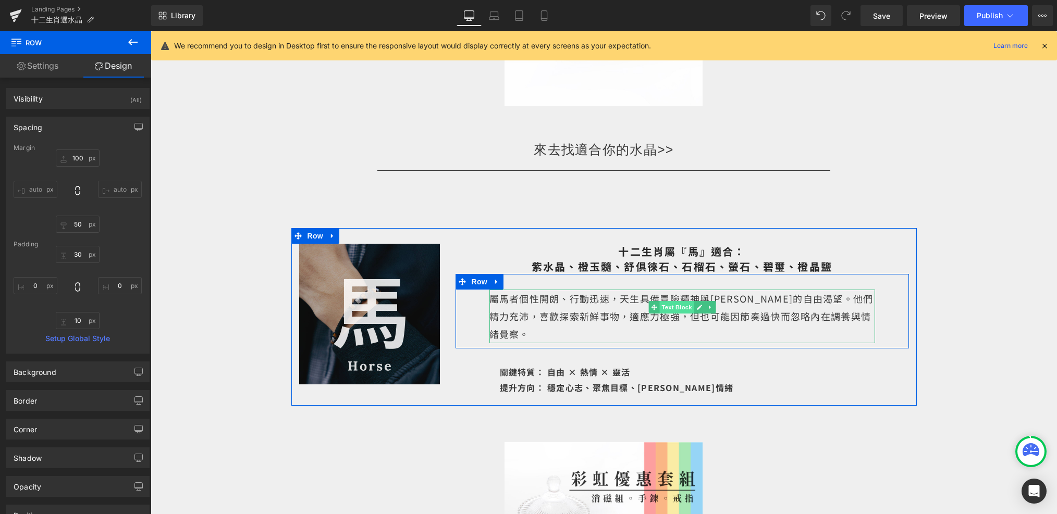
click at [683, 301] on span "Text Block" at bounding box center [676, 307] width 34 height 13
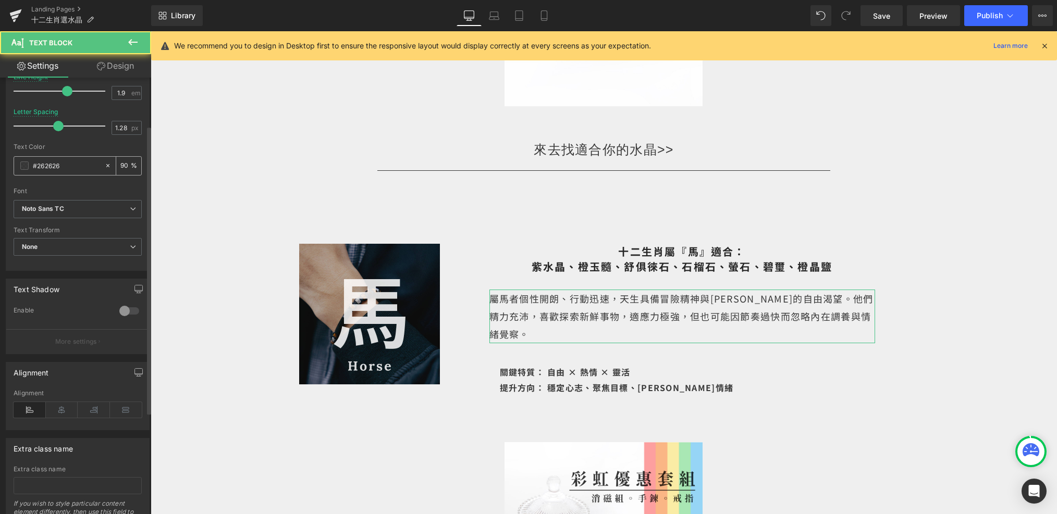
scroll to position [224, 0]
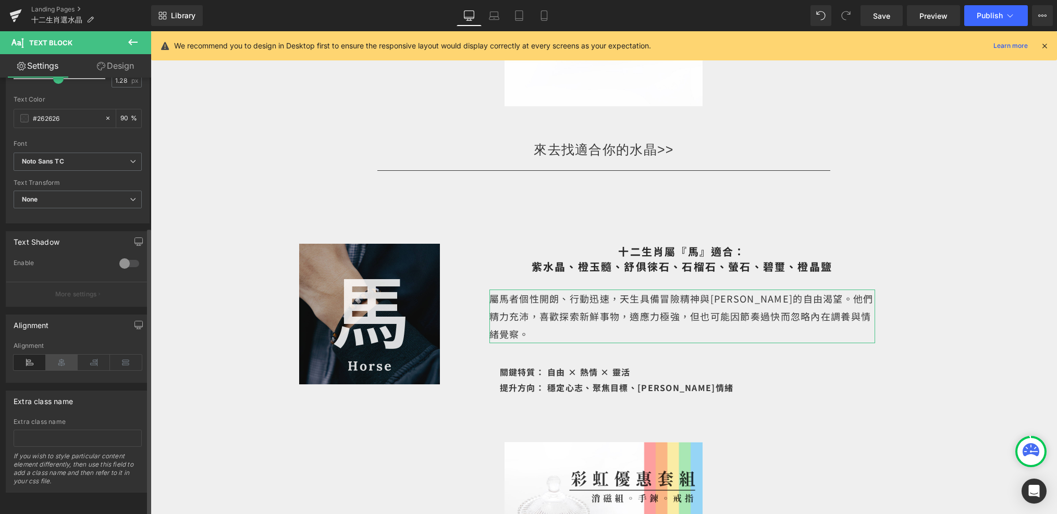
click at [62, 355] on icon at bounding box center [62, 363] width 32 height 16
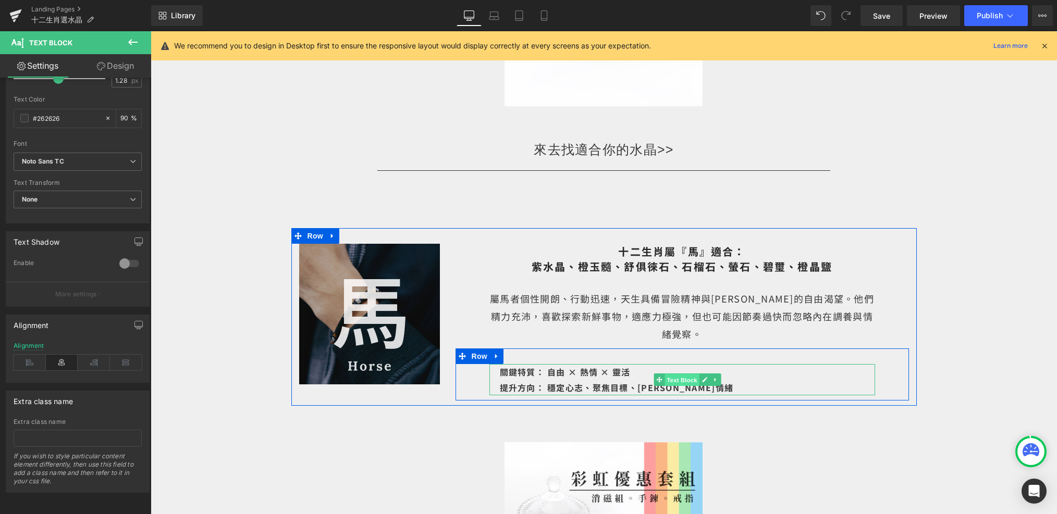
click at [678, 374] on span "Text Block" at bounding box center [681, 380] width 34 height 13
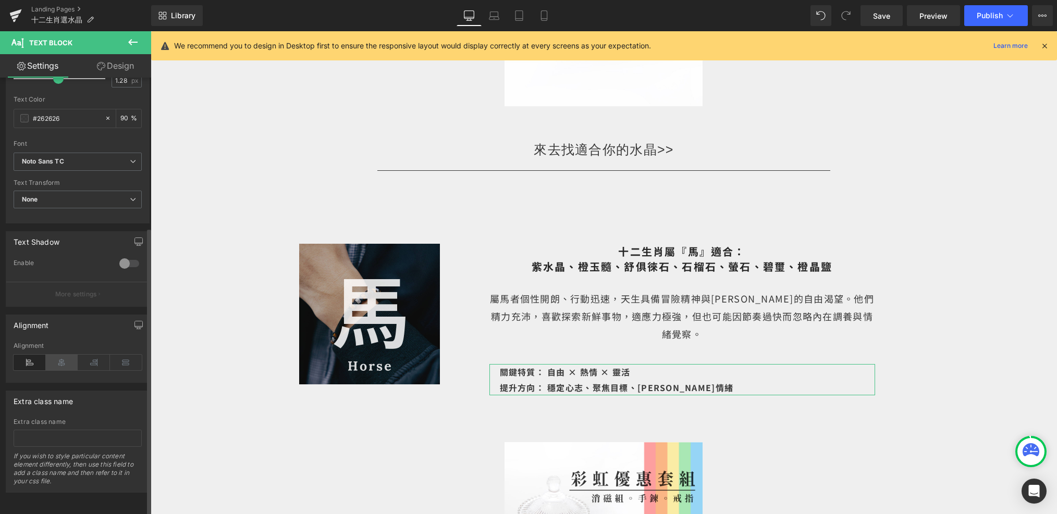
click at [64, 355] on icon at bounding box center [62, 363] width 32 height 16
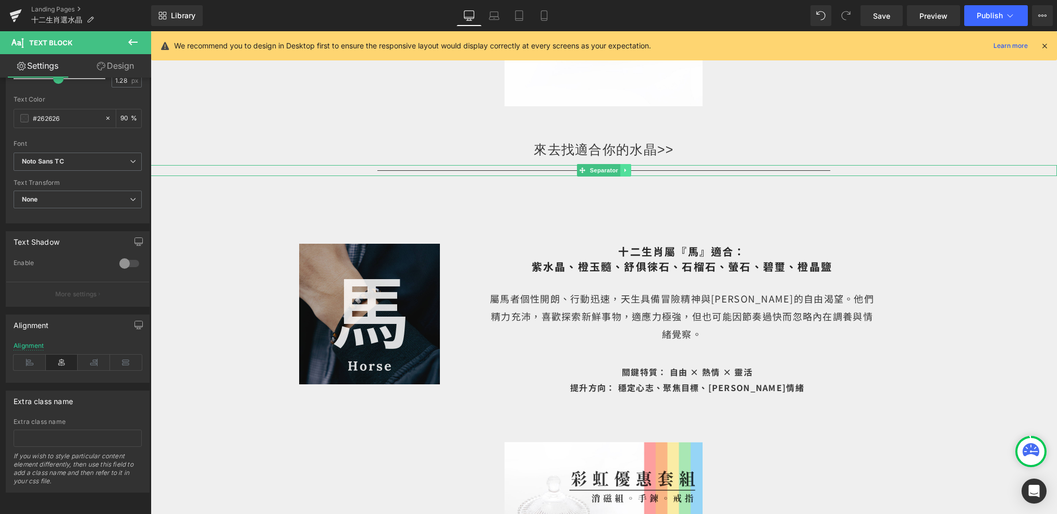
click at [624, 169] on icon at bounding box center [625, 171] width 2 height 4
click at [623, 167] on icon at bounding box center [620, 170] width 6 height 6
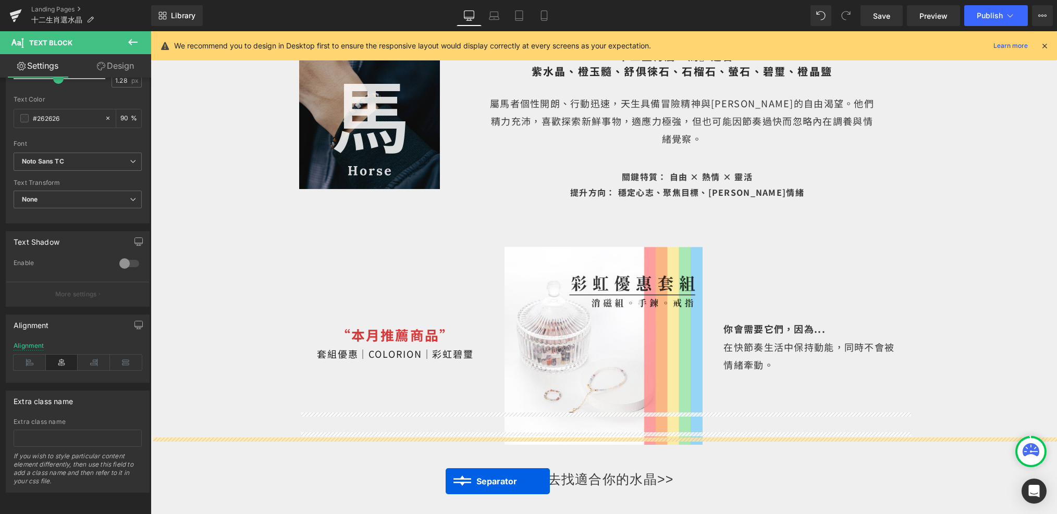
scroll to position [3685, 0]
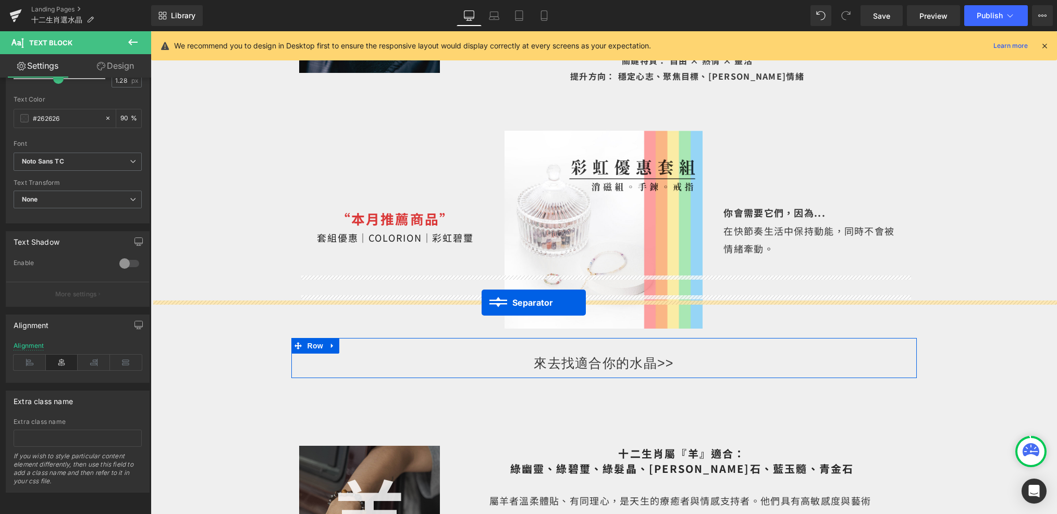
drag, startPoint x: 578, startPoint y: 120, endPoint x: 481, endPoint y: 301, distance: 204.9
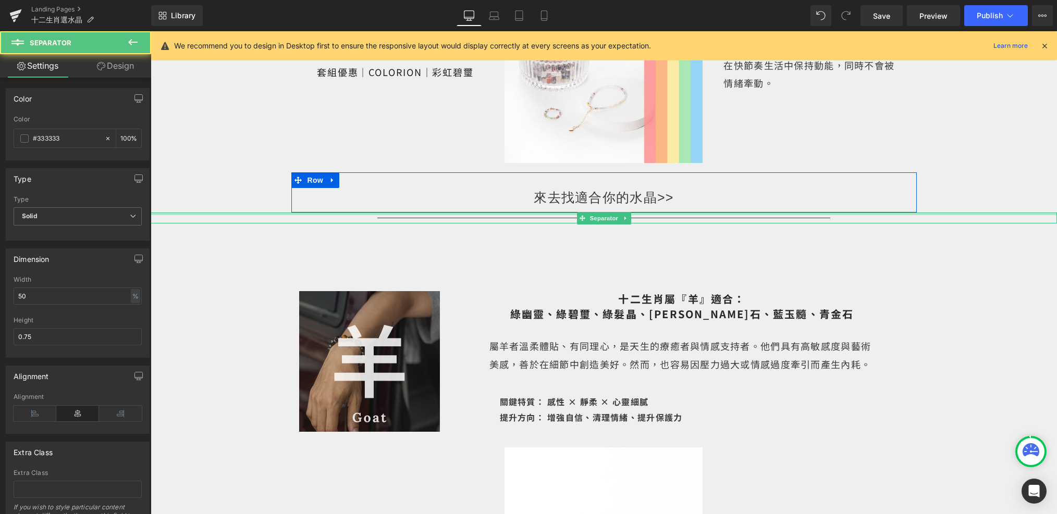
scroll to position [3843, 0]
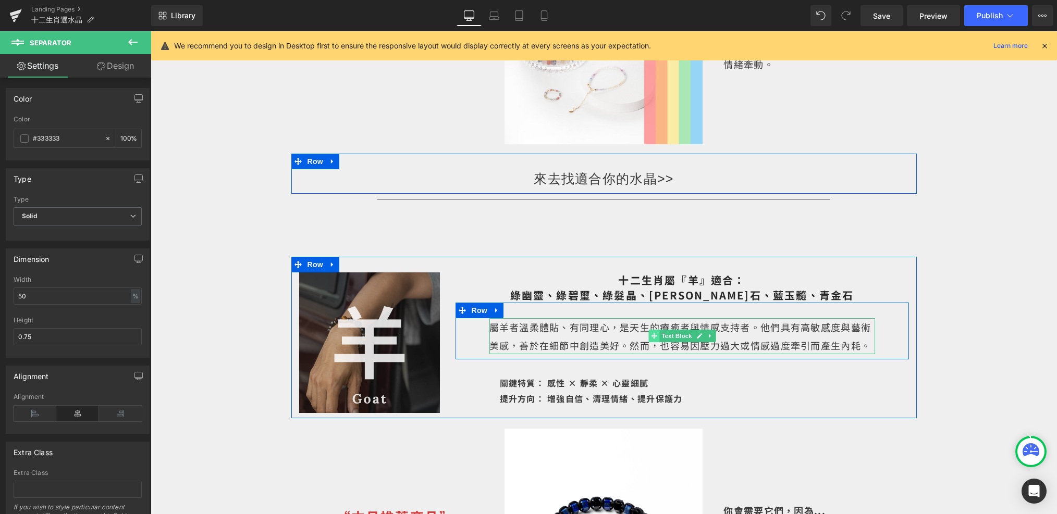
click at [683, 330] on span "Text Block" at bounding box center [676, 336] width 34 height 13
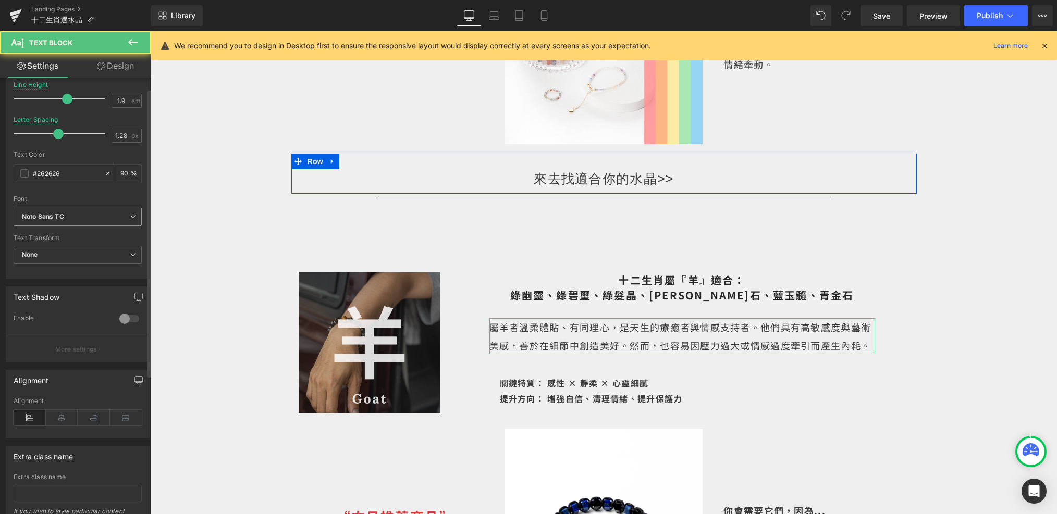
scroll to position [224, 0]
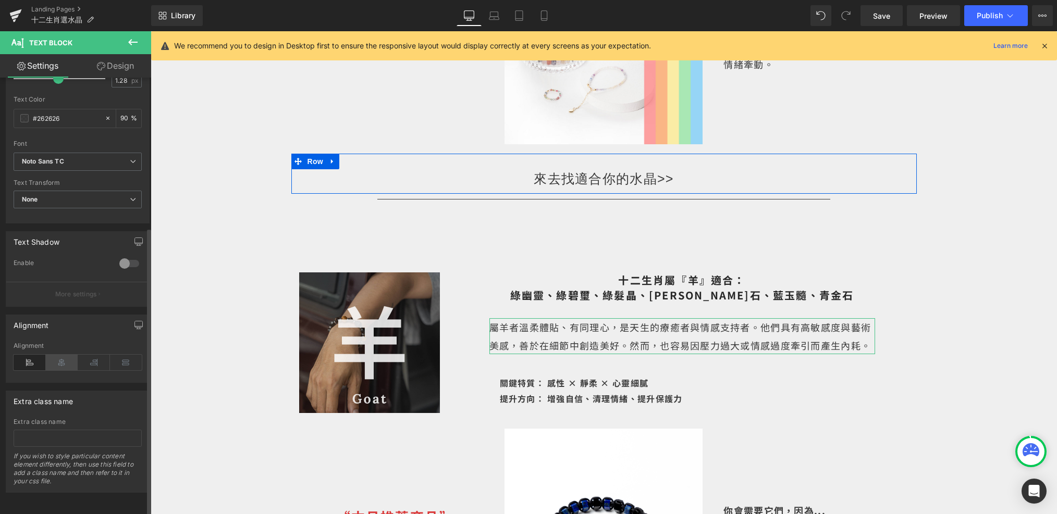
click at [59, 357] on icon at bounding box center [62, 363] width 32 height 16
click at [64, 355] on icon at bounding box center [62, 363] width 32 height 16
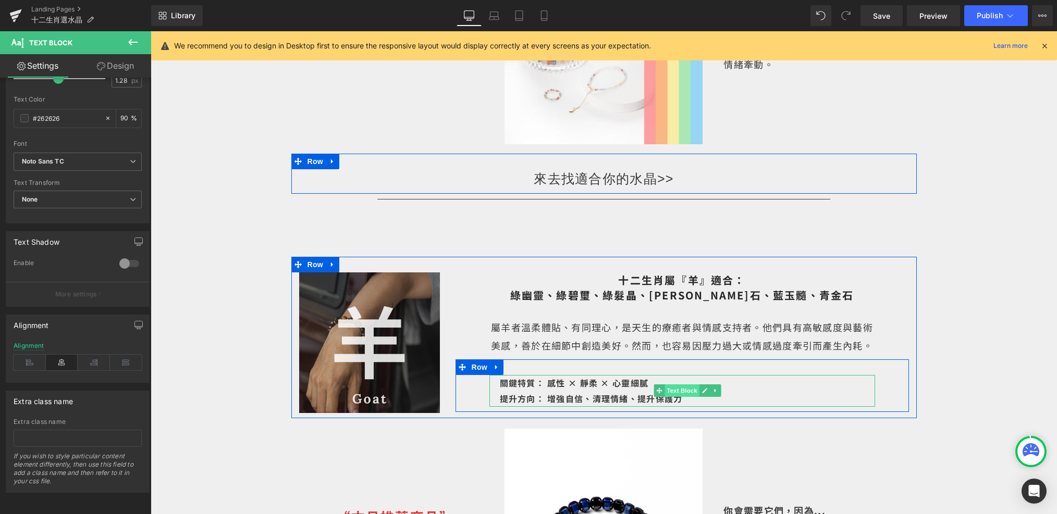
click at [667, 384] on span "Text Block" at bounding box center [681, 390] width 34 height 13
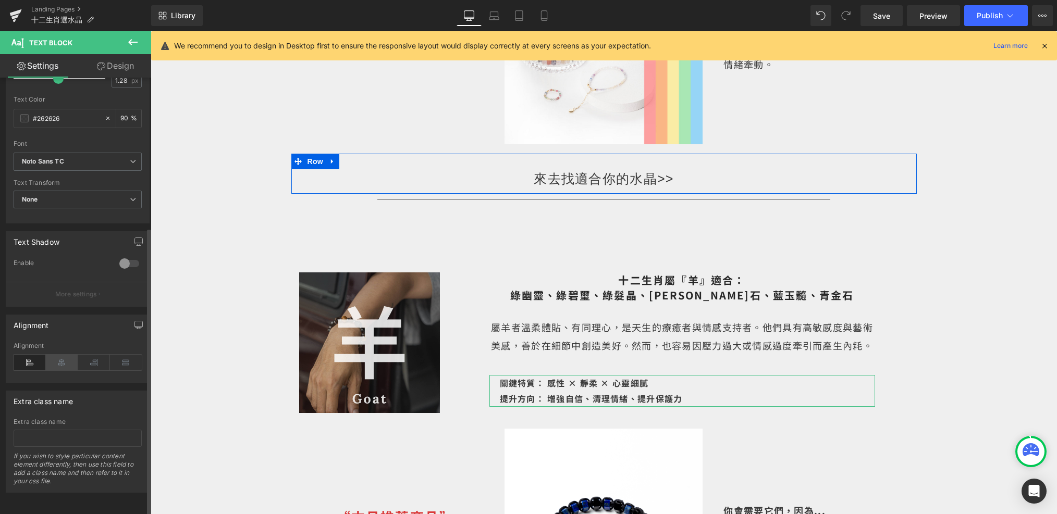
click at [64, 355] on icon at bounding box center [62, 363] width 32 height 16
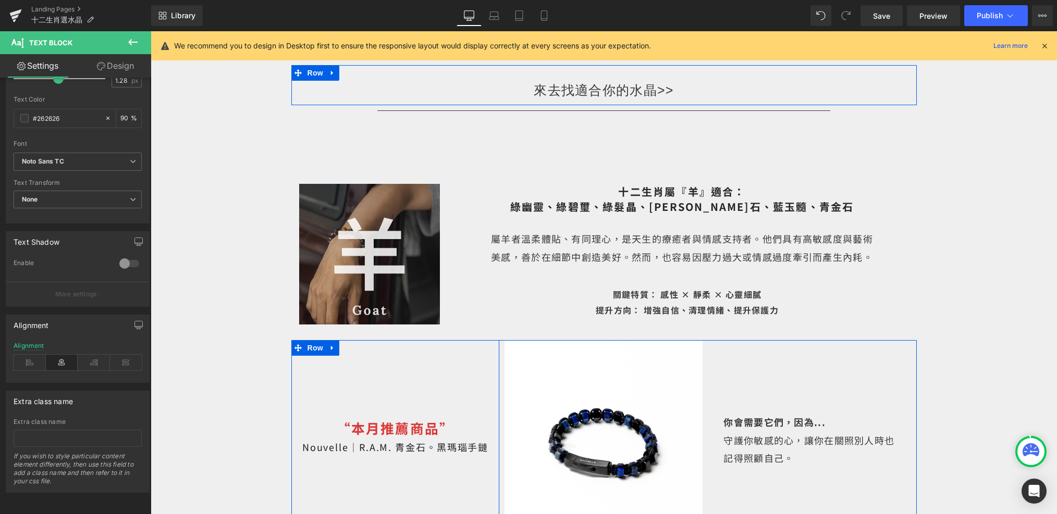
scroll to position [3937, 0]
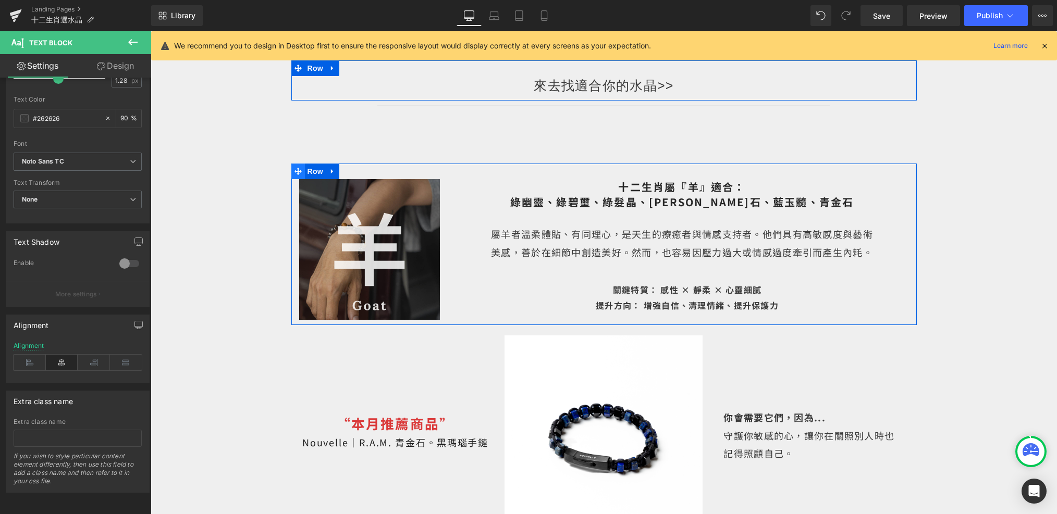
click at [300, 168] on icon at bounding box center [297, 171] width 7 height 7
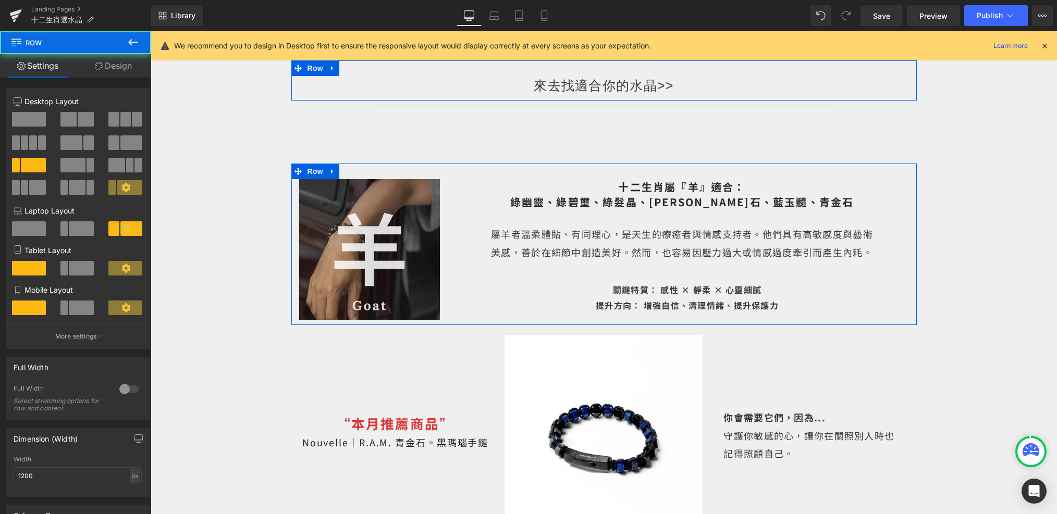
click at [136, 60] on link "Design" at bounding box center [114, 65] width 76 height 23
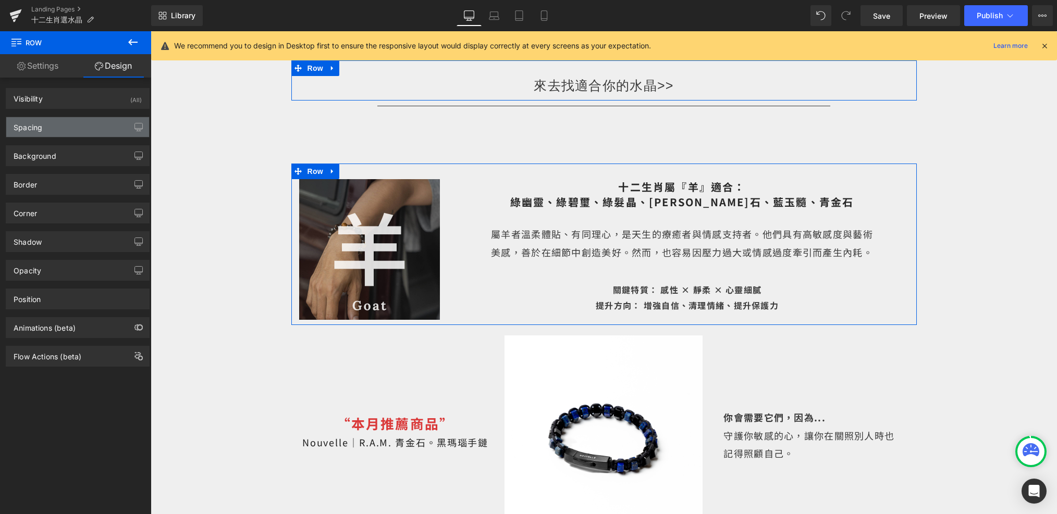
click at [72, 127] on div "Spacing" at bounding box center [77, 127] width 143 height 20
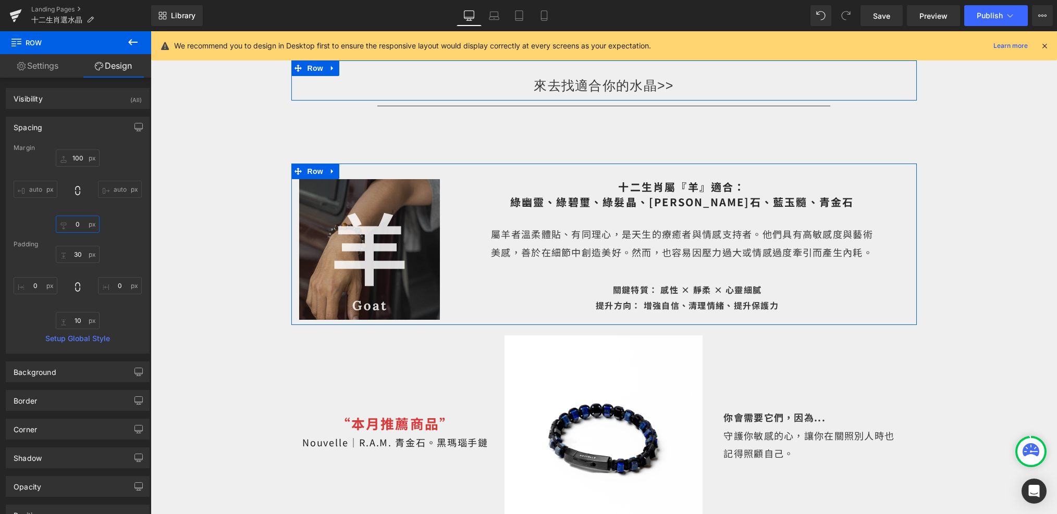
click at [79, 216] on input "0" at bounding box center [78, 224] width 44 height 17
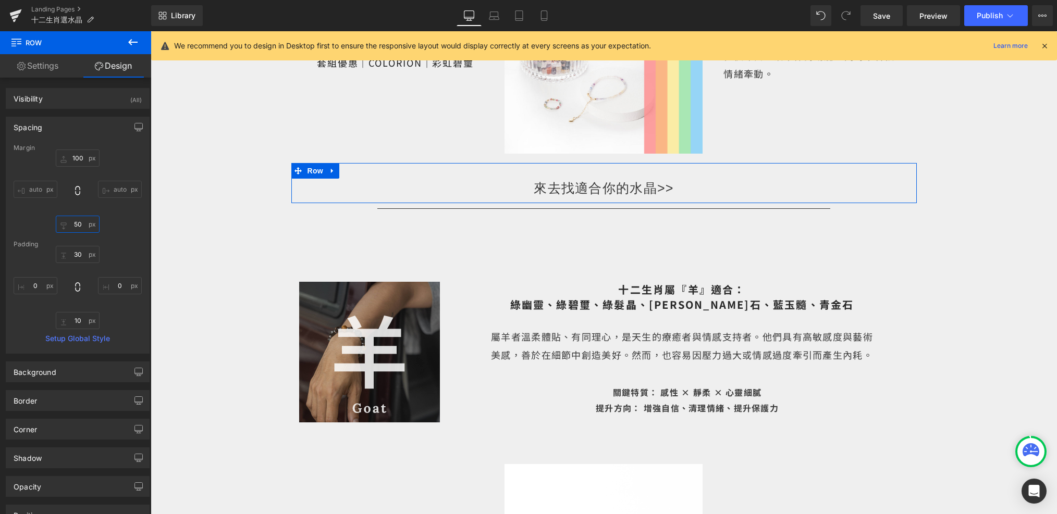
scroll to position [3779, 0]
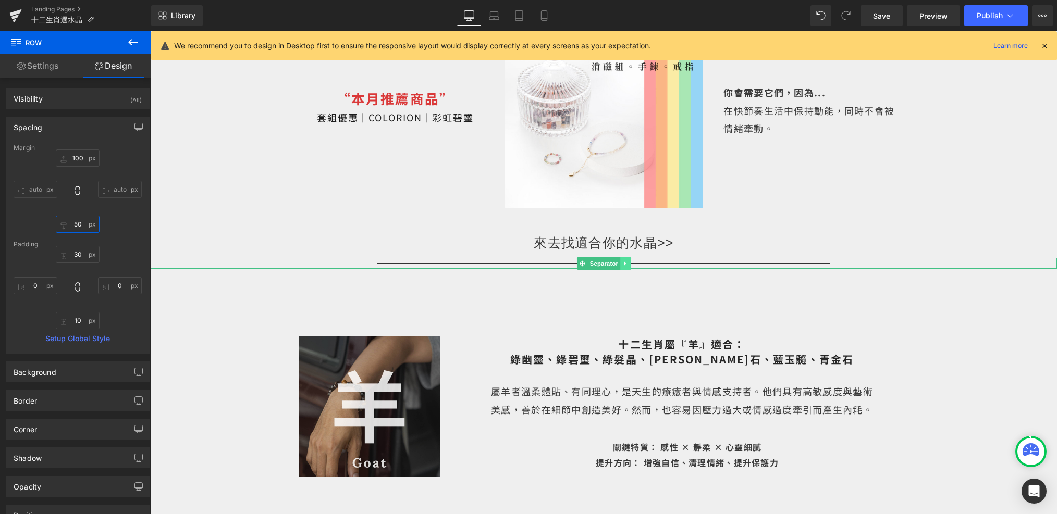
type input "50"
click at [625, 257] on link at bounding box center [625, 263] width 11 height 13
click at [623, 257] on link at bounding box center [619, 263] width 11 height 13
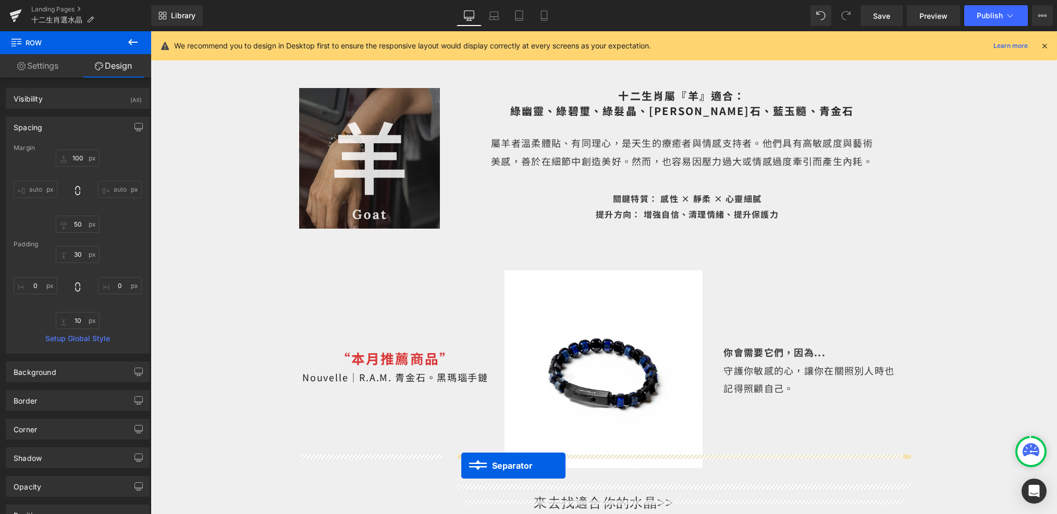
scroll to position [4106, 0]
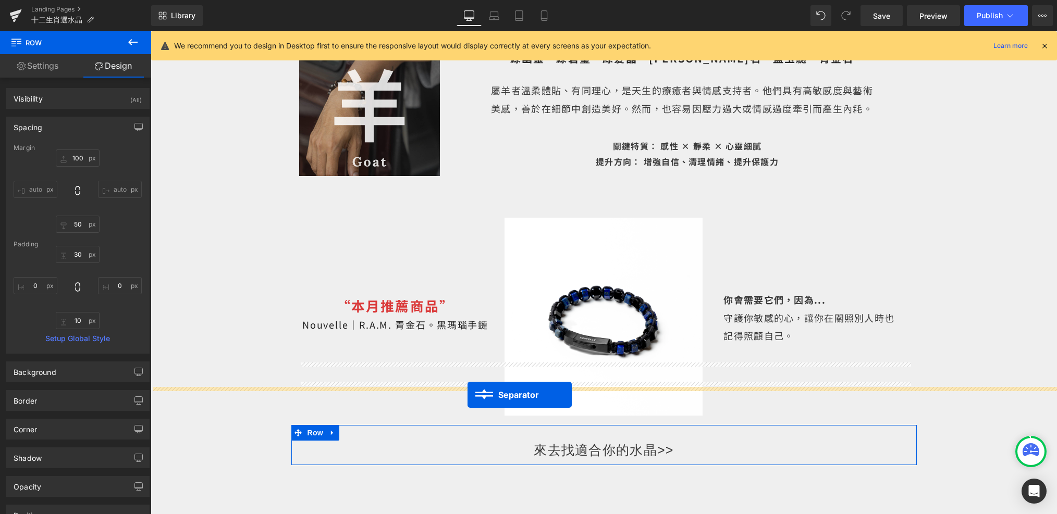
drag, startPoint x: 580, startPoint y: 196, endPoint x: 467, endPoint y: 395, distance: 228.4
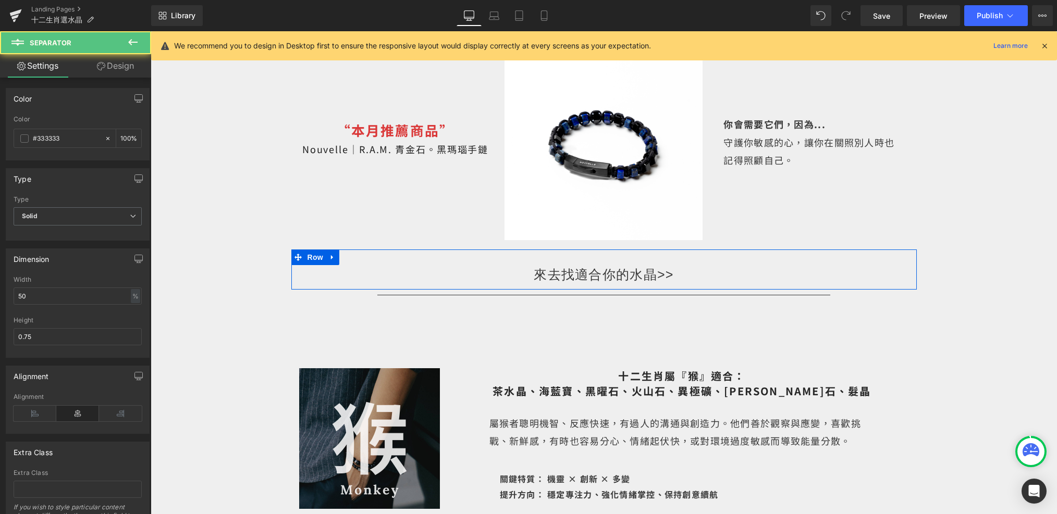
scroll to position [4326, 0]
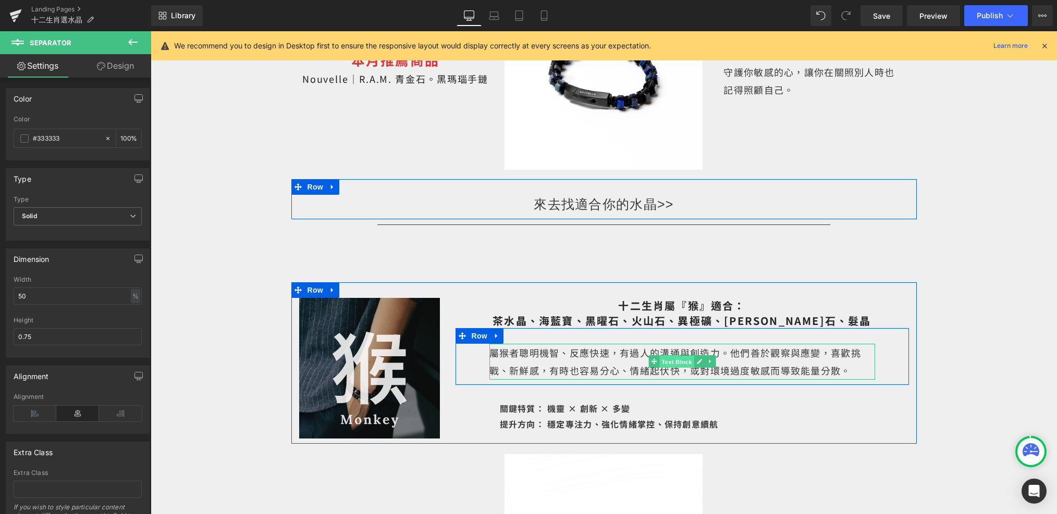
click at [682, 356] on span "Text Block" at bounding box center [676, 362] width 34 height 13
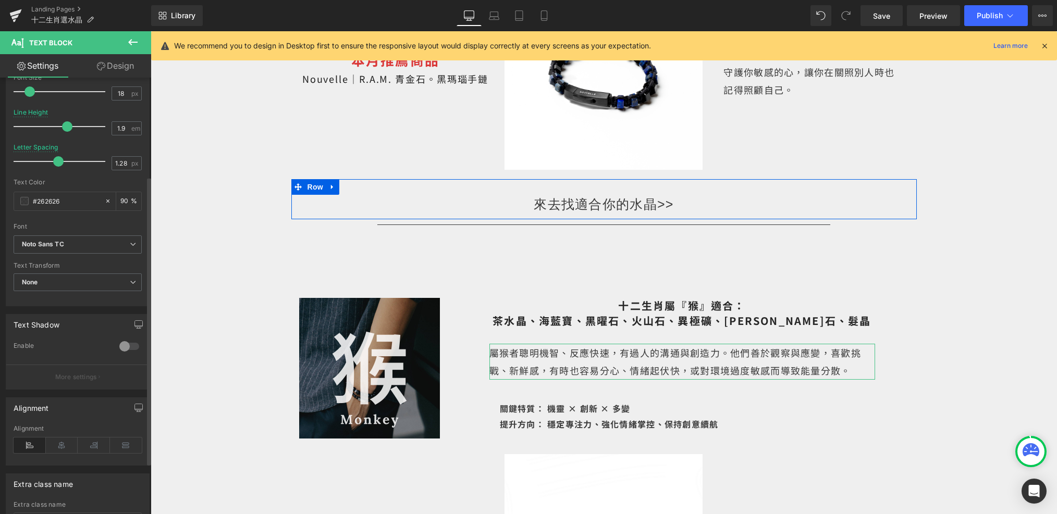
scroll to position [185, 0]
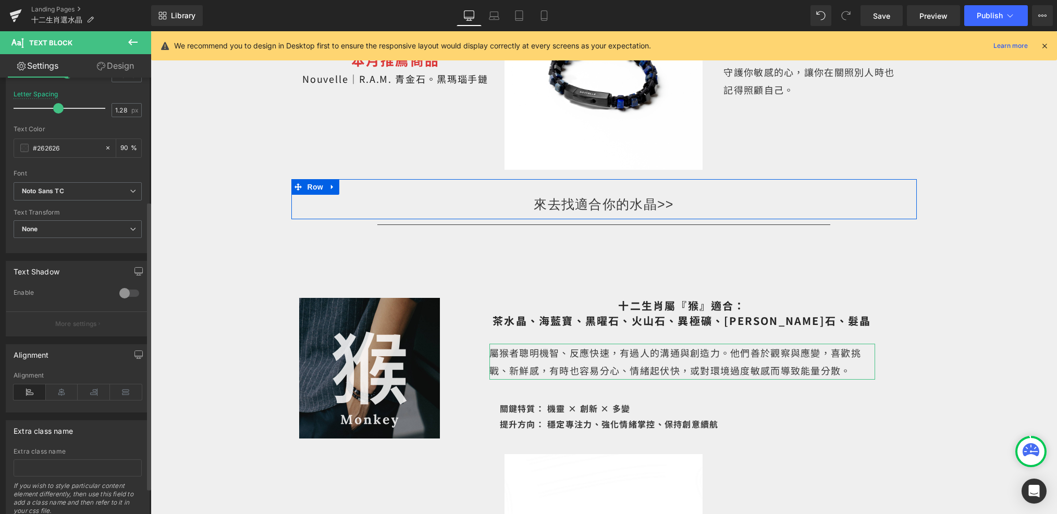
click at [51, 401] on div "Alignment" at bounding box center [78, 392] width 128 height 40
click at [51, 396] on icon at bounding box center [62, 392] width 32 height 16
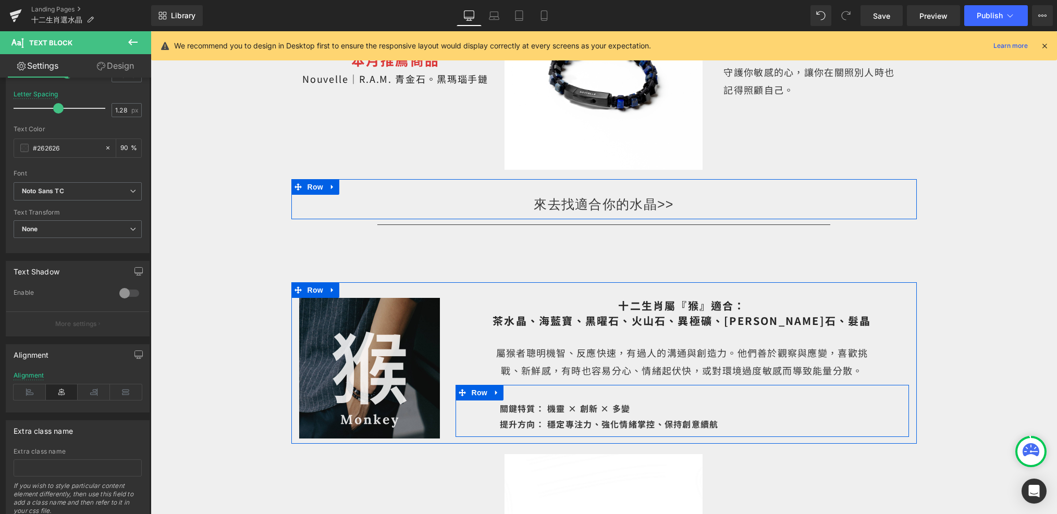
click at [677, 410] on span "Text Block" at bounding box center [681, 416] width 34 height 13
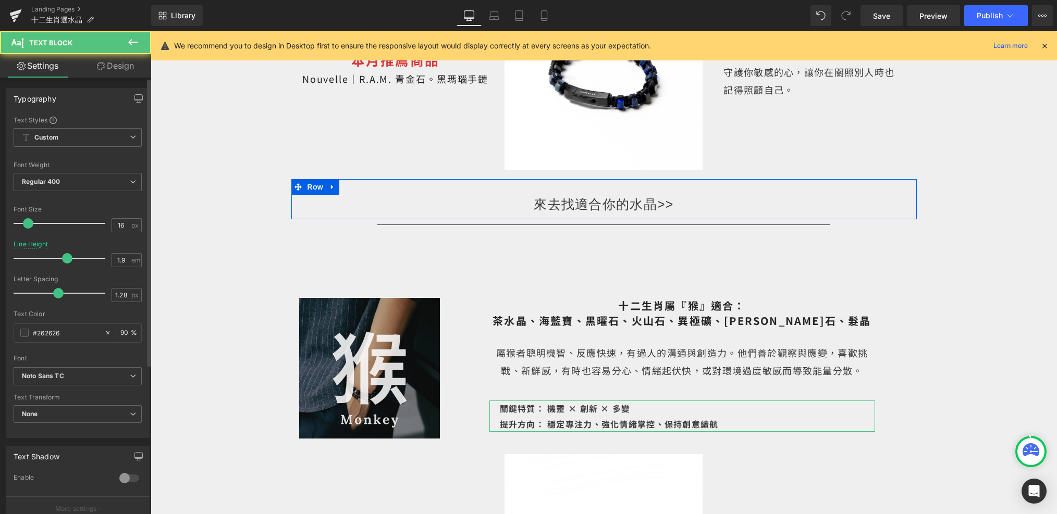
scroll to position [224, 0]
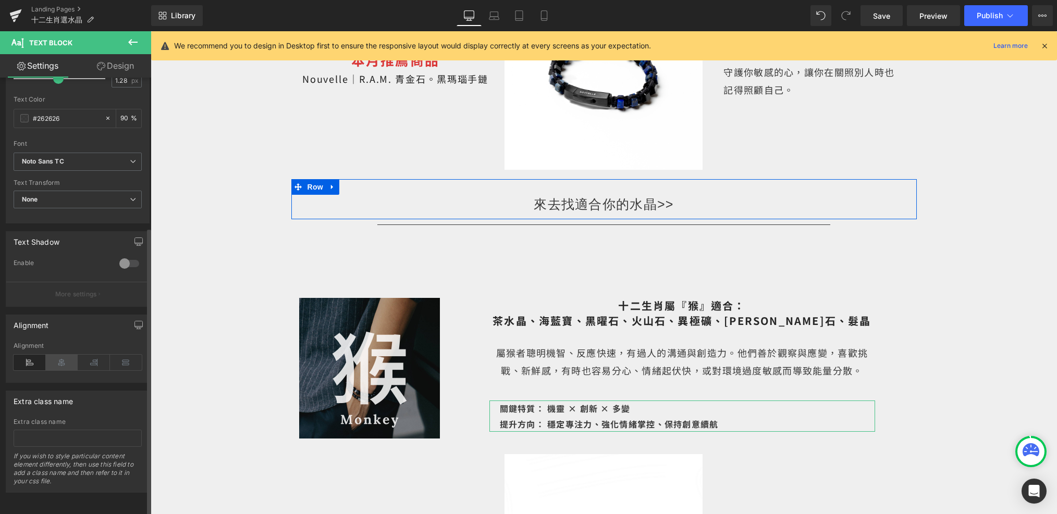
click at [70, 355] on icon at bounding box center [62, 363] width 32 height 16
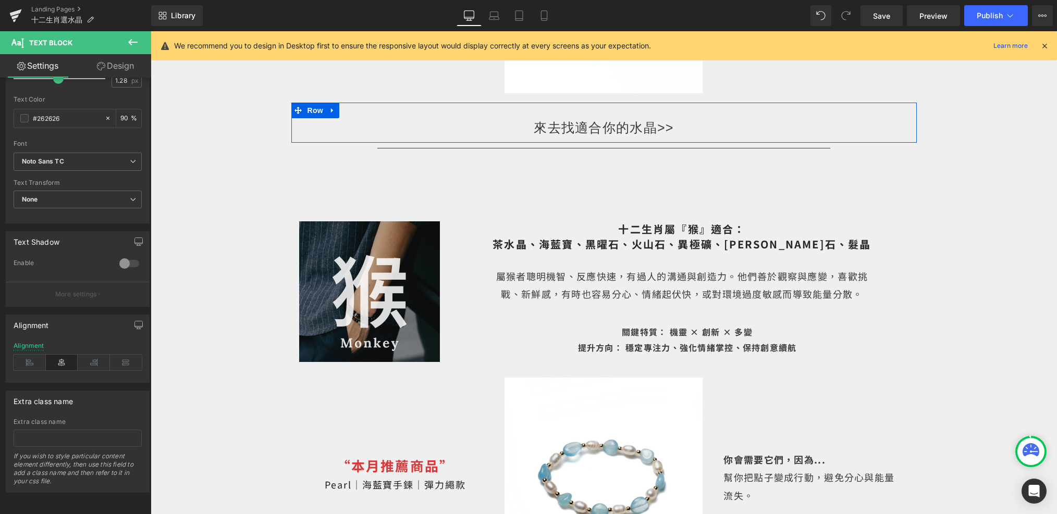
scroll to position [4407, 0]
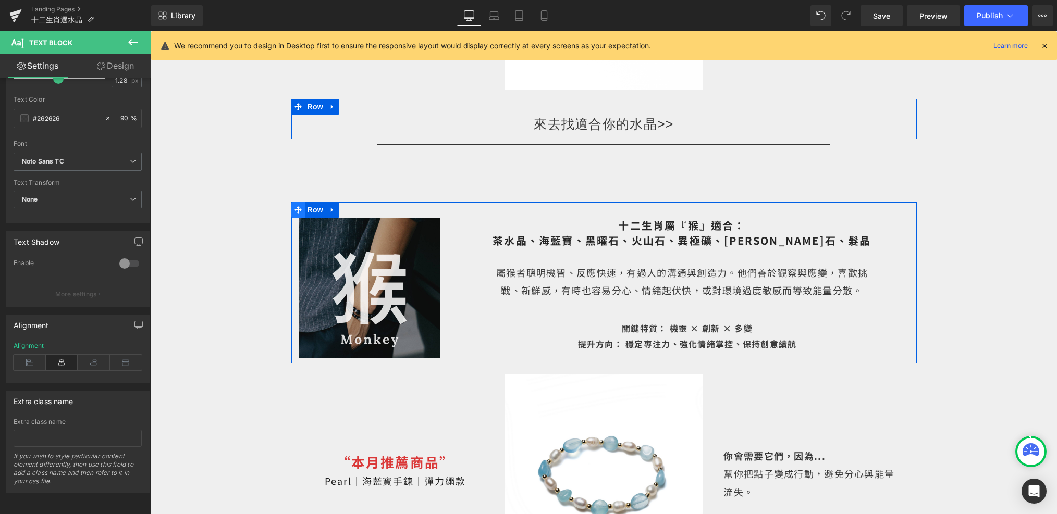
click at [301, 206] on icon at bounding box center [297, 209] width 7 height 7
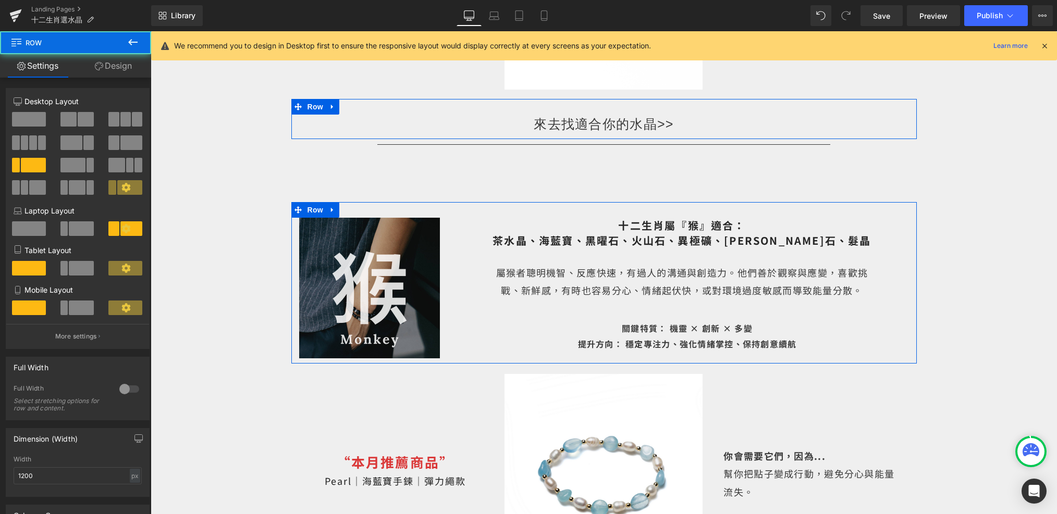
click at [88, 65] on link "Design" at bounding box center [114, 65] width 76 height 23
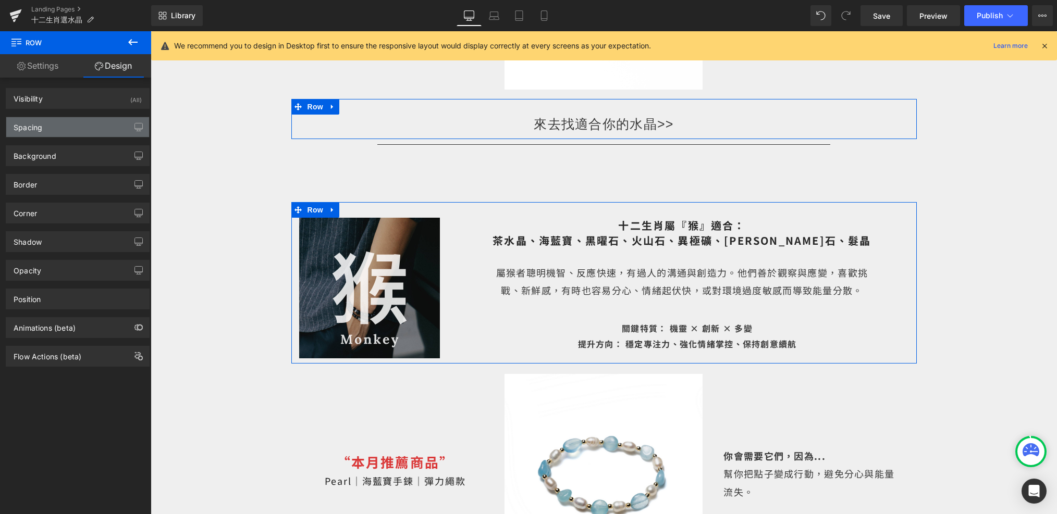
click at [68, 120] on div "Spacing" at bounding box center [77, 127] width 143 height 20
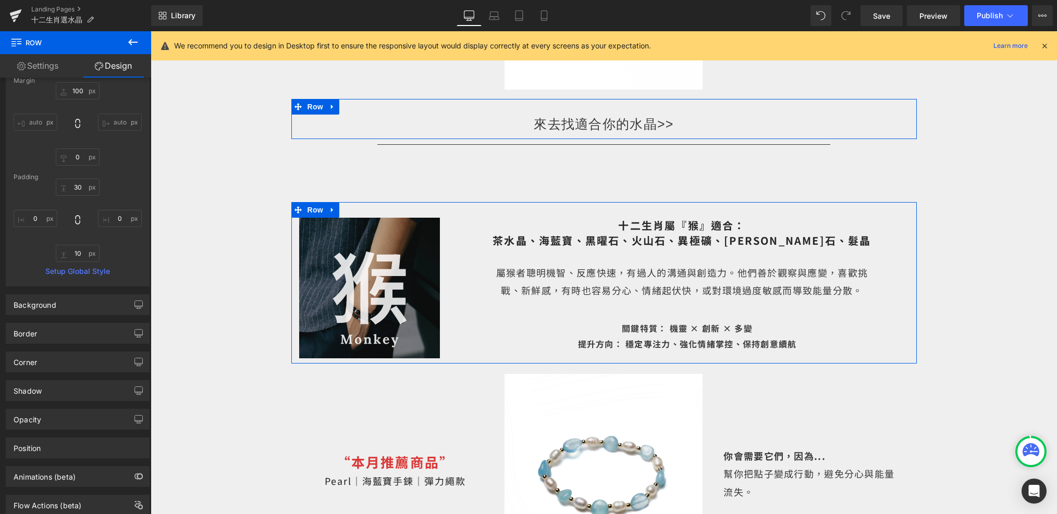
scroll to position [55, 0]
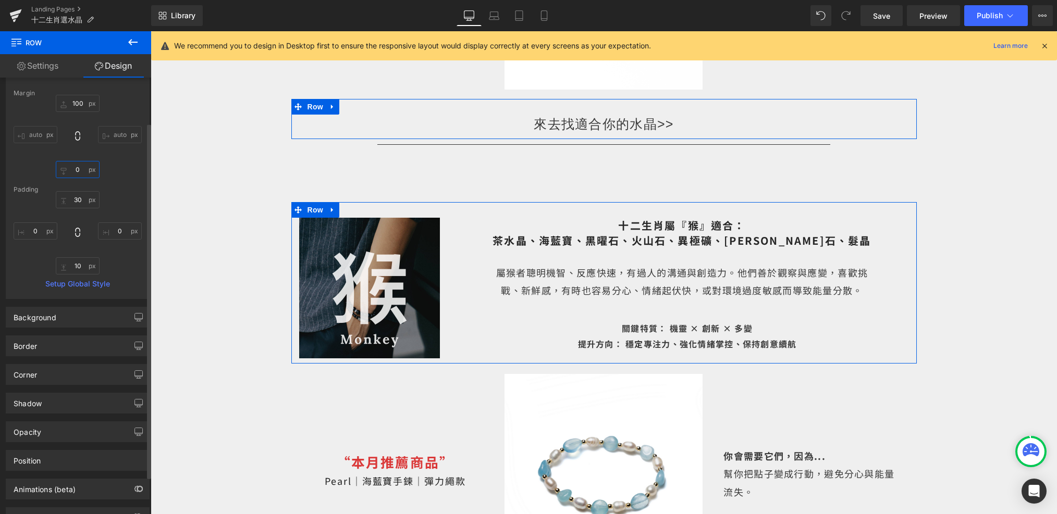
click at [88, 170] on input "0" at bounding box center [78, 169] width 44 height 17
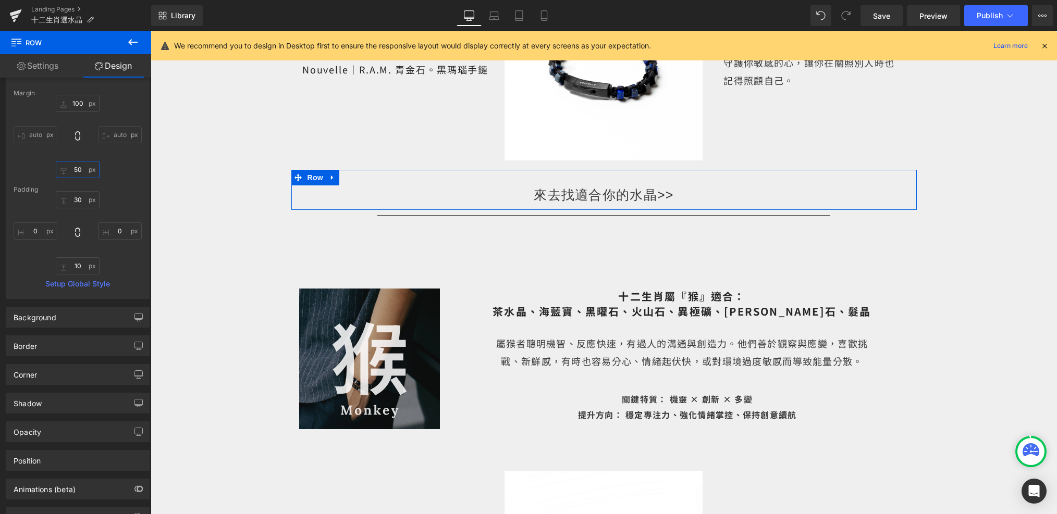
scroll to position [4328, 0]
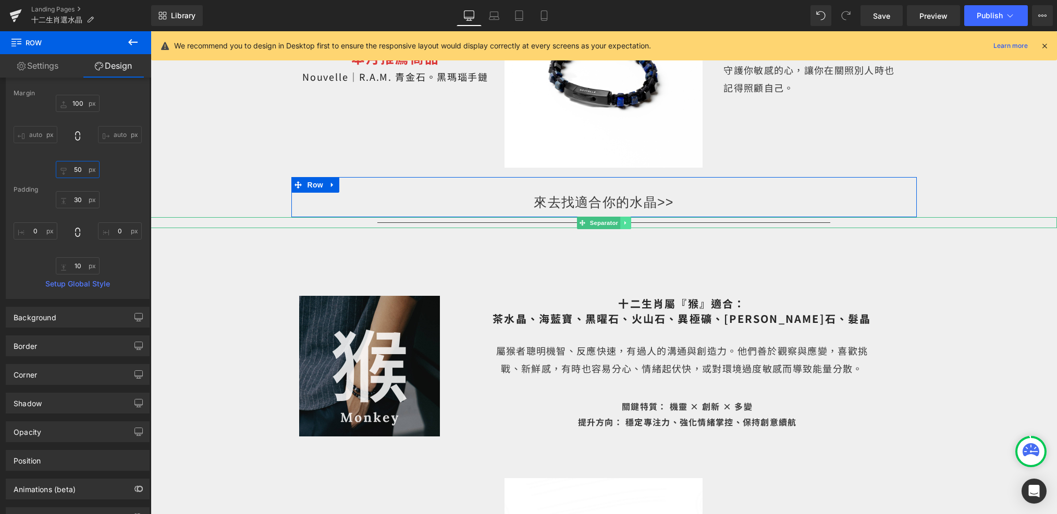
type input "50"
click at [621, 217] on link at bounding box center [625, 223] width 11 height 13
click at [621, 220] on icon at bounding box center [620, 223] width 6 height 6
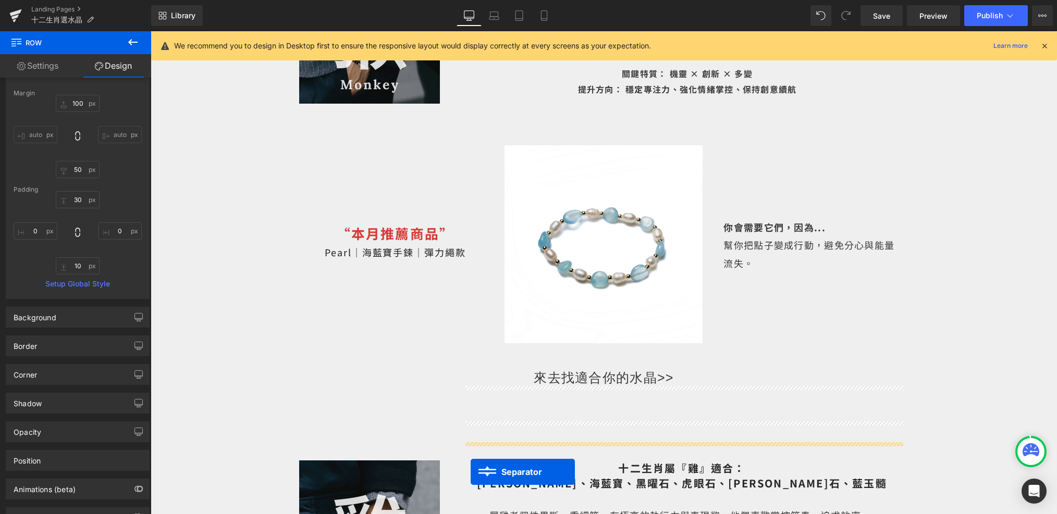
scroll to position [4772, 0]
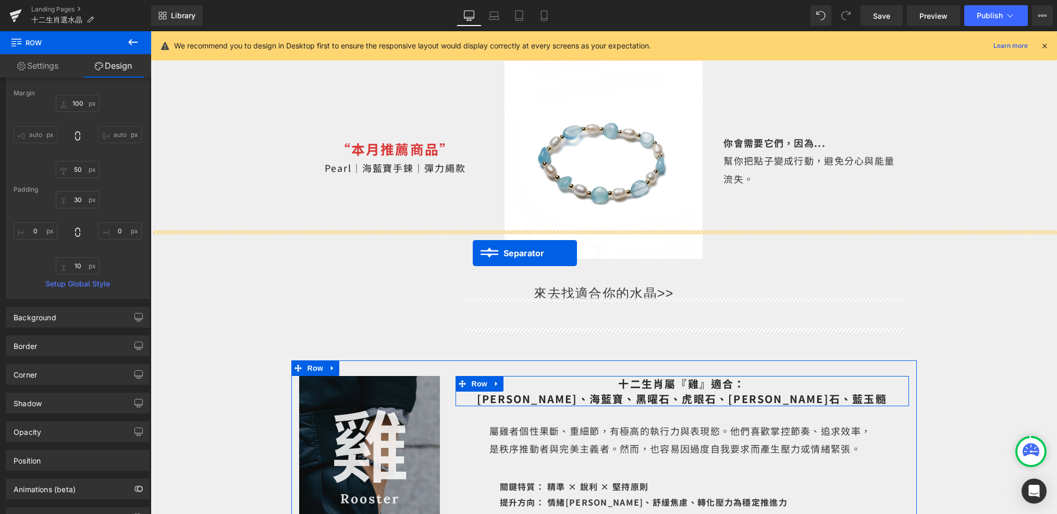
drag, startPoint x: 577, startPoint y: 159, endPoint x: 471, endPoint y: 253, distance: 141.4
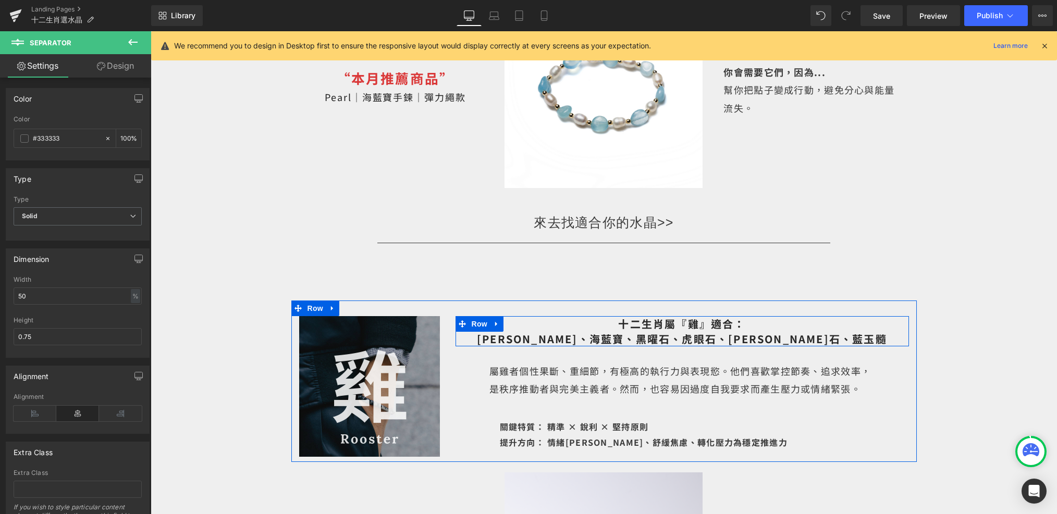
scroll to position [4819, 0]
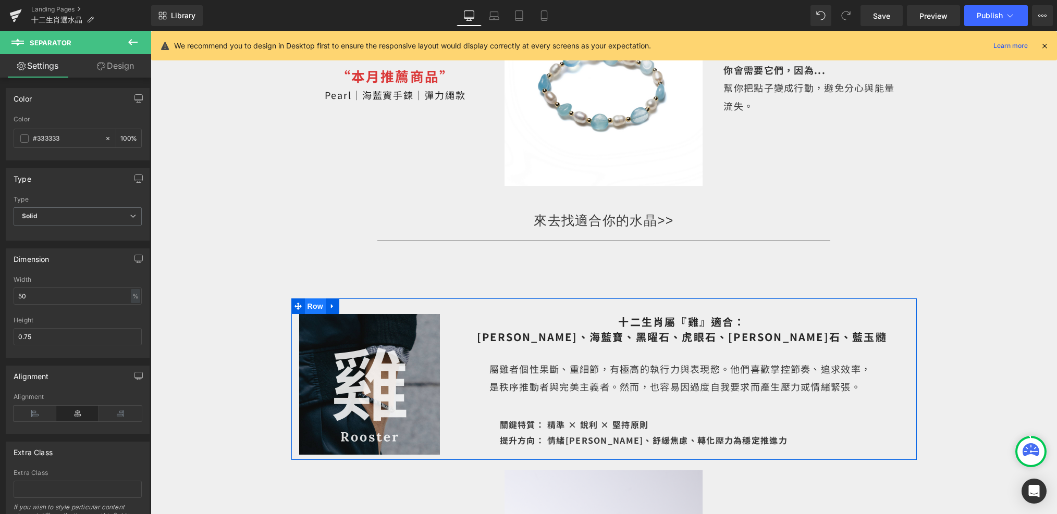
click at [319, 299] on span "Row" at bounding box center [315, 307] width 21 height 16
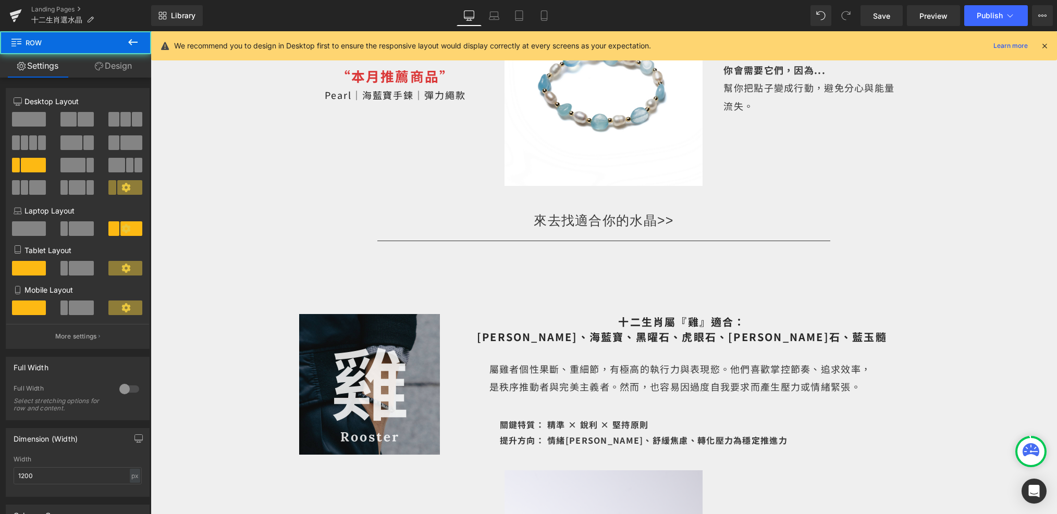
click at [113, 62] on link "Design" at bounding box center [114, 65] width 76 height 23
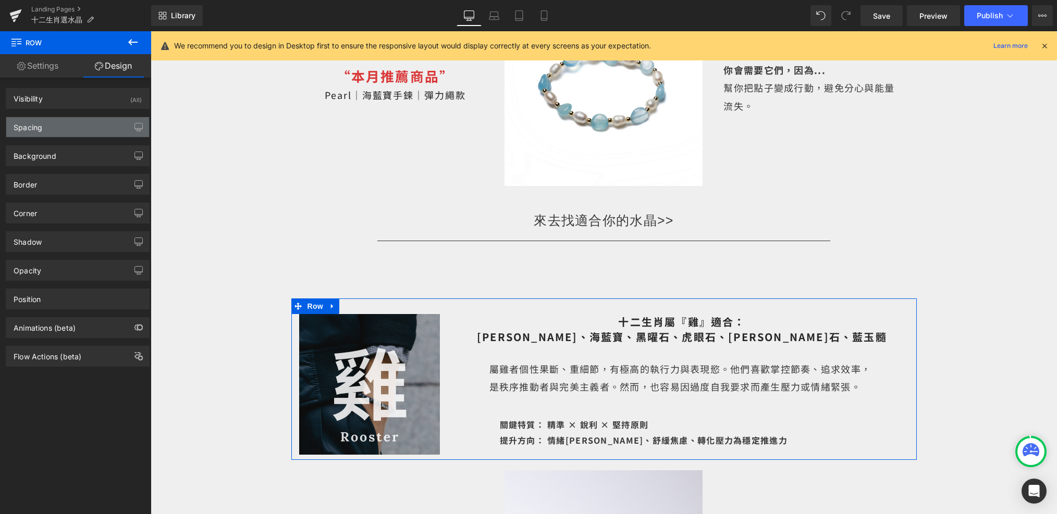
click at [82, 129] on div "Spacing" at bounding box center [77, 127] width 143 height 20
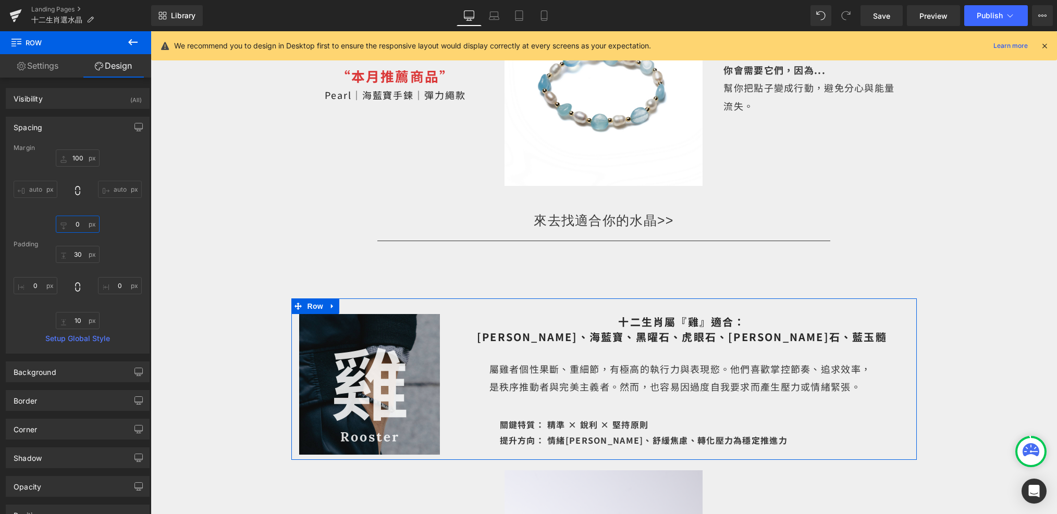
click at [80, 225] on input "0" at bounding box center [78, 224] width 44 height 17
type input "50"
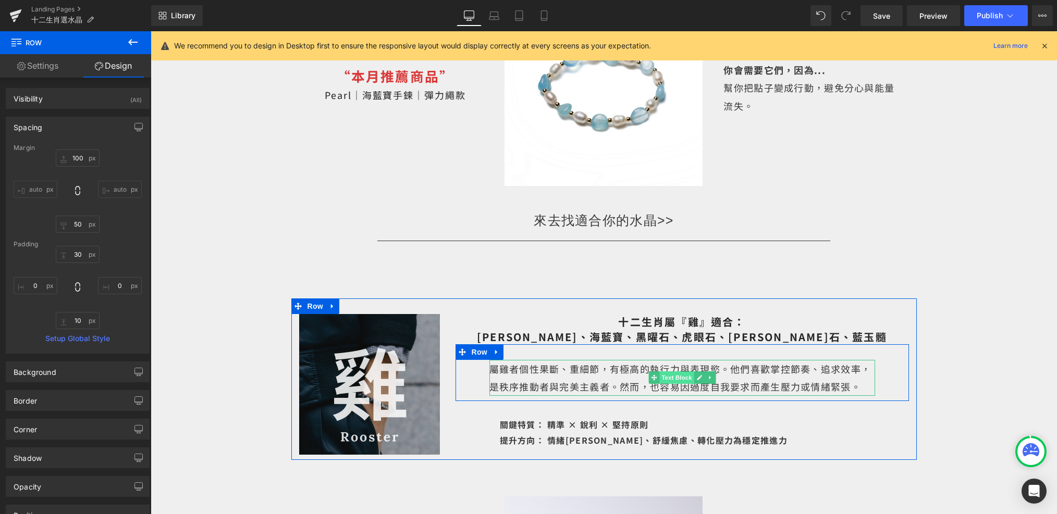
click at [680, 371] on span "Text Block" at bounding box center [676, 377] width 34 height 13
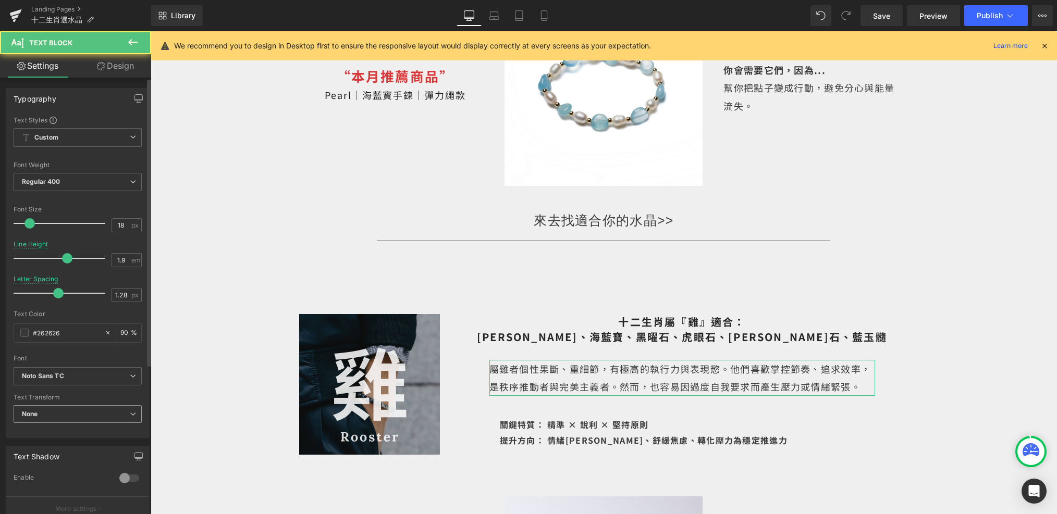
scroll to position [224, 0]
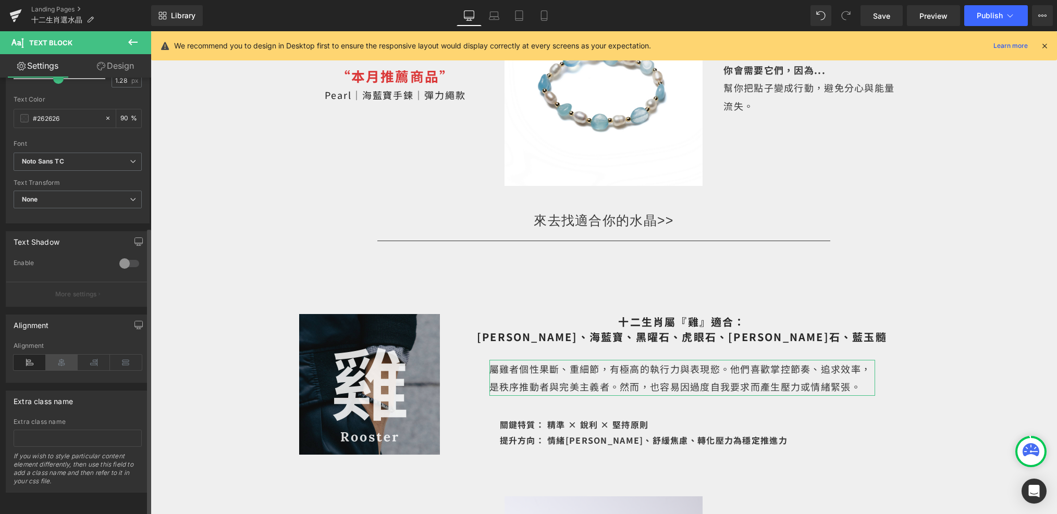
click at [66, 355] on icon at bounding box center [62, 363] width 32 height 16
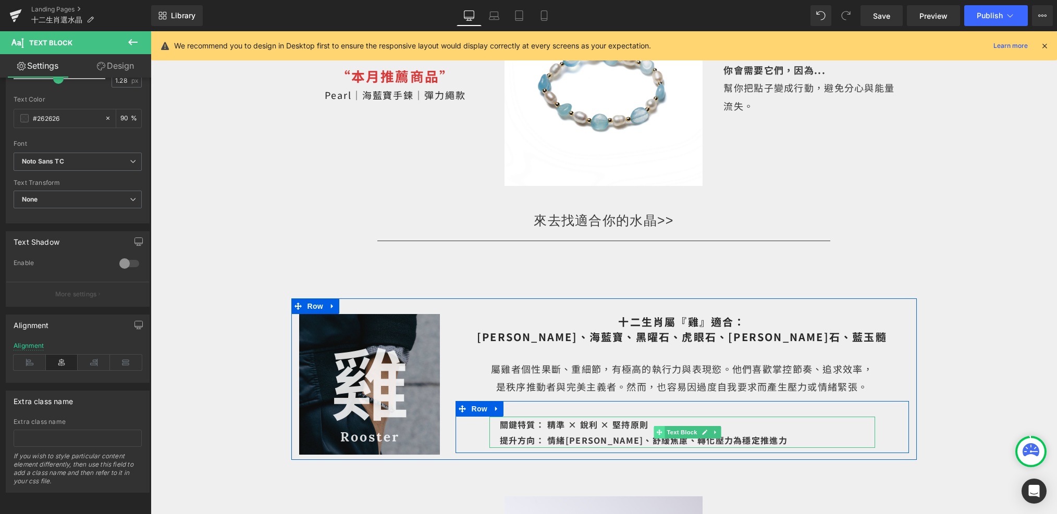
click at [678, 426] on span "Text Block" at bounding box center [681, 432] width 34 height 13
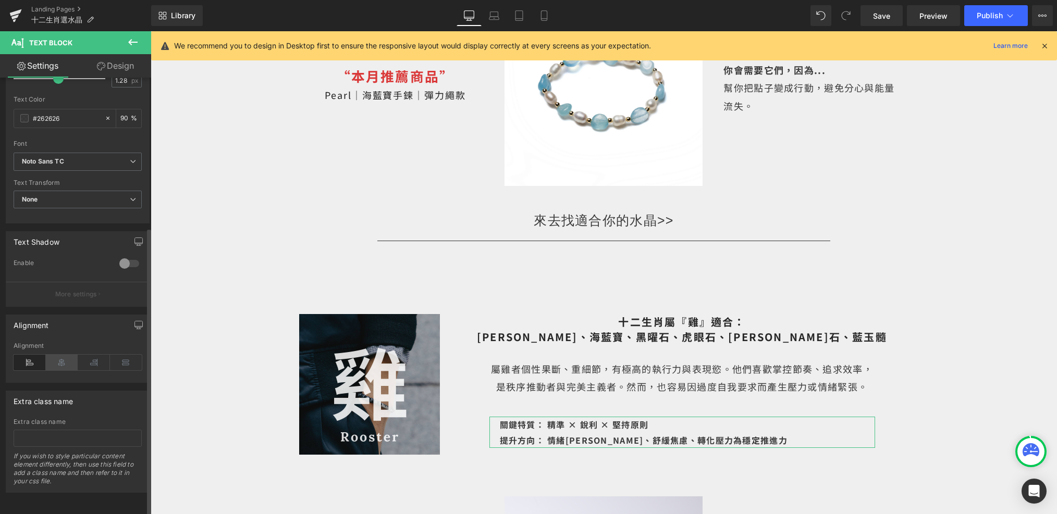
click at [65, 355] on icon at bounding box center [62, 363] width 32 height 16
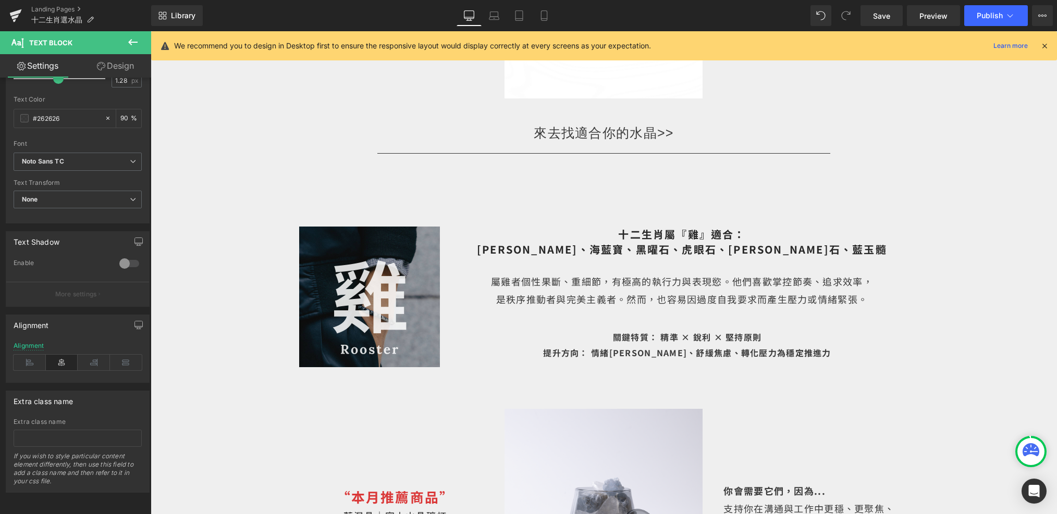
scroll to position [4892, 0]
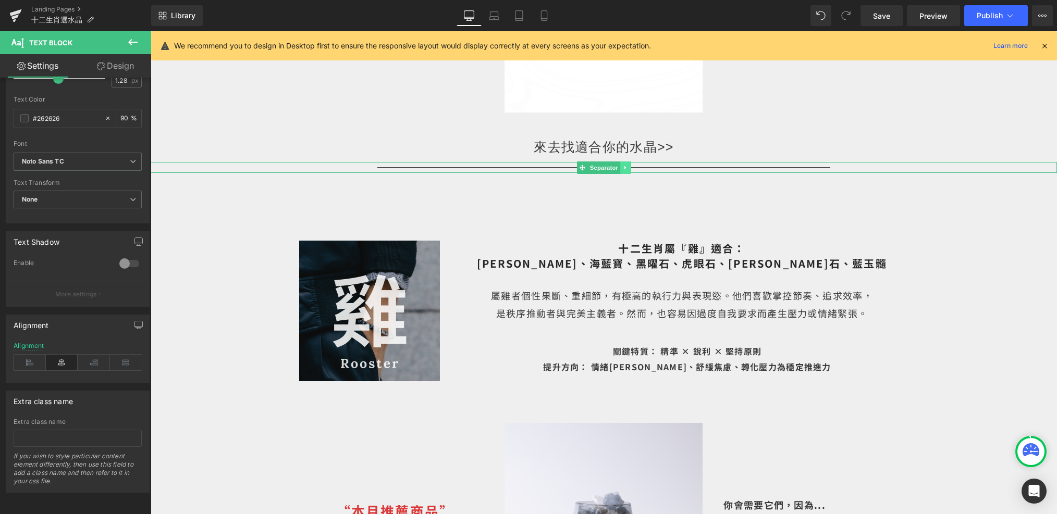
click at [624, 165] on icon at bounding box center [626, 168] width 6 height 6
click at [619, 162] on link at bounding box center [619, 168] width 11 height 13
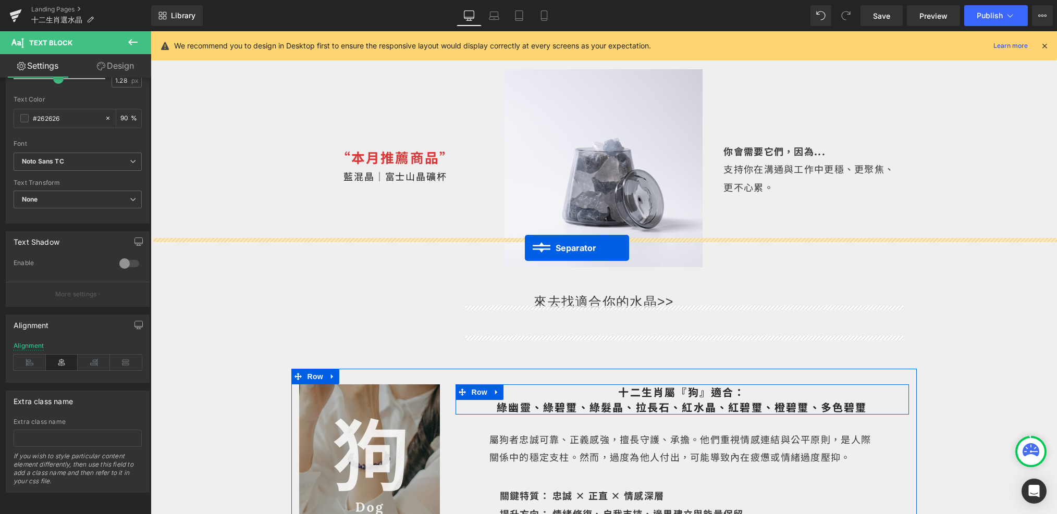
drag, startPoint x: 579, startPoint y: 98, endPoint x: 525, endPoint y: 248, distance: 159.7
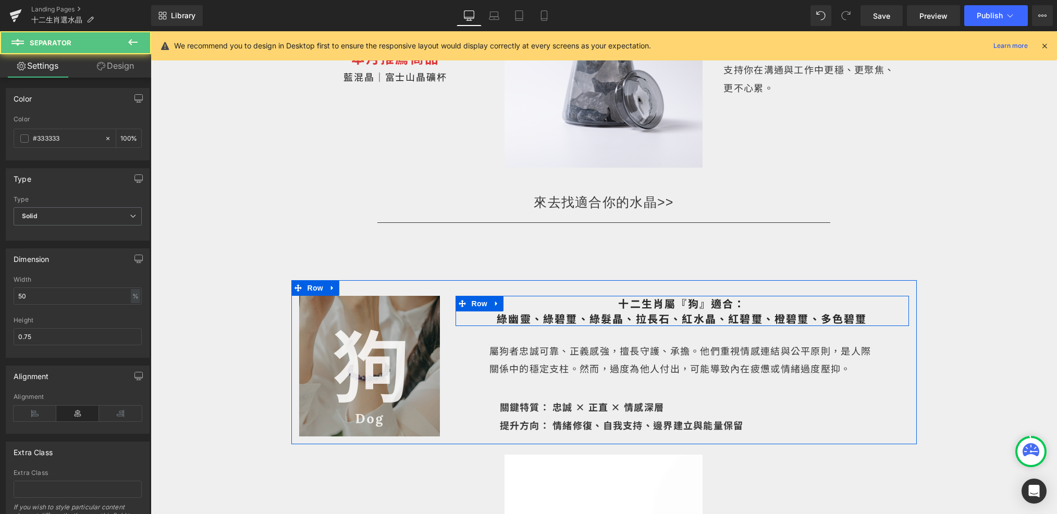
scroll to position [5427, 0]
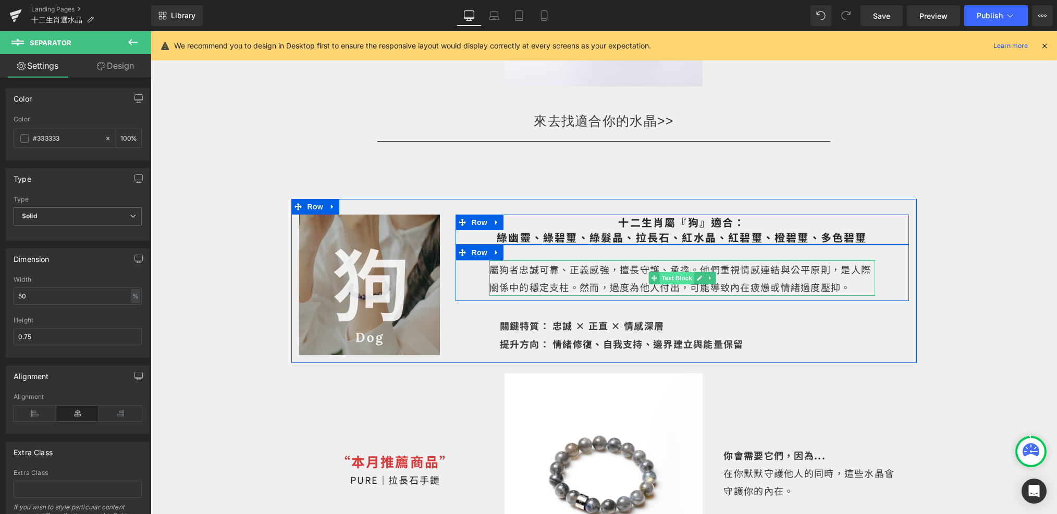
click at [685, 272] on span "Text Block" at bounding box center [676, 278] width 34 height 13
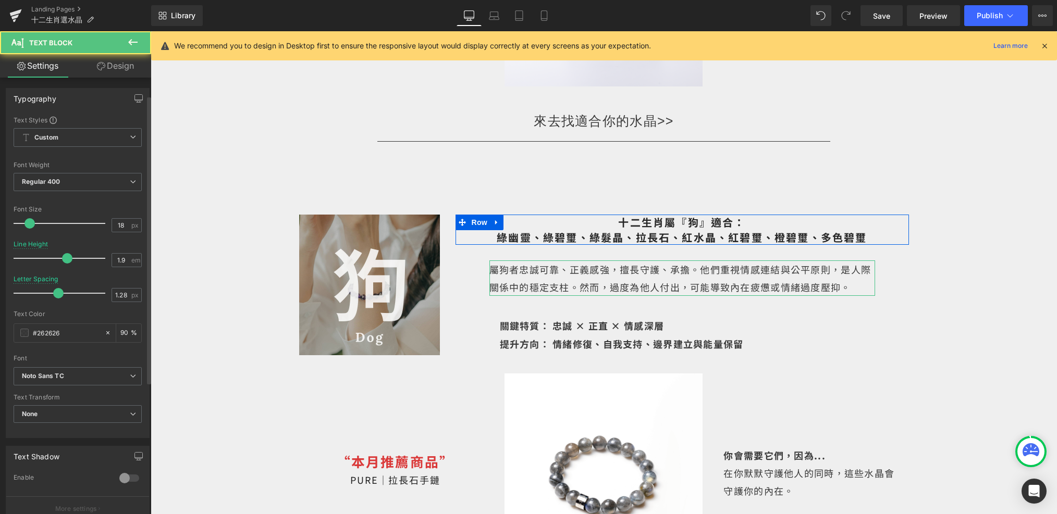
scroll to position [224, 0]
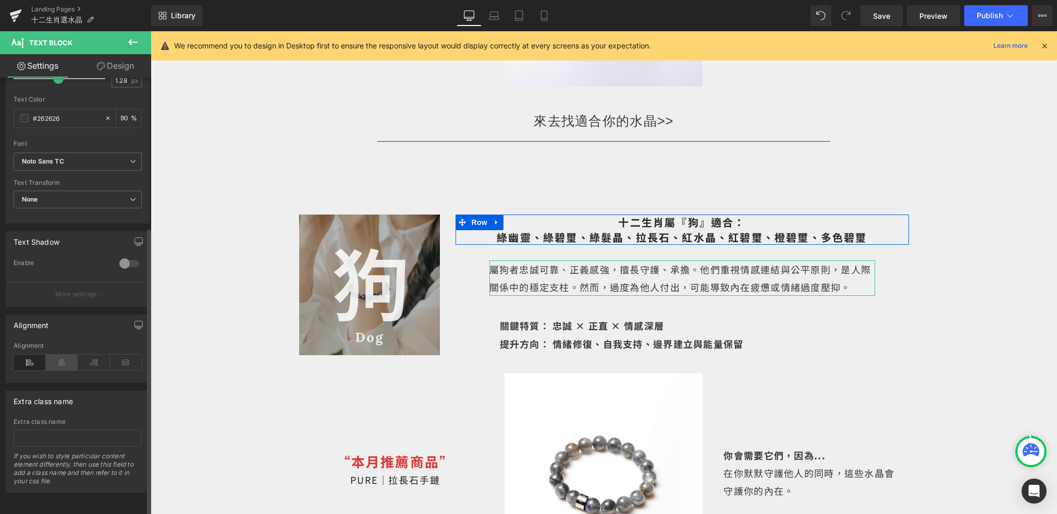
click at [61, 355] on icon at bounding box center [62, 363] width 32 height 16
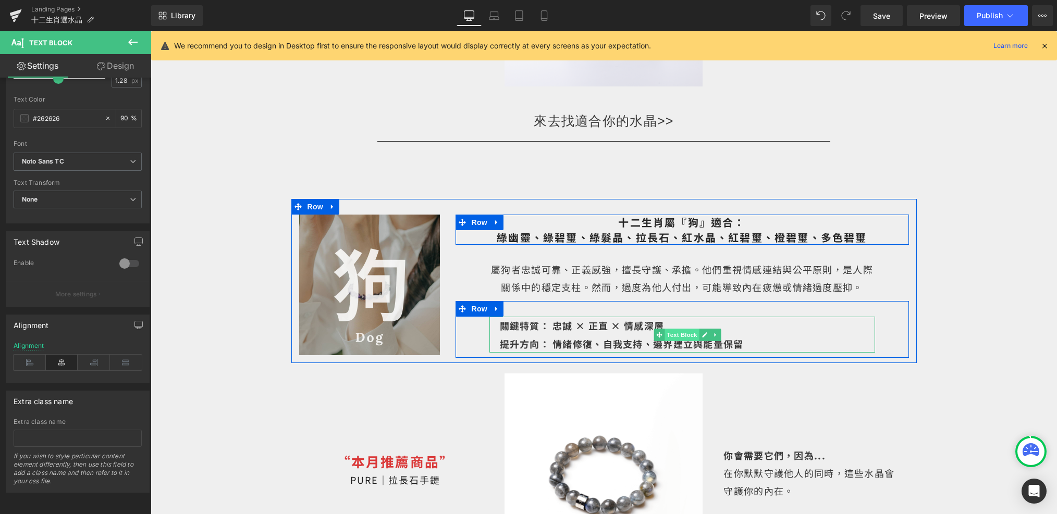
click at [679, 329] on span "Text Block" at bounding box center [681, 335] width 34 height 13
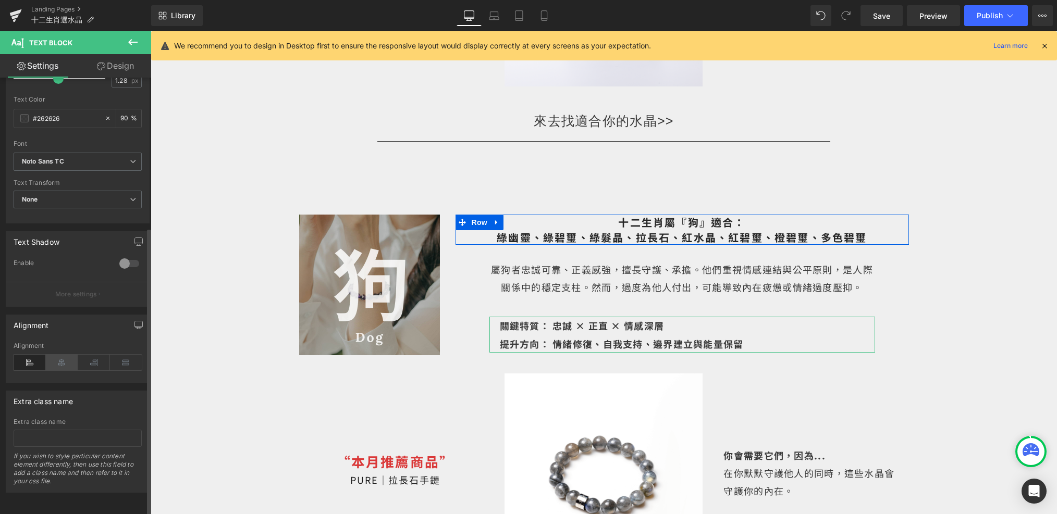
click at [63, 355] on icon at bounding box center [62, 363] width 32 height 16
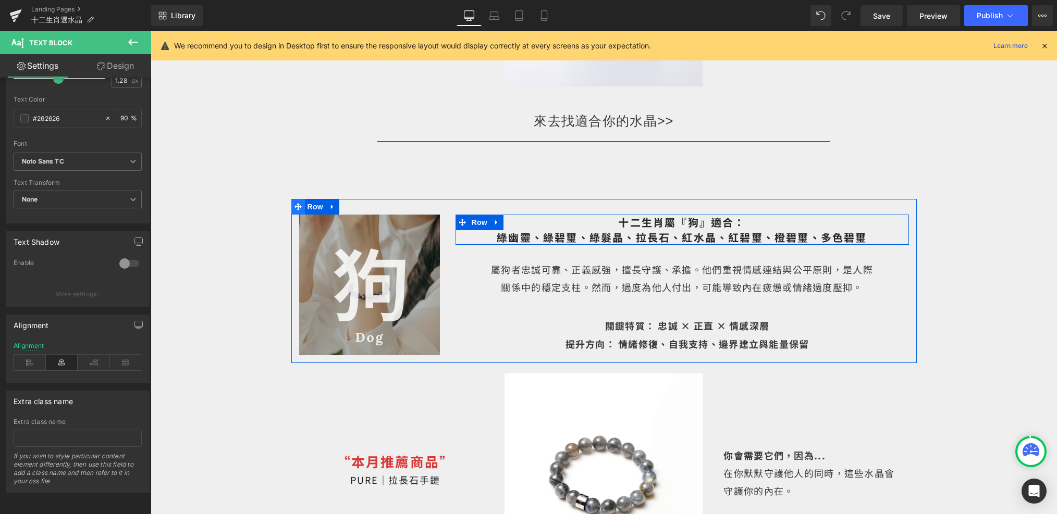
click at [297, 203] on icon at bounding box center [297, 206] width 7 height 7
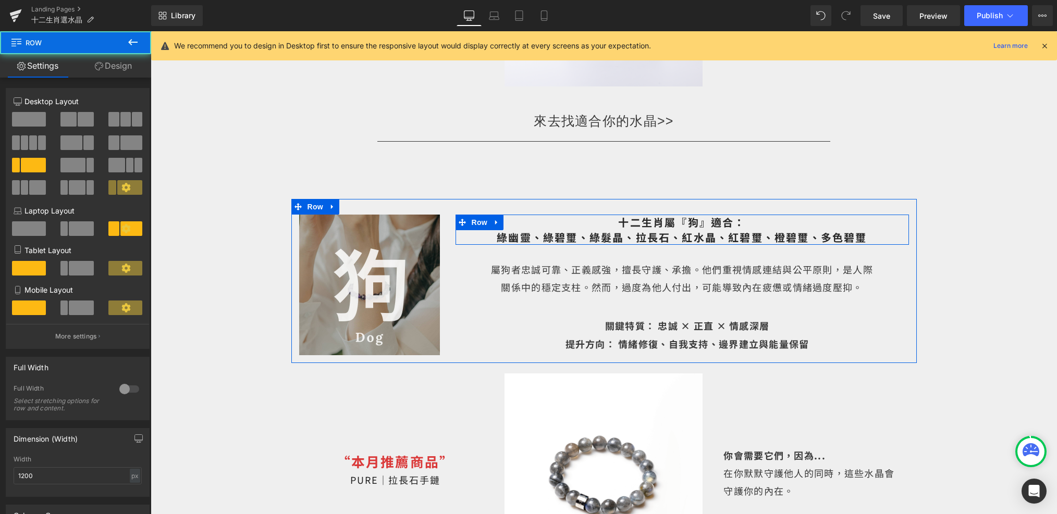
click at [130, 70] on link "Design" at bounding box center [114, 65] width 76 height 23
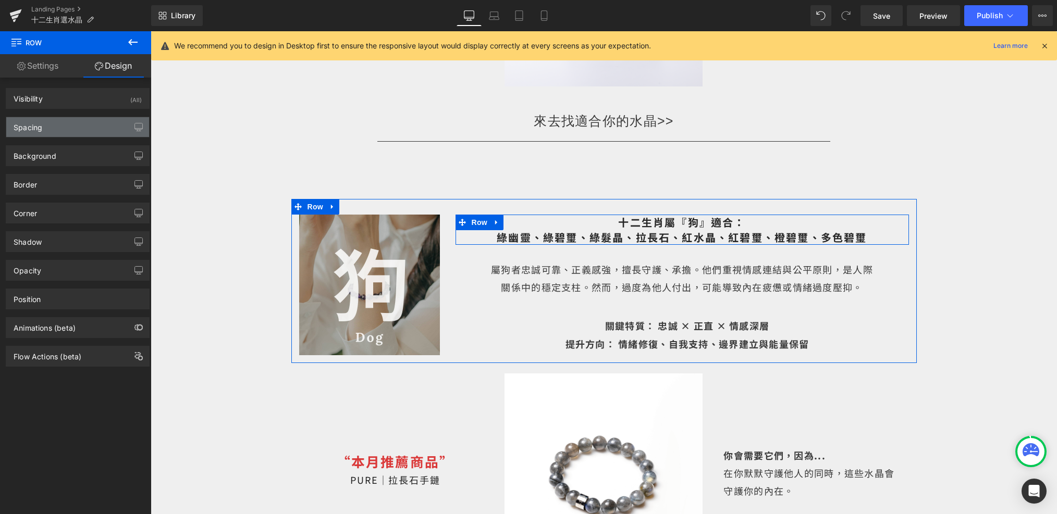
click at [92, 123] on div "Spacing" at bounding box center [77, 127] width 143 height 20
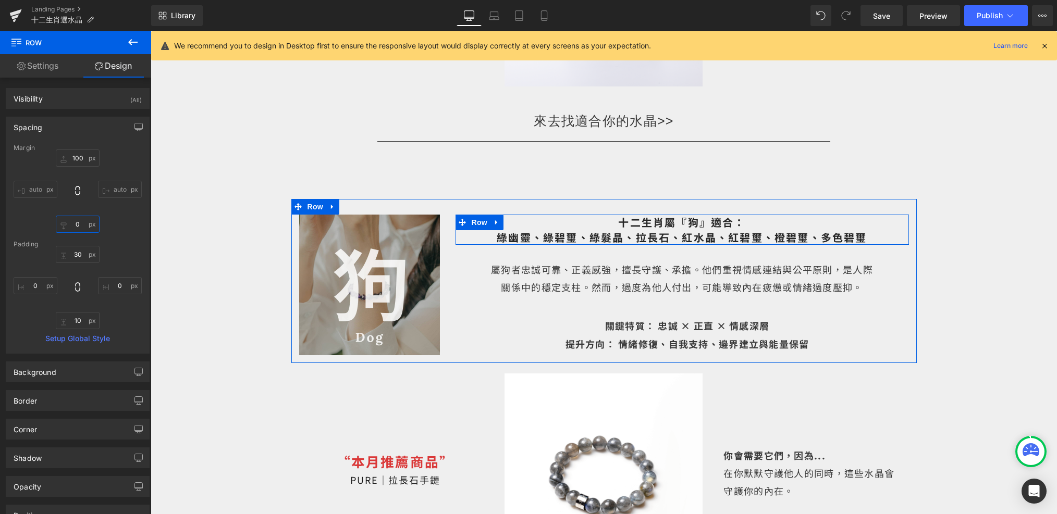
click at [80, 230] on input "0" at bounding box center [78, 224] width 44 height 17
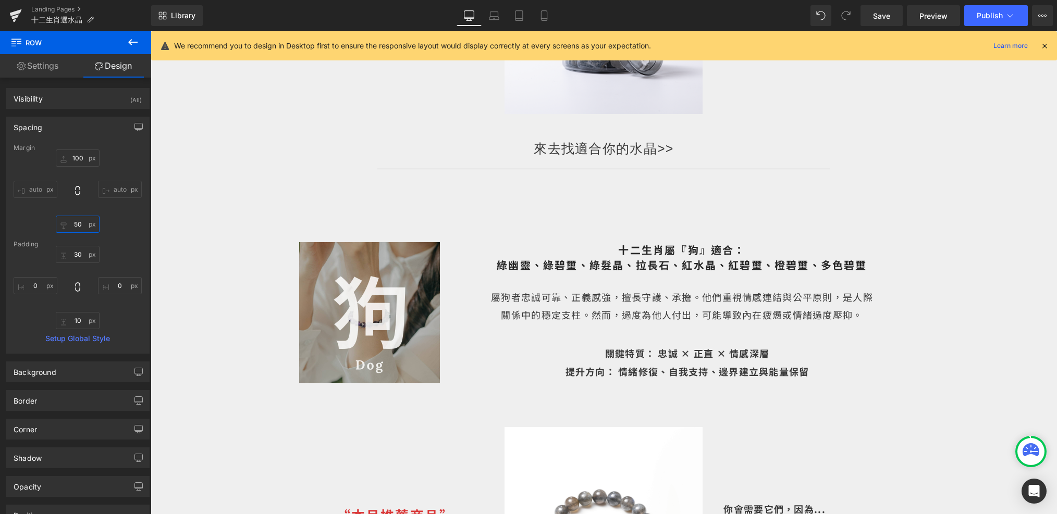
scroll to position [5346, 0]
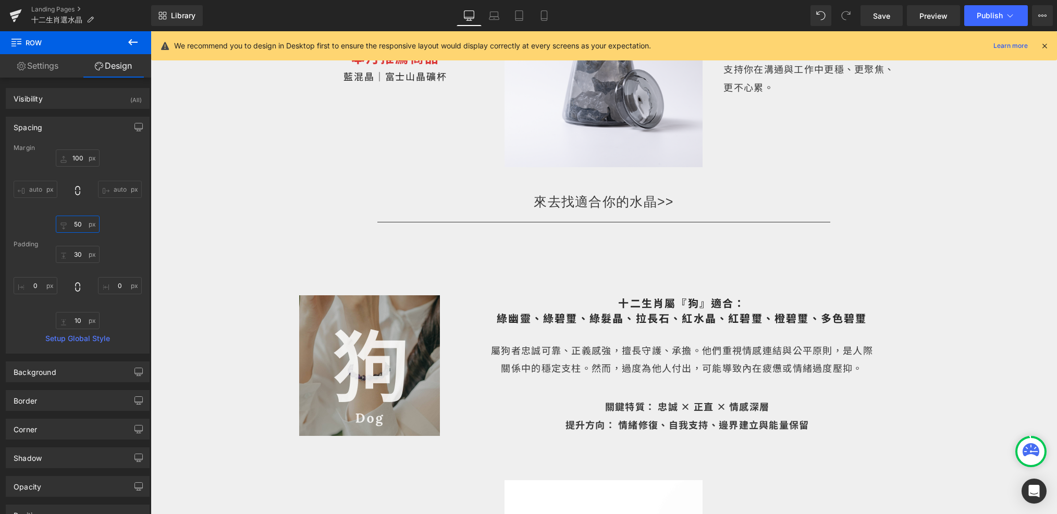
type input "50"
click at [624, 216] on link at bounding box center [625, 222] width 11 height 13
click at [618, 219] on icon at bounding box center [620, 222] width 6 height 6
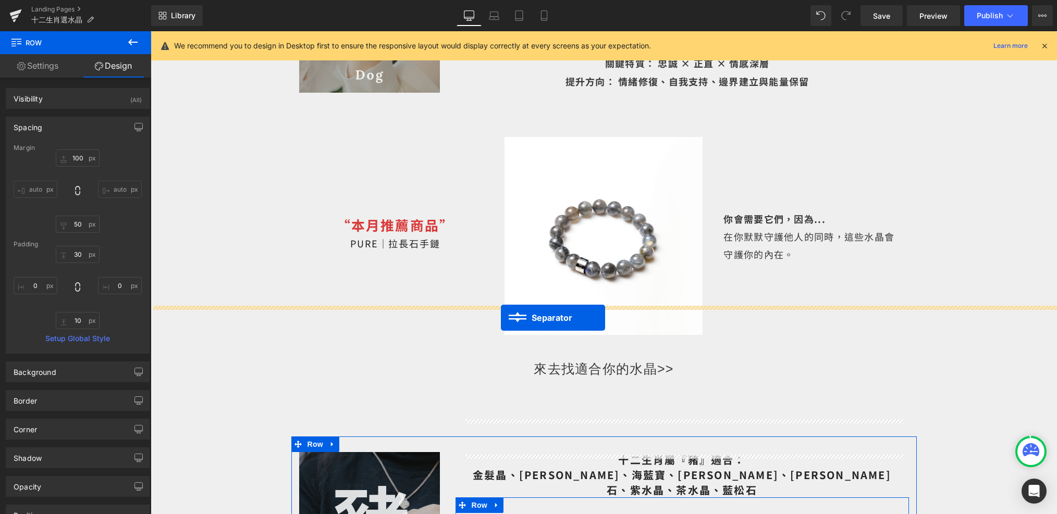
drag, startPoint x: 582, startPoint y: 155, endPoint x: 499, endPoint y: 317, distance: 182.2
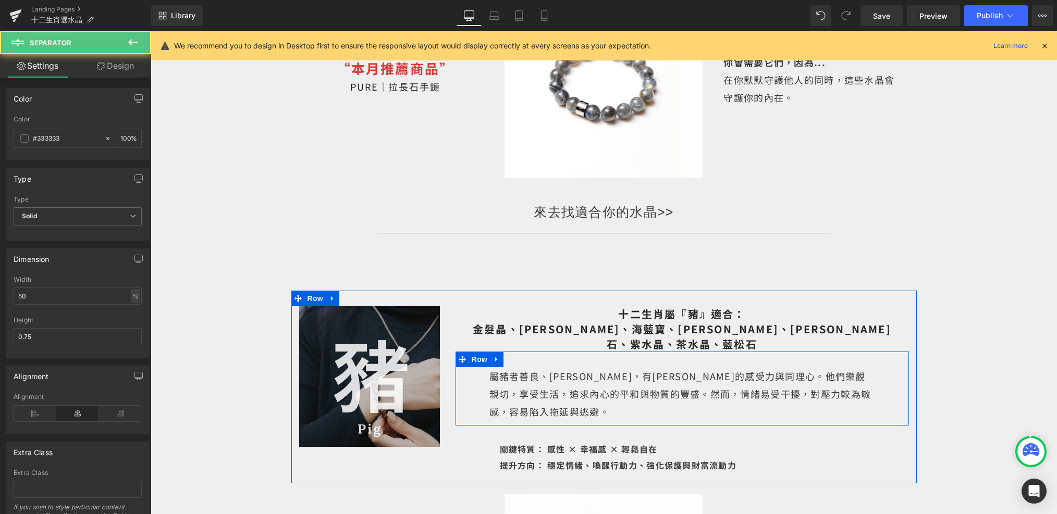
scroll to position [5942, 0]
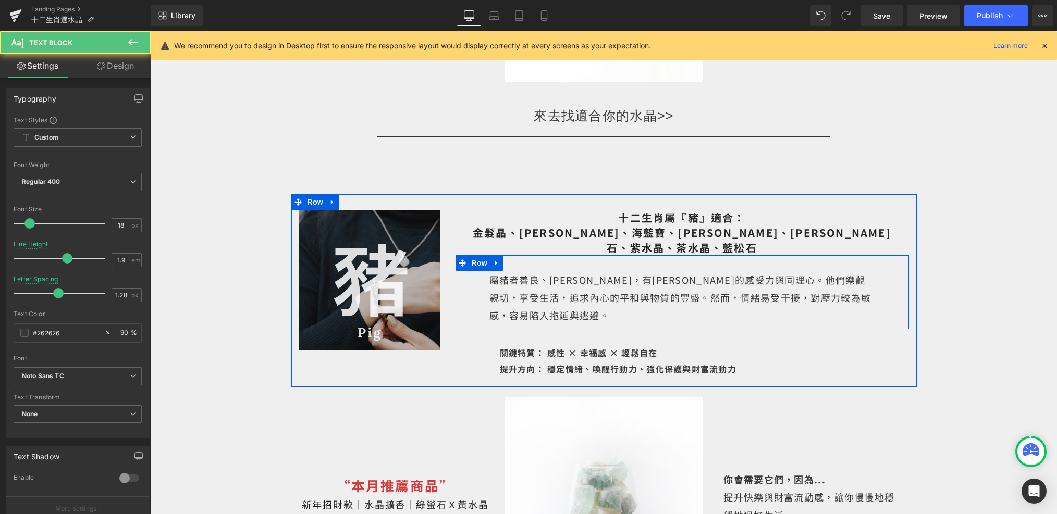
click at [669, 271] on div "屬豬者善良、溫和，有強烈的感受力與同理心。他們樂觀親切，享受生活，追求內心的平和與物質的豐盛。然而，情緒易受干擾，對壓力較為敏感，容易陷入拖延與逃避。 Tex…" at bounding box center [682, 298] width 386 height 54
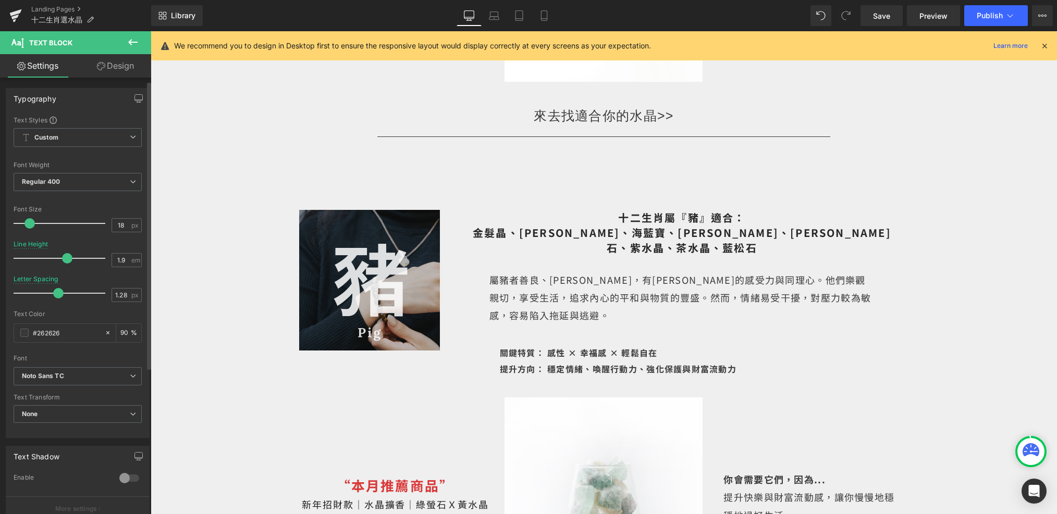
scroll to position [224, 0]
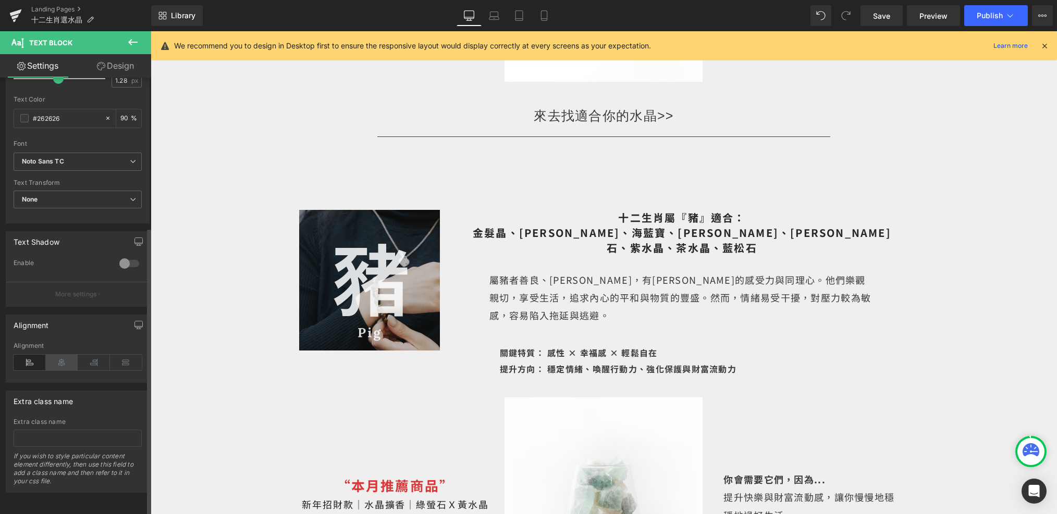
click at [55, 357] on icon at bounding box center [62, 363] width 32 height 16
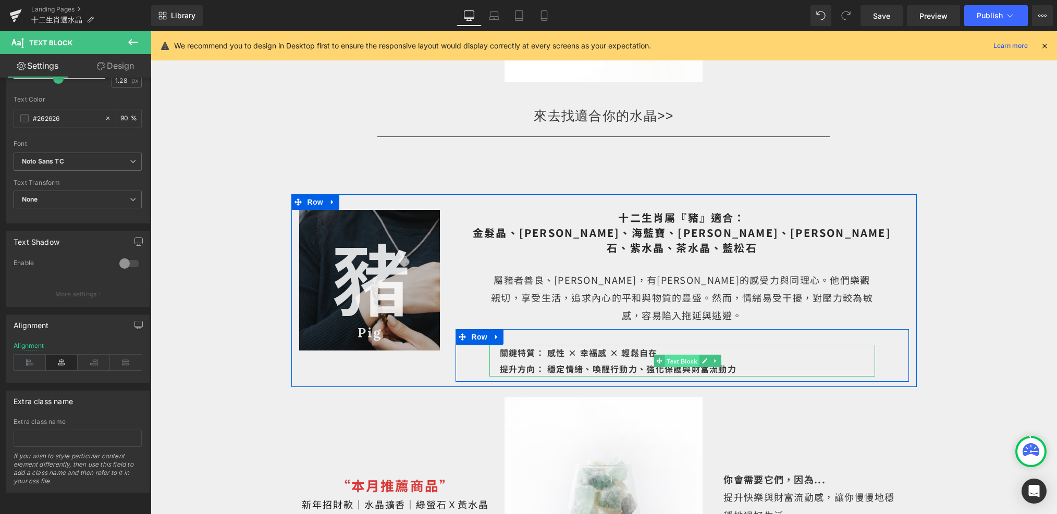
click at [687, 355] on span "Text Block" at bounding box center [681, 361] width 34 height 13
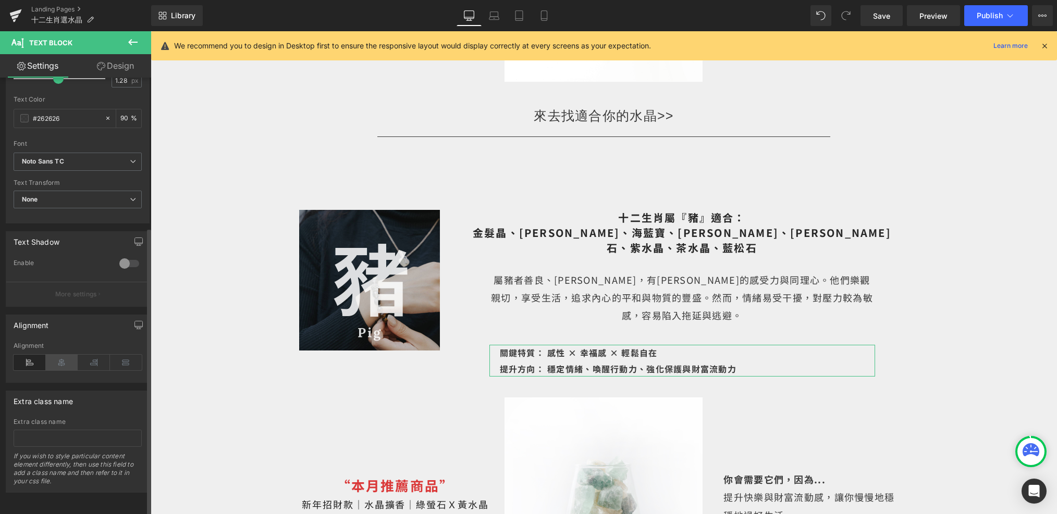
click at [61, 355] on icon at bounding box center [62, 363] width 32 height 16
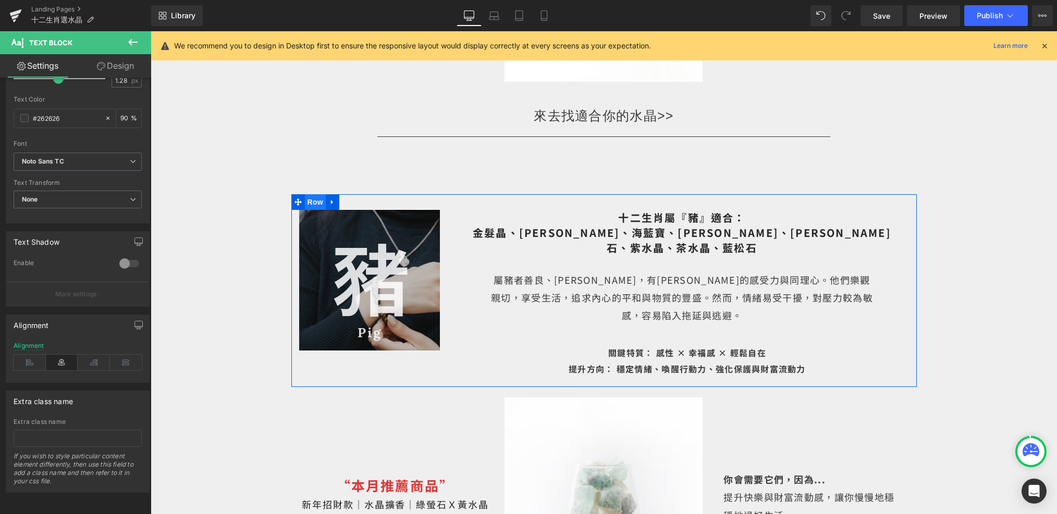
click at [312, 194] on span "Row" at bounding box center [315, 202] width 21 height 16
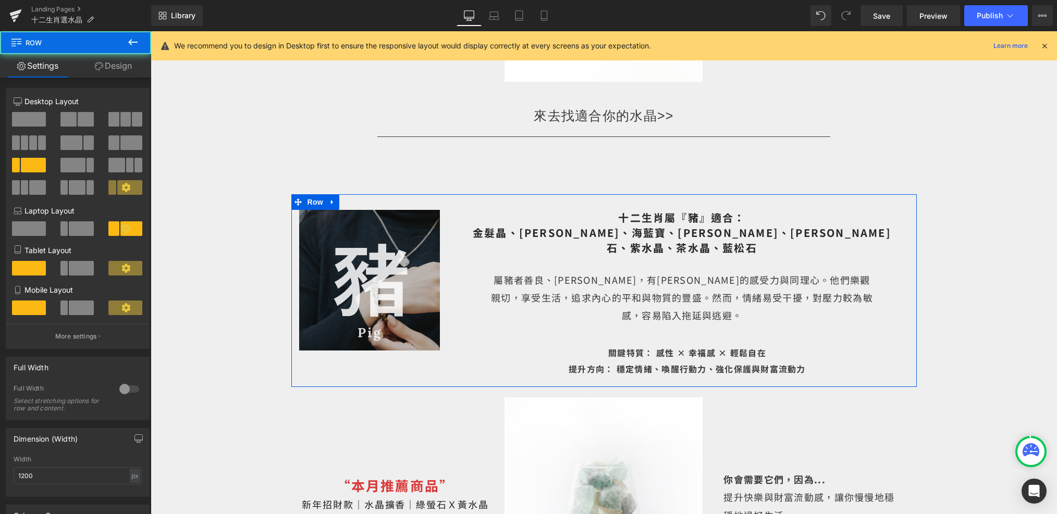
click at [121, 72] on link "Design" at bounding box center [114, 65] width 76 height 23
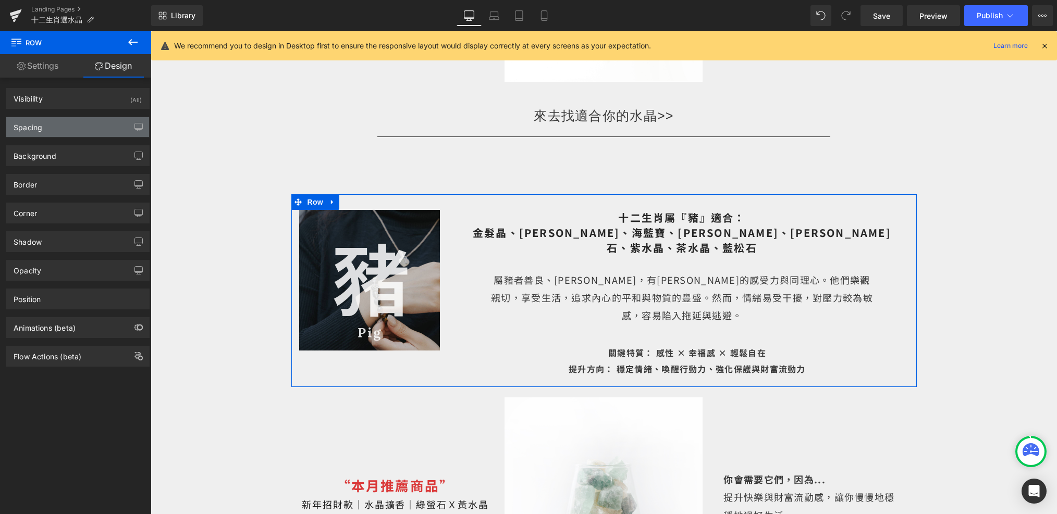
click at [81, 130] on div "Spacing" at bounding box center [77, 127] width 143 height 20
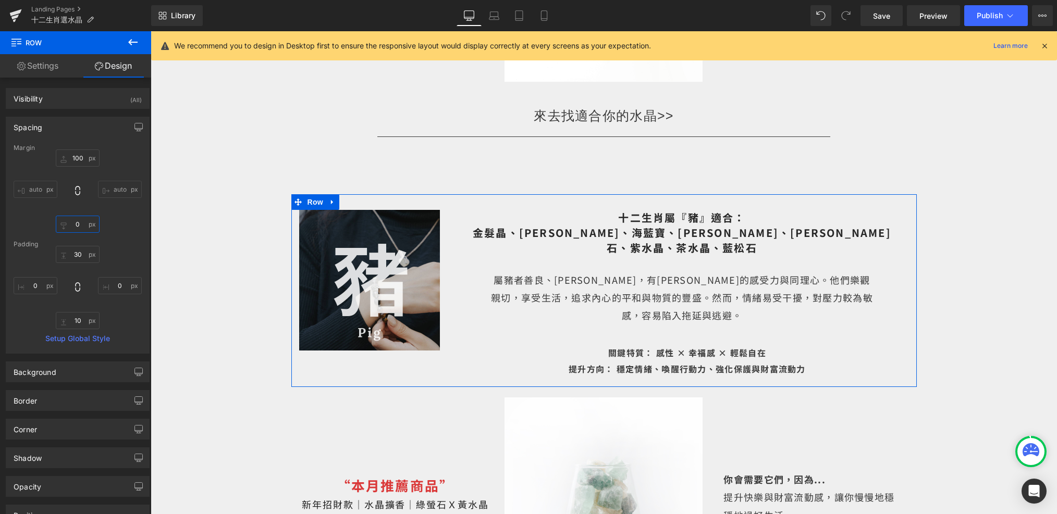
click at [77, 229] on input "0" at bounding box center [78, 224] width 44 height 17
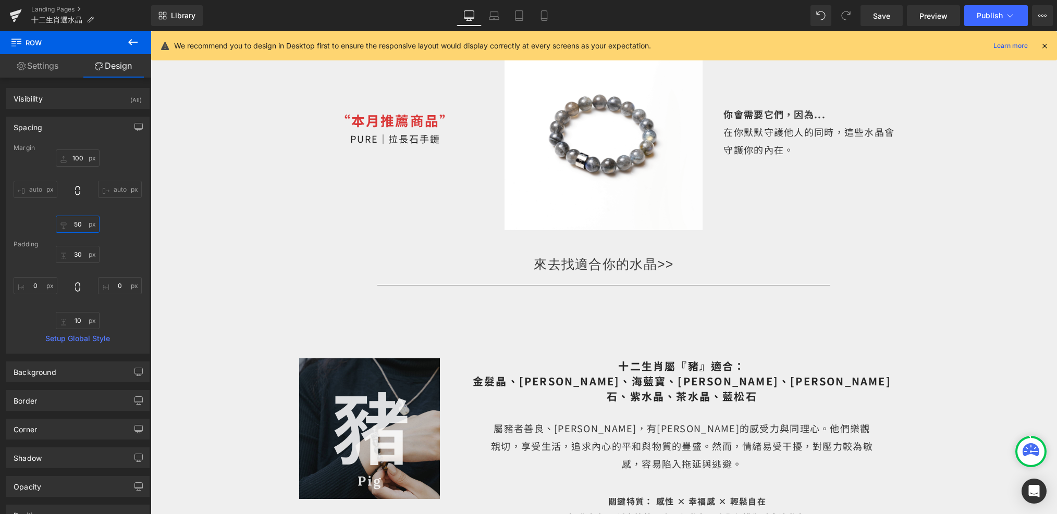
scroll to position [5751, 0]
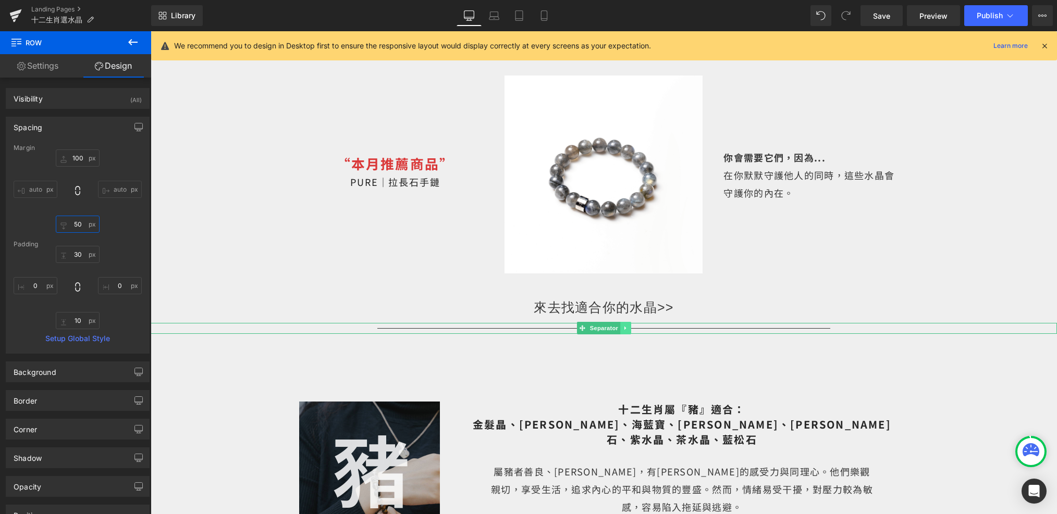
type input "50"
click at [626, 327] on icon at bounding box center [625, 329] width 2 height 4
click at [616, 322] on link at bounding box center [619, 328] width 11 height 13
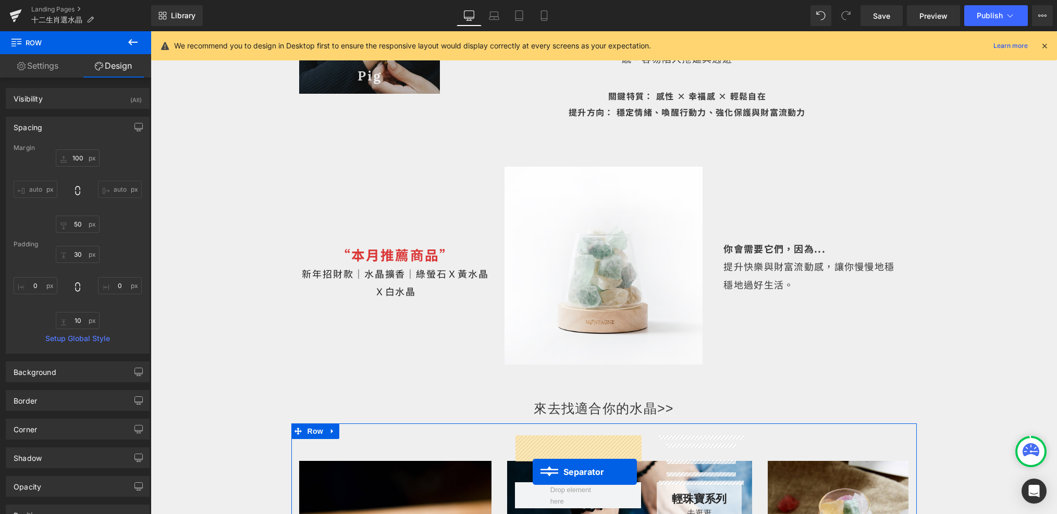
scroll to position [6268, 0]
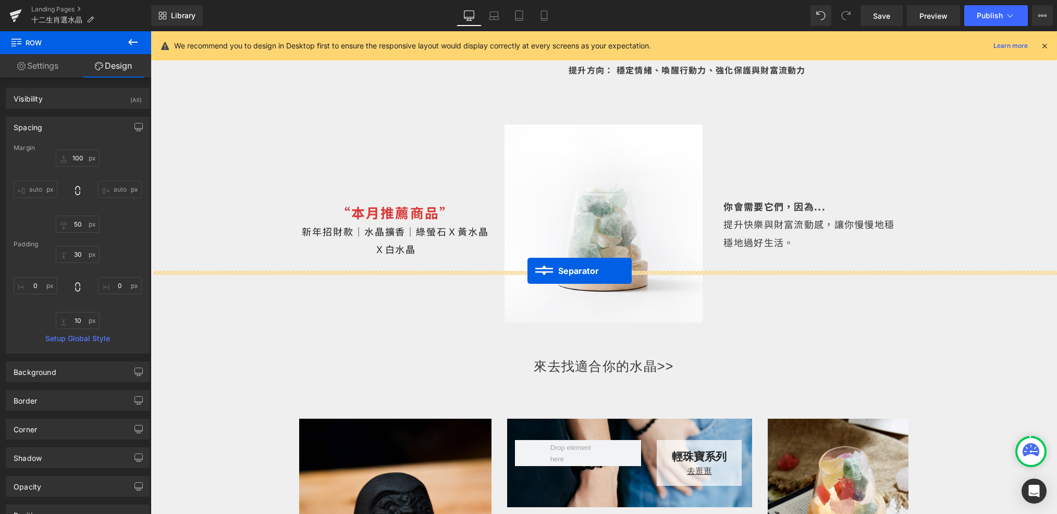
drag, startPoint x: 582, startPoint y: 260, endPoint x: 527, endPoint y: 271, distance: 55.7
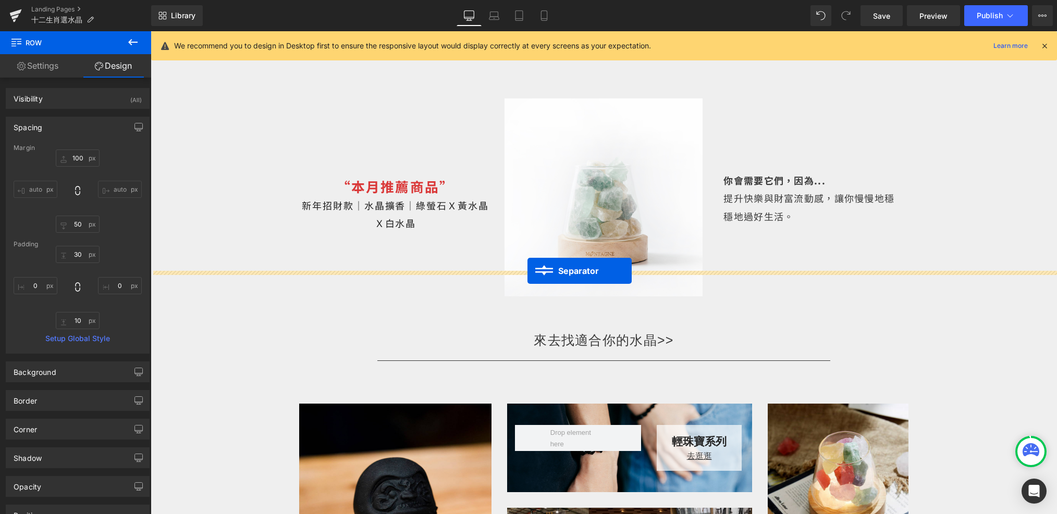
scroll to position [6241, 0]
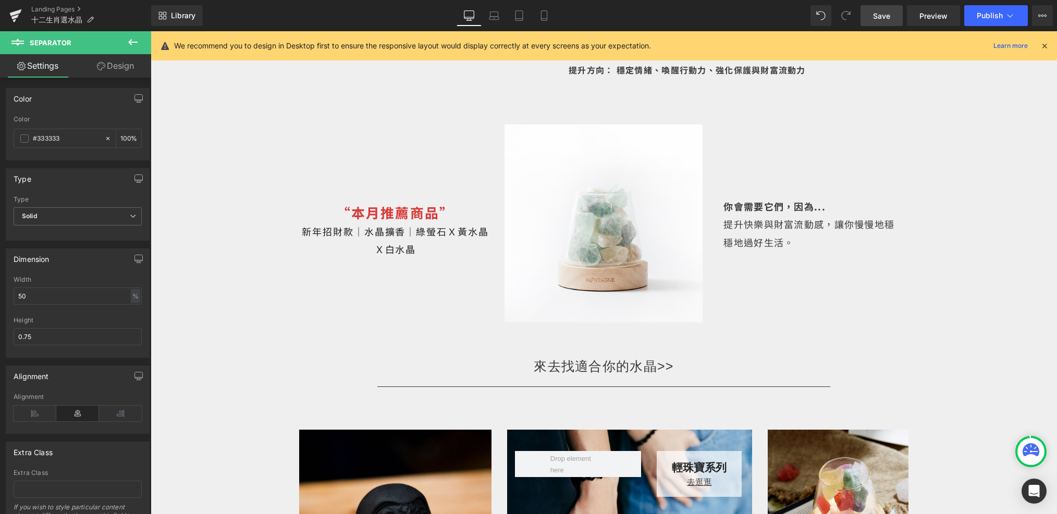
click at [886, 17] on span "Save" at bounding box center [881, 15] width 17 height 11
click at [919, 22] on link "Preview" at bounding box center [933, 15] width 53 height 21
click at [989, 11] on span "Publish" at bounding box center [989, 15] width 26 height 8
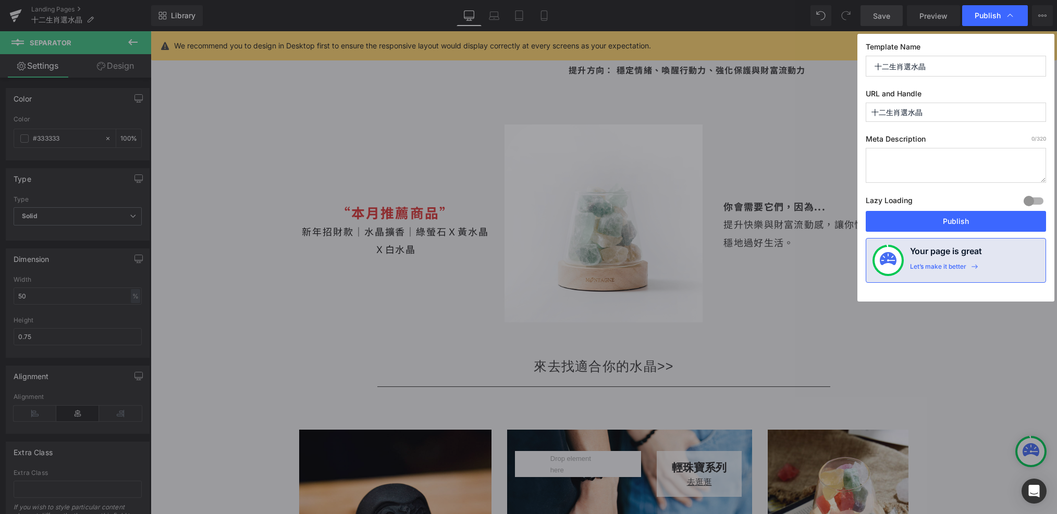
click at [1040, 197] on div at bounding box center [1033, 201] width 25 height 17
click at [1005, 219] on button "Publish" at bounding box center [955, 221] width 180 height 21
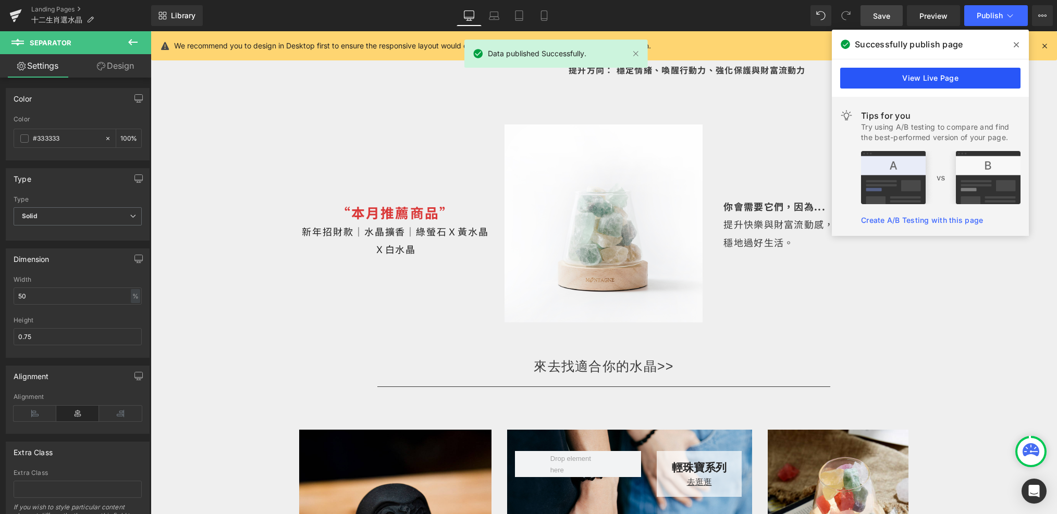
click at [887, 72] on link "View Live Page" at bounding box center [930, 78] width 180 height 21
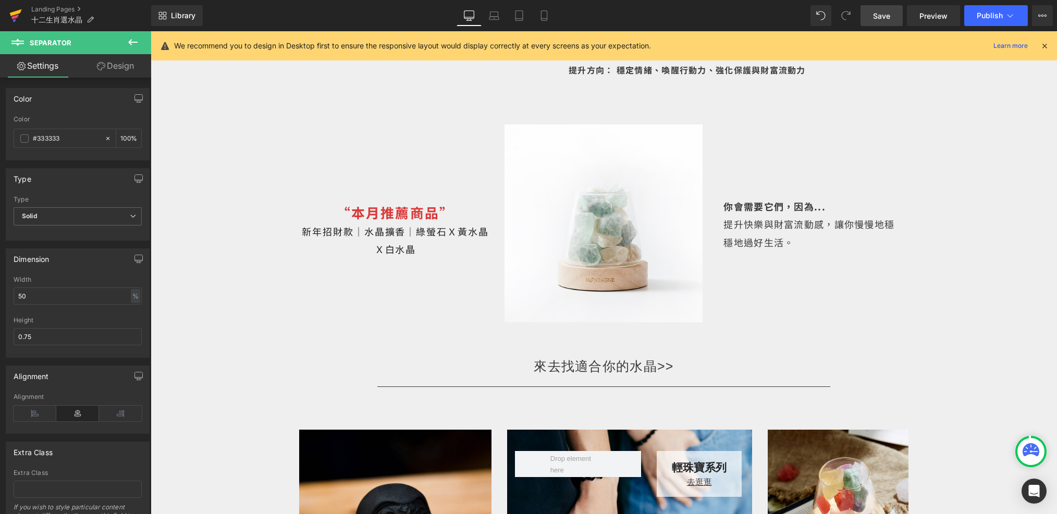
click at [22, 8] on link at bounding box center [15, 15] width 31 height 31
